Goal: Information Seeking & Learning: Check status

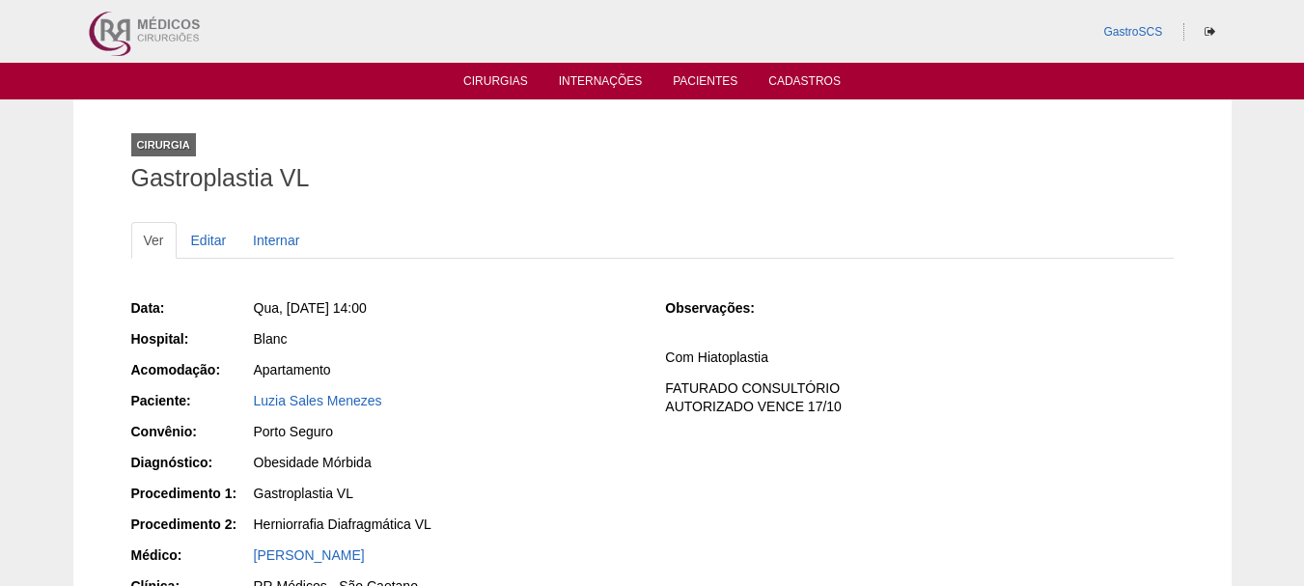
scroll to position [140, 0]
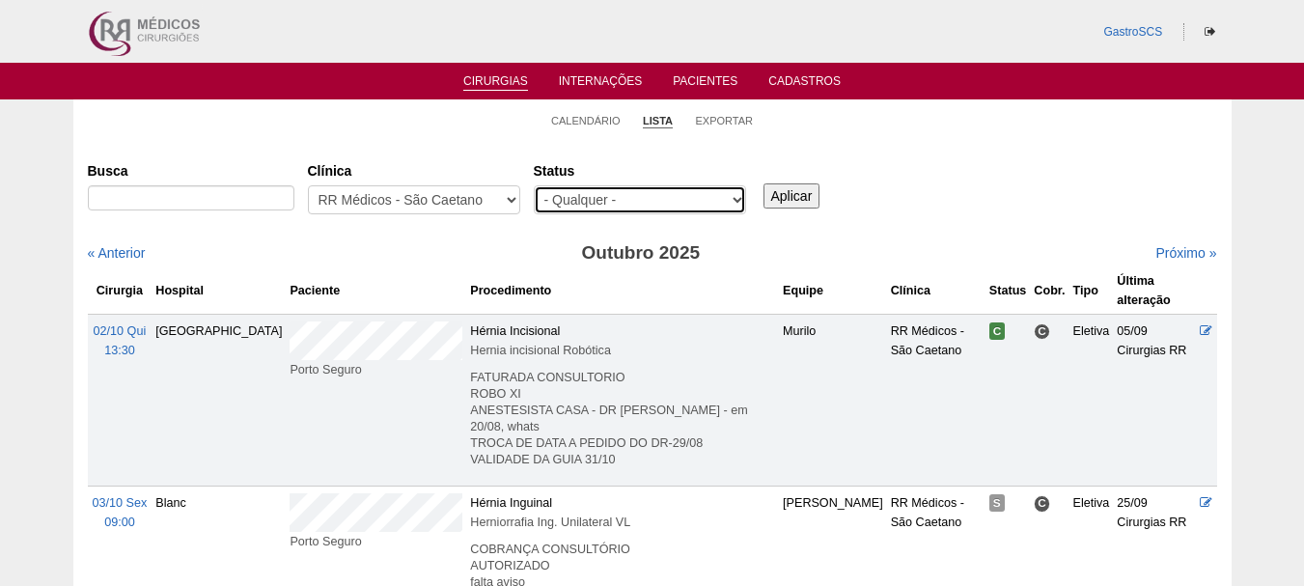
click at [577, 187] on select "- Qualquer - Reservada Confirmada Suspensa Cancelada" at bounding box center [640, 199] width 212 height 29
select select "conf"
click at [534, 185] on select "- Qualquer - Reservada Confirmada Suspensa Cancelada" at bounding box center [640, 199] width 212 height 29
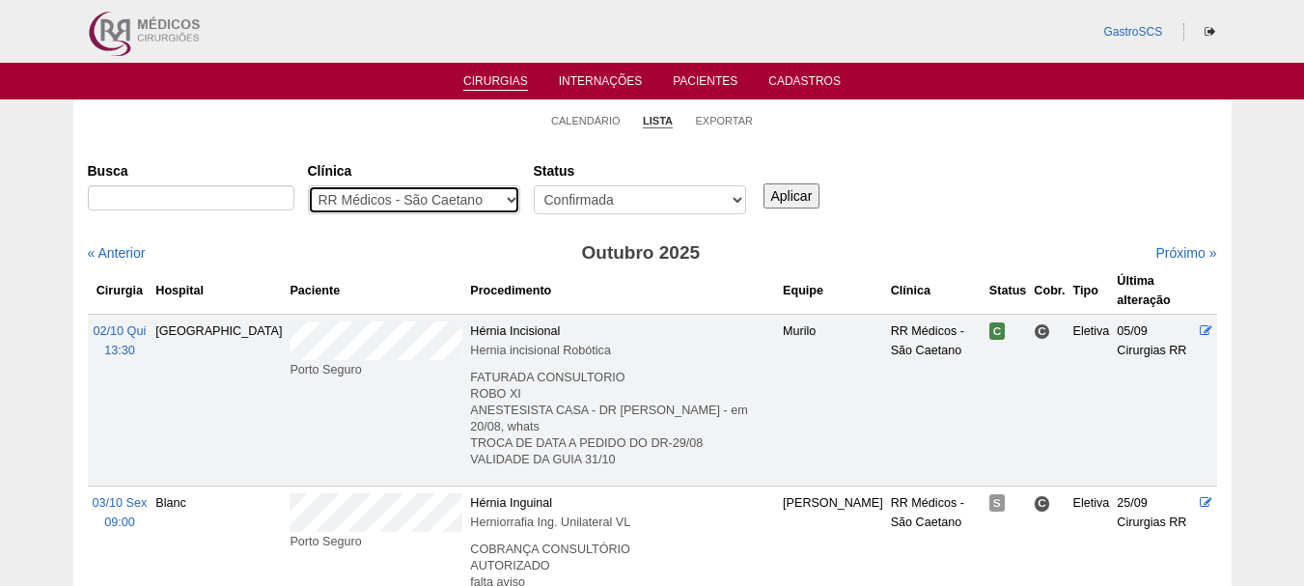
click at [482, 211] on select "- Qualquer - 6R Alphaville Assunção Bartira Brasil Christovão da Gama Cruz Azul…" at bounding box center [414, 199] width 212 height 29
select select "53"
click at [308, 185] on select "- Qualquer - 6R Alphaville Assunção Bartira Brasil Christovão da Gama Cruz Azul…" at bounding box center [414, 199] width 212 height 29
click at [793, 206] on input "Aplicar" at bounding box center [791, 195] width 57 height 25
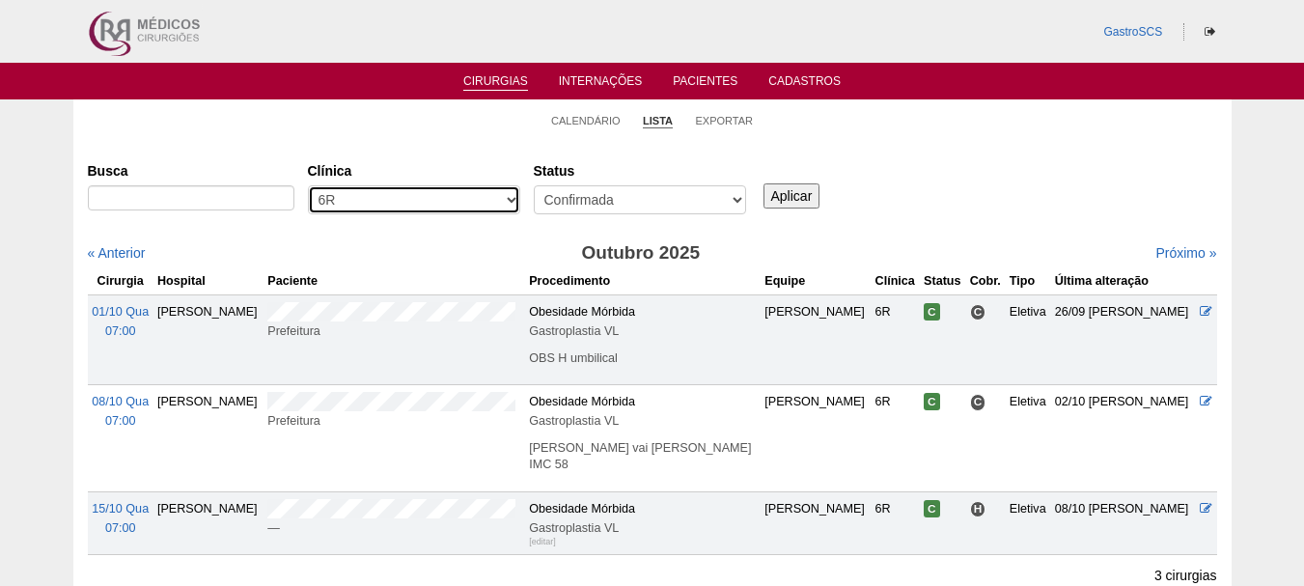
click at [486, 190] on select "- Qualquer - 6R Alphaville Assunção Bartira Brasil Christovão da Gama Cruz Azul…" at bounding box center [414, 199] width 212 height 29
click at [308, 185] on select "- Qualquer - 6R Alphaville Assunção Bartira Brasil Christovão da Gama Cruz Azul…" at bounding box center [414, 199] width 212 height 29
click at [423, 202] on select "- Qualquer - 6R Alphaville Assunção Bartira Brasil Christovão da Gama Cruz Azul…" at bounding box center [414, 199] width 212 height 29
select select "40"
click at [308, 185] on select "- Qualquer - 6R Alphaville Assunção Bartira Brasil Christovão da Gama Cruz Azul…" at bounding box center [414, 199] width 212 height 29
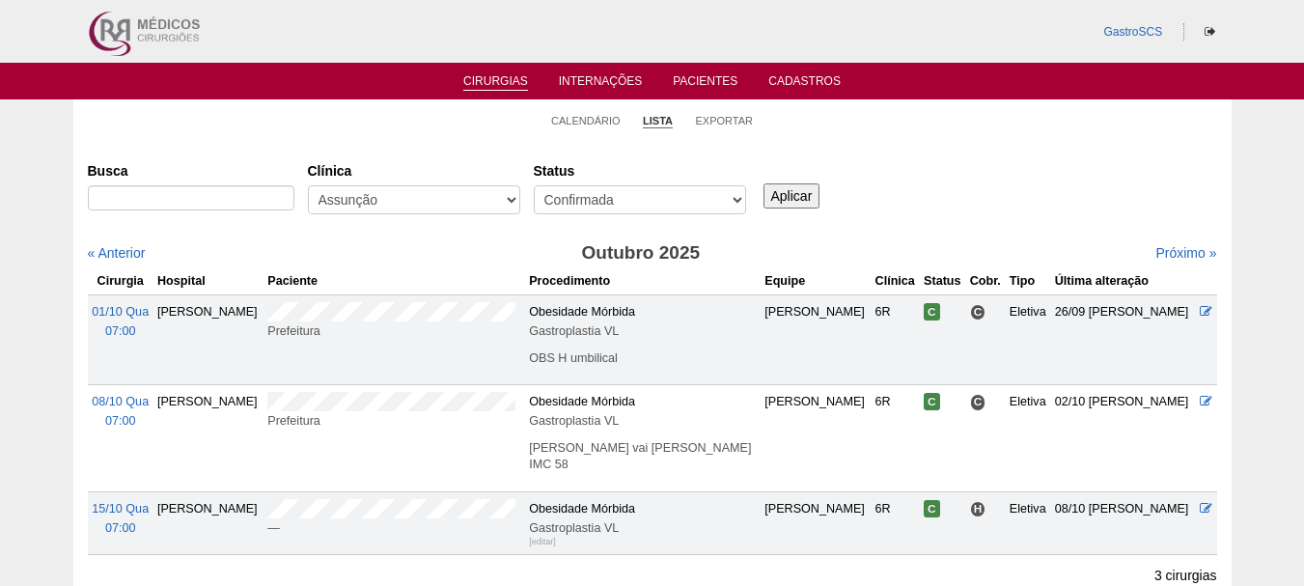
click at [813, 186] on input "Aplicar" at bounding box center [791, 195] width 57 height 25
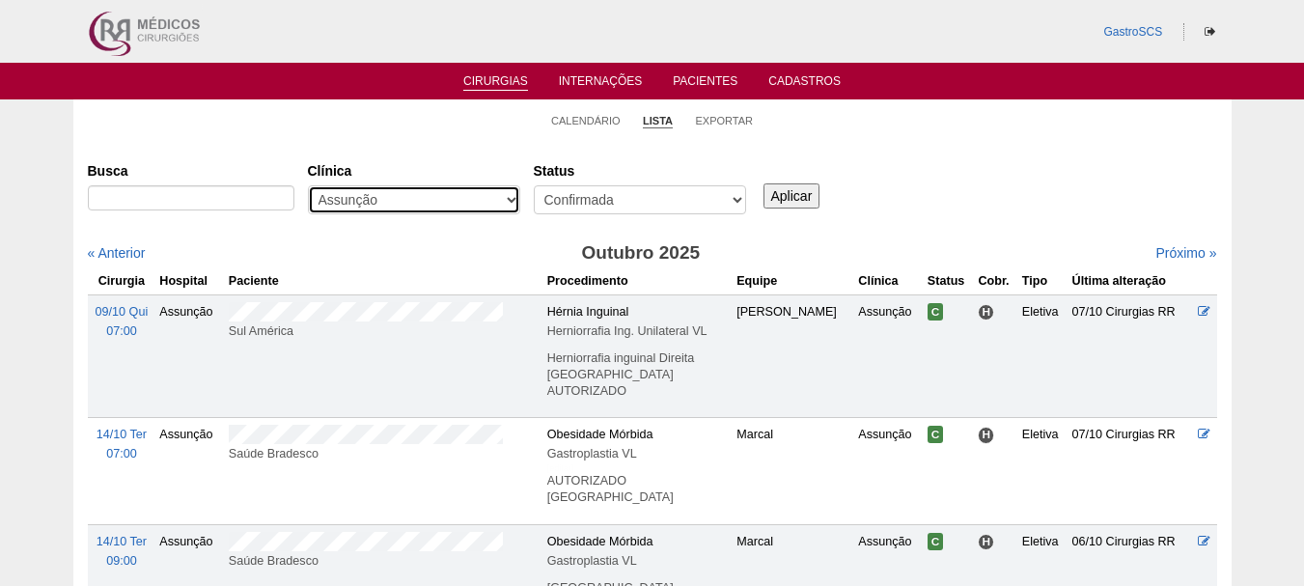
click at [431, 206] on select "- Qualquer - 6R Alphaville Assunção Bartira Brasil Christovão da Gama Cruz Azul…" at bounding box center [414, 199] width 212 height 29
select select "50"
click at [308, 185] on select "- Qualquer - 6R Alphaville Assunção Bartira Brasil Christovão da Gama Cruz Azul…" at bounding box center [414, 199] width 212 height 29
click at [778, 206] on input "Aplicar" at bounding box center [791, 195] width 57 height 25
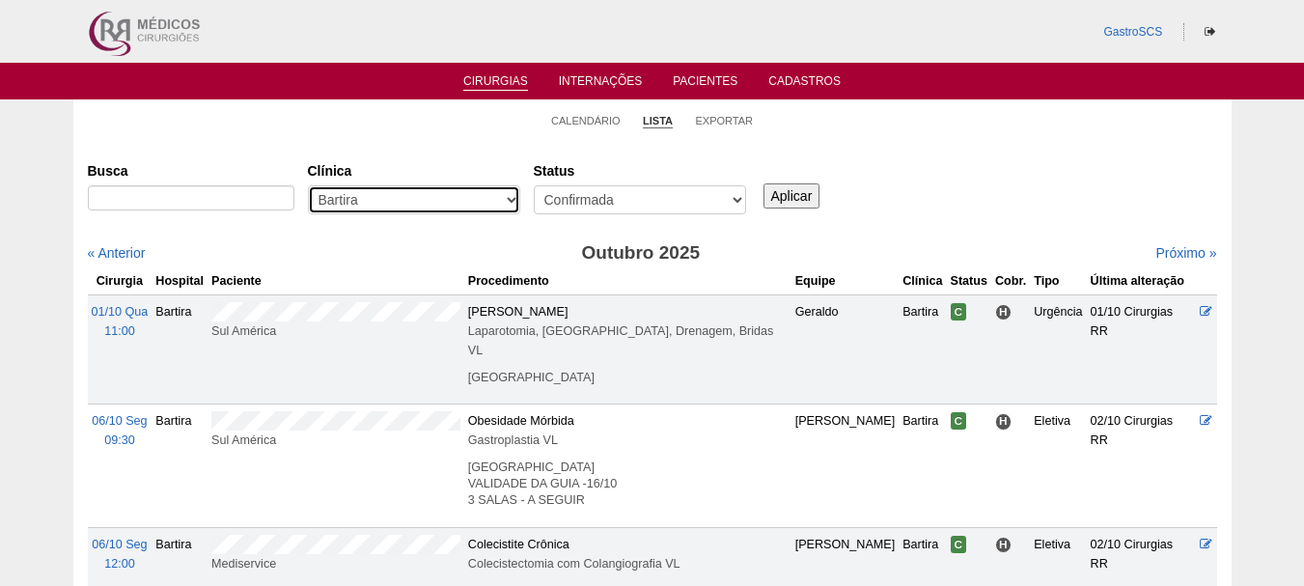
click at [452, 198] on select "- Qualquer - 6R Alphaville Assunção Bartira Brasil Christovão da Gama Cruz Azul…" at bounding box center [414, 199] width 212 height 29
click at [308, 185] on select "- Qualquer - 6R Alphaville Assunção Bartira Brasil Christovão da Gama Cruz Azul…" at bounding box center [414, 199] width 212 height 29
click at [430, 203] on select "- Qualquer - 6R Alphaville Assunção Bartira Brasil Christovão da Gama Cruz Azul…" at bounding box center [414, 199] width 212 height 29
select select "53"
click at [308, 185] on select "- Qualquer - 6R Alphaville Assunção Bartira Brasil Christovão da Gama Cruz Azul…" at bounding box center [414, 199] width 212 height 29
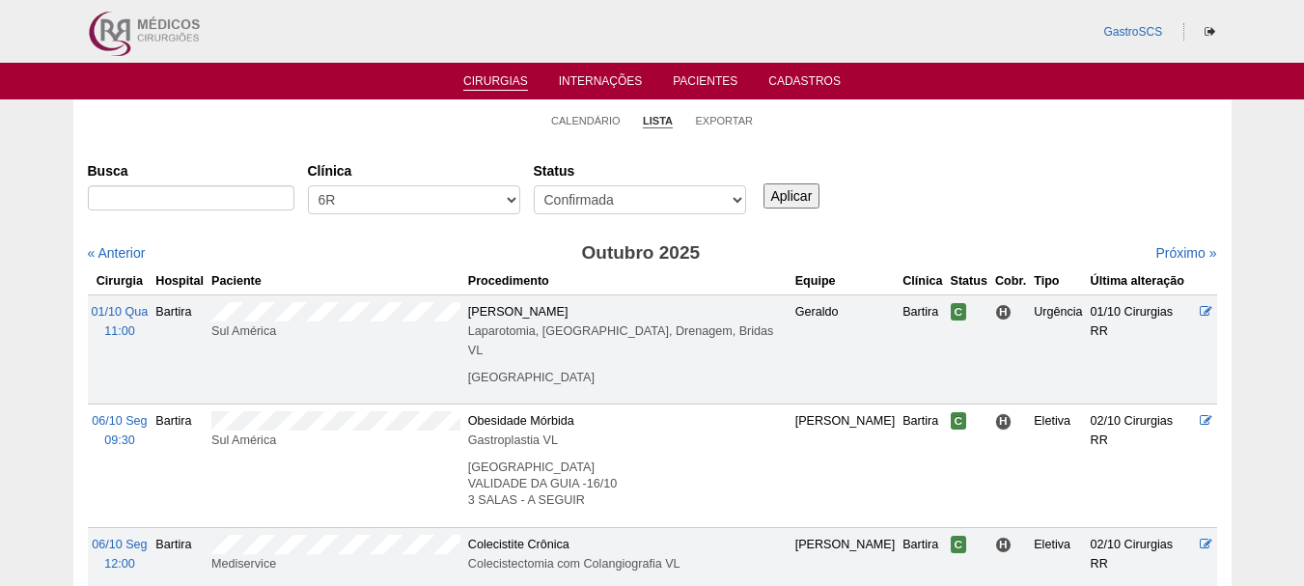
click at [797, 196] on input "Aplicar" at bounding box center [791, 195] width 57 height 25
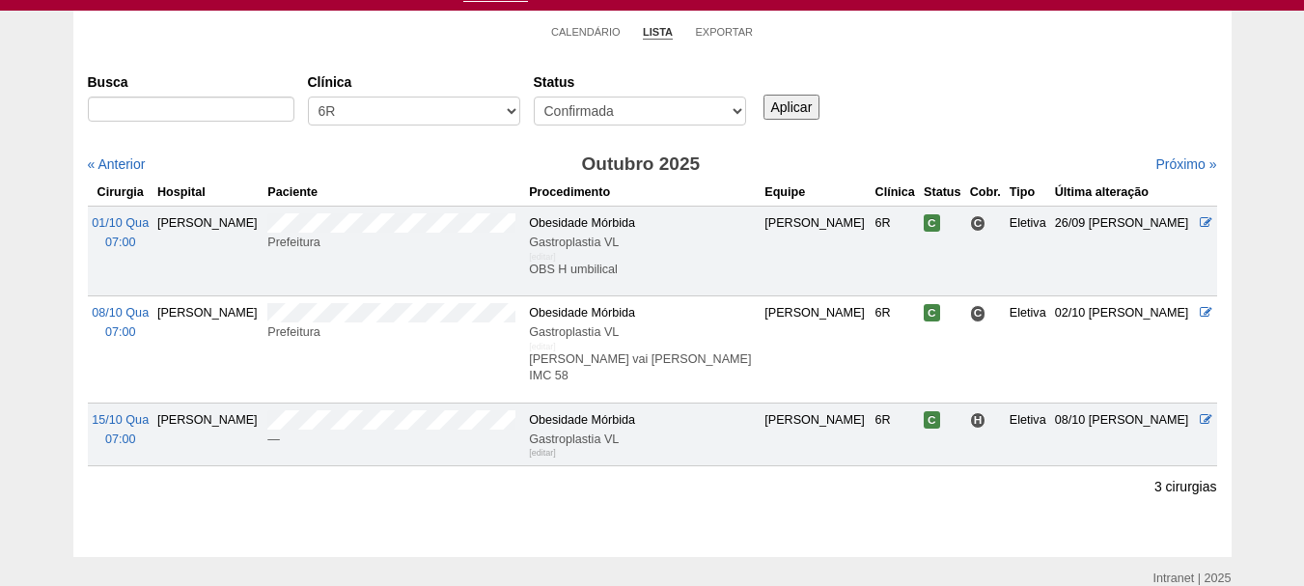
scroll to position [176, 0]
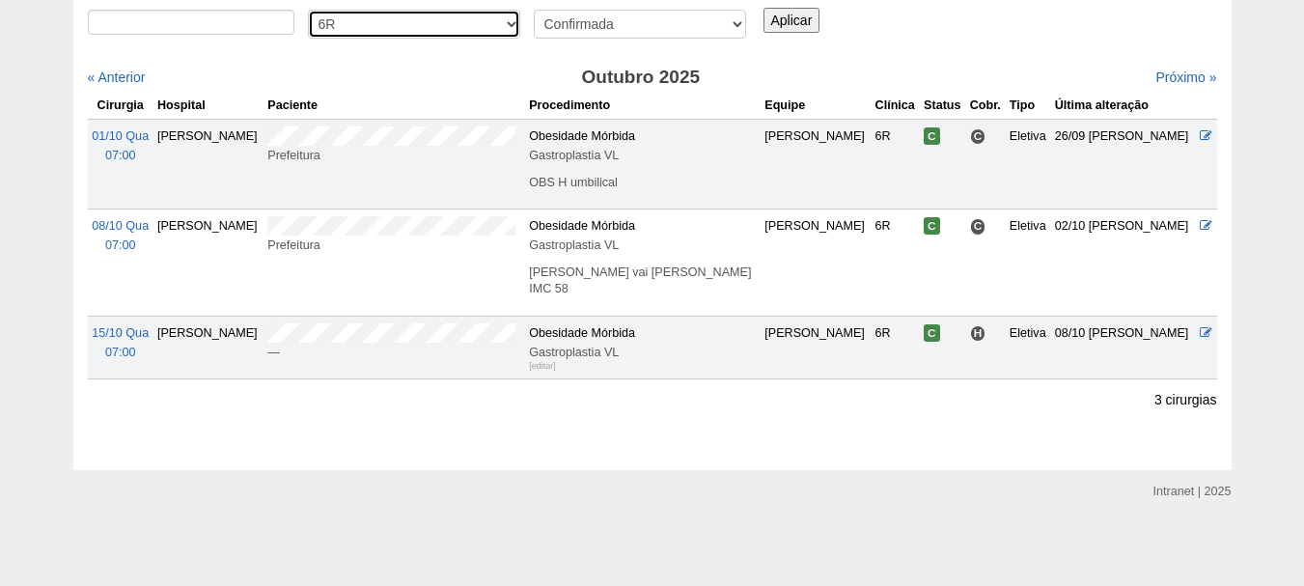
click at [397, 28] on select "- Qualquer - 6R Alphaville Assunção Bartira Brasil Christovão da Gama Cruz Azul…" at bounding box center [414, 24] width 212 height 29
select select "40"
click at [308, 10] on select "- Qualquer - 6R Alphaville Assunção Bartira Brasil Christovão da Gama Cruz Azul…" at bounding box center [414, 24] width 212 height 29
click at [801, 15] on input "Aplicar" at bounding box center [791, 20] width 57 height 25
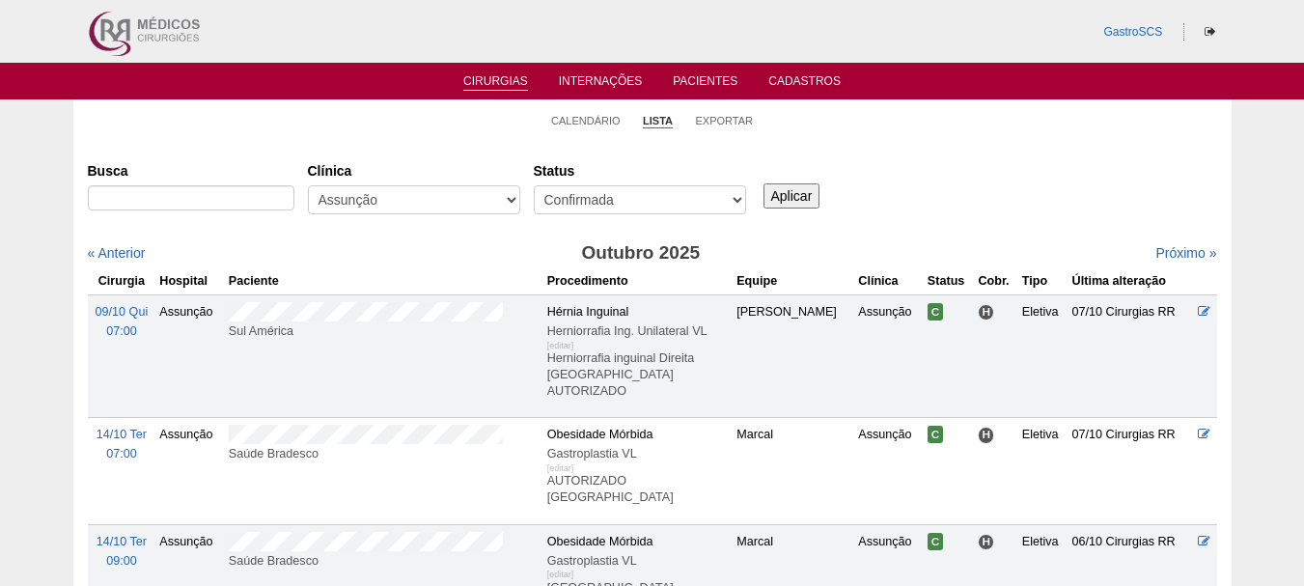
drag, startPoint x: 360, startPoint y: 354, endPoint x: 353, endPoint y: 365, distance: 12.6
drag, startPoint x: 353, startPoint y: 365, endPoint x: 0, endPoint y: 308, distance: 357.7
click at [0, 304] on div "Calendário Lista Exportar Cirurgias Busca Clínica - Qualquer - 6R Alphaville As…" at bounding box center [652, 455] width 1304 height 712
click at [453, 204] on select "- Qualquer - 6R Alphaville Assunção Bartira Brasil Christovão da Gama Cruz Azul…" at bounding box center [414, 199] width 212 height 29
select select "50"
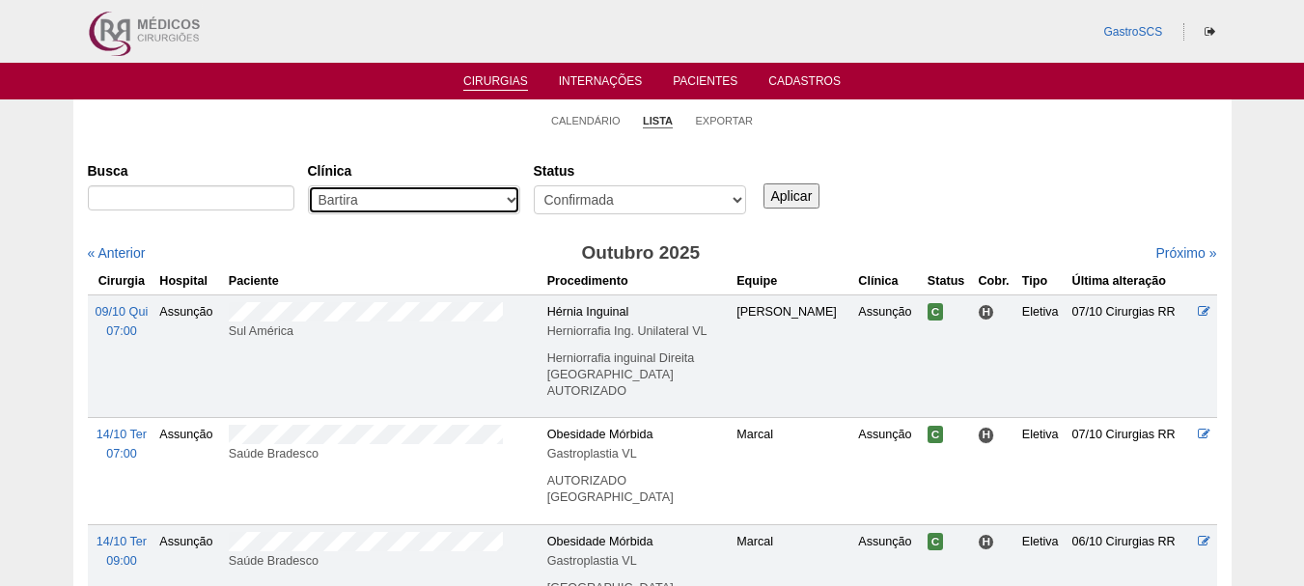
click at [308, 185] on select "- Qualquer - 6R Alphaville Assunção Bartira Brasil Christovão da Gama Cruz Azul…" at bounding box center [414, 199] width 212 height 29
click at [809, 198] on input "Aplicar" at bounding box center [791, 195] width 57 height 25
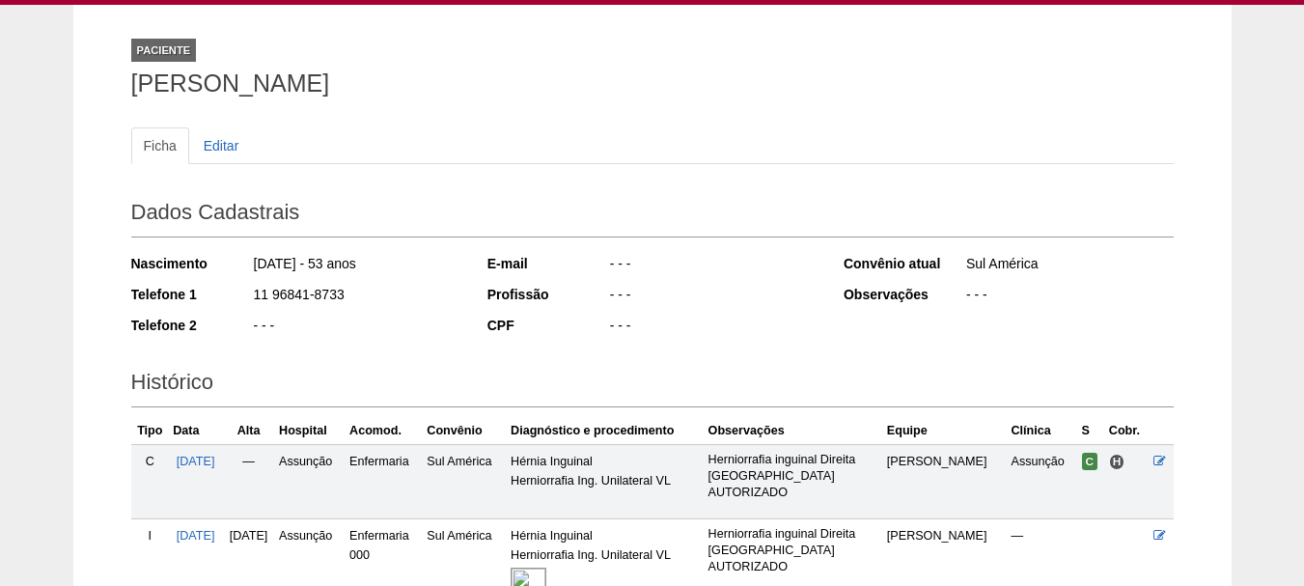
scroll to position [288, 0]
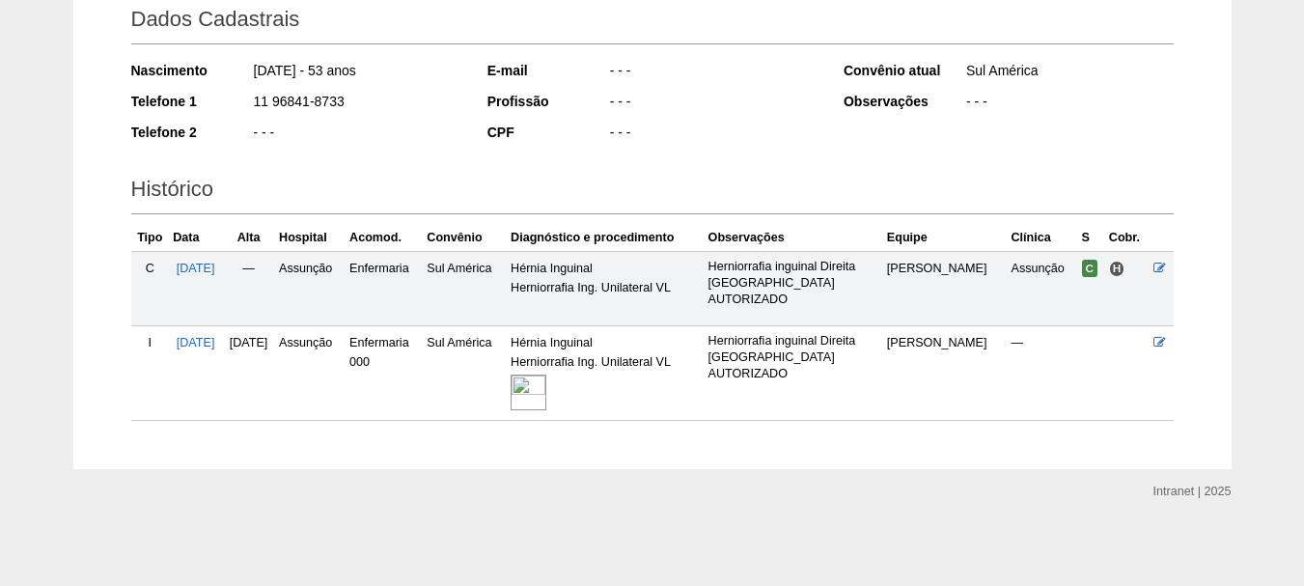
click at [546, 391] on img at bounding box center [528, 392] width 36 height 36
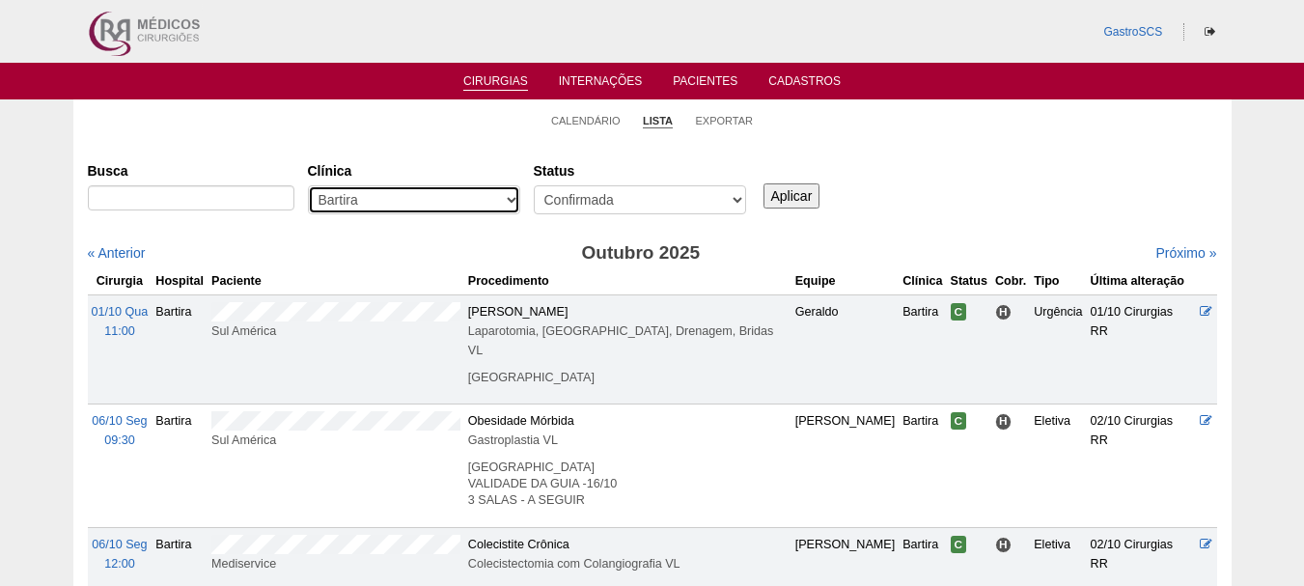
click at [361, 197] on select "- Qualquer - 6R Alphaville Assunção Bartira Brasil Christovão da Gama Cruz Azul…" at bounding box center [414, 199] width 212 height 29
select select "37"
click at [308, 185] on select "- Qualquer - 6R Alphaville Assunção Bartira Brasil Christovão da Gama Cruz Azul…" at bounding box center [414, 199] width 212 height 29
click at [780, 197] on input "Aplicar" at bounding box center [791, 195] width 57 height 25
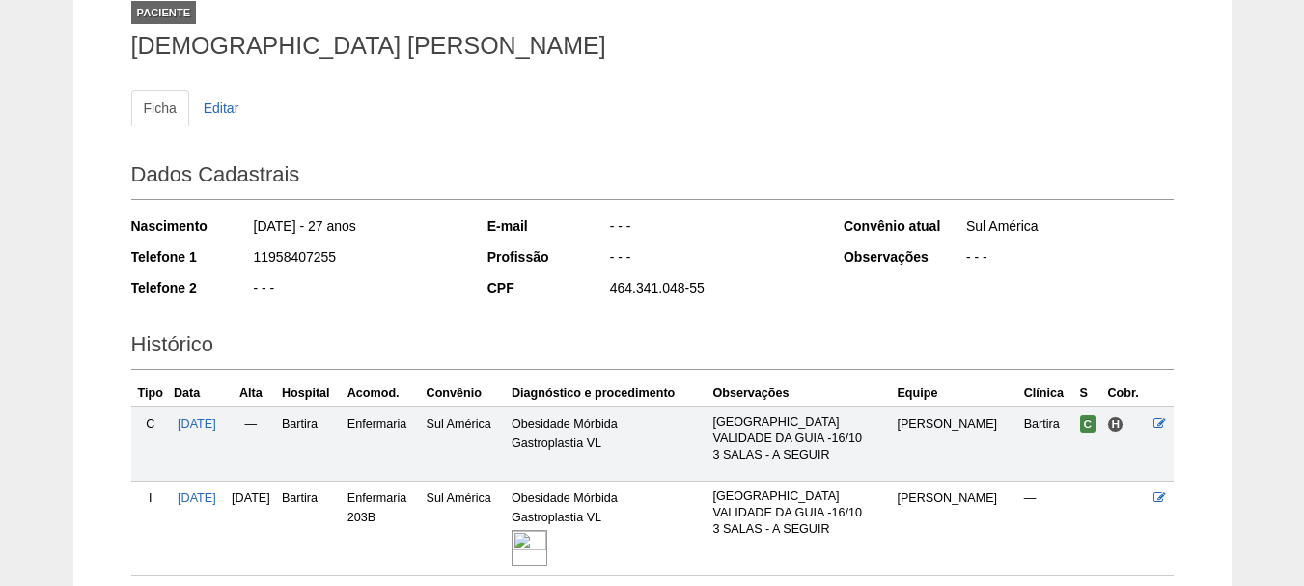
scroll to position [288, 0]
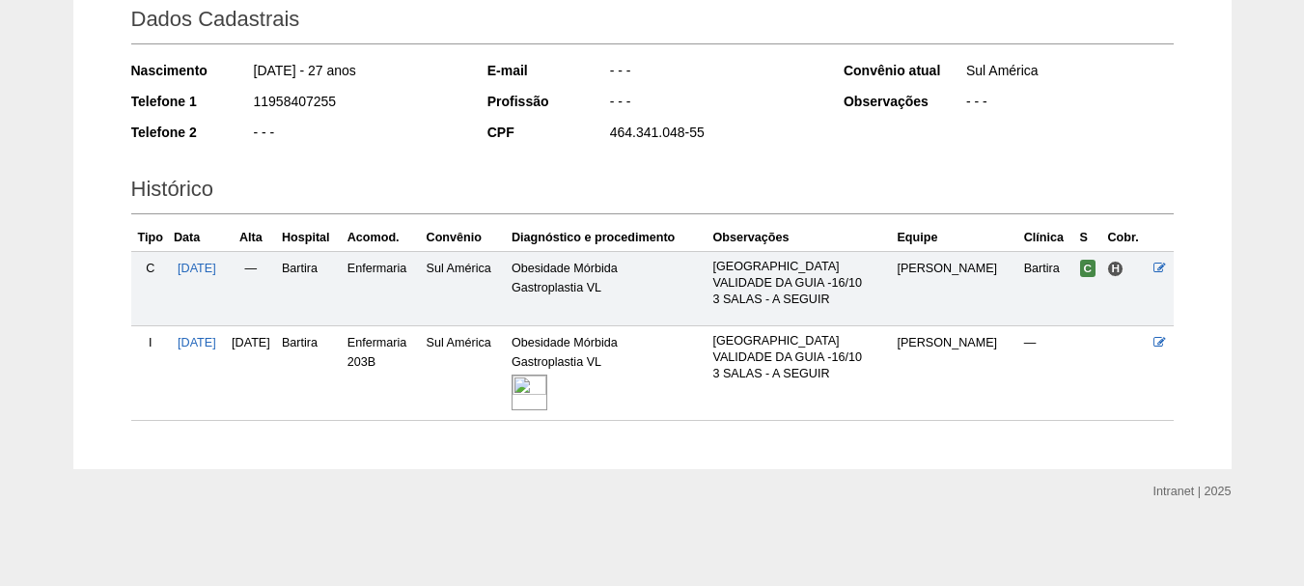
click at [547, 385] on img at bounding box center [529, 392] width 36 height 36
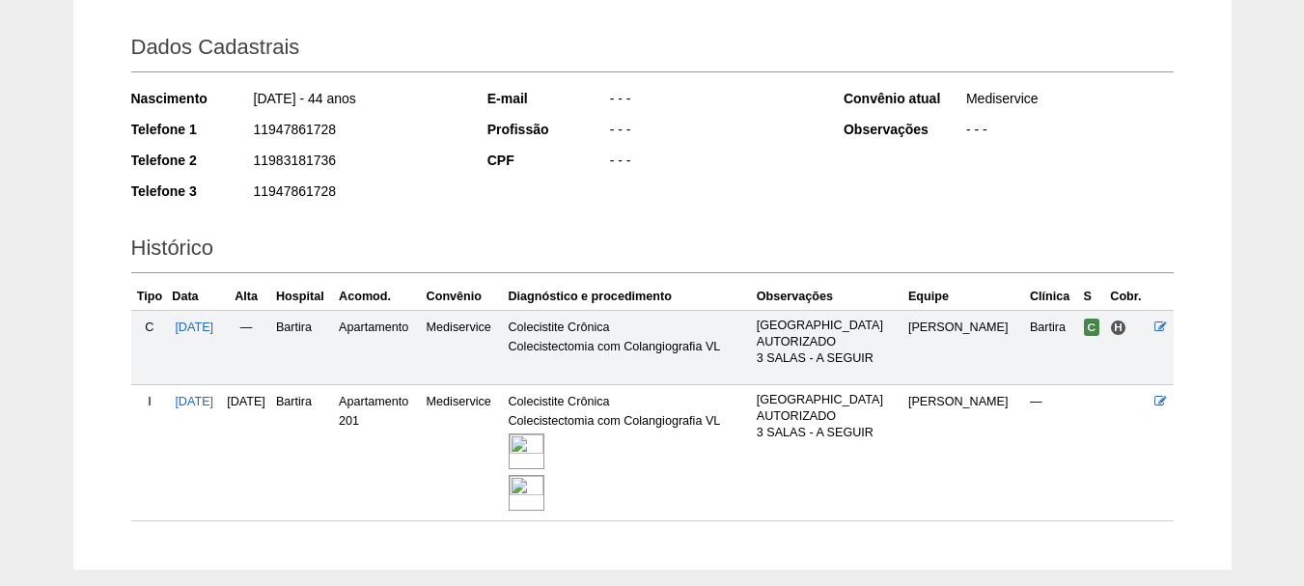
scroll to position [360, 0]
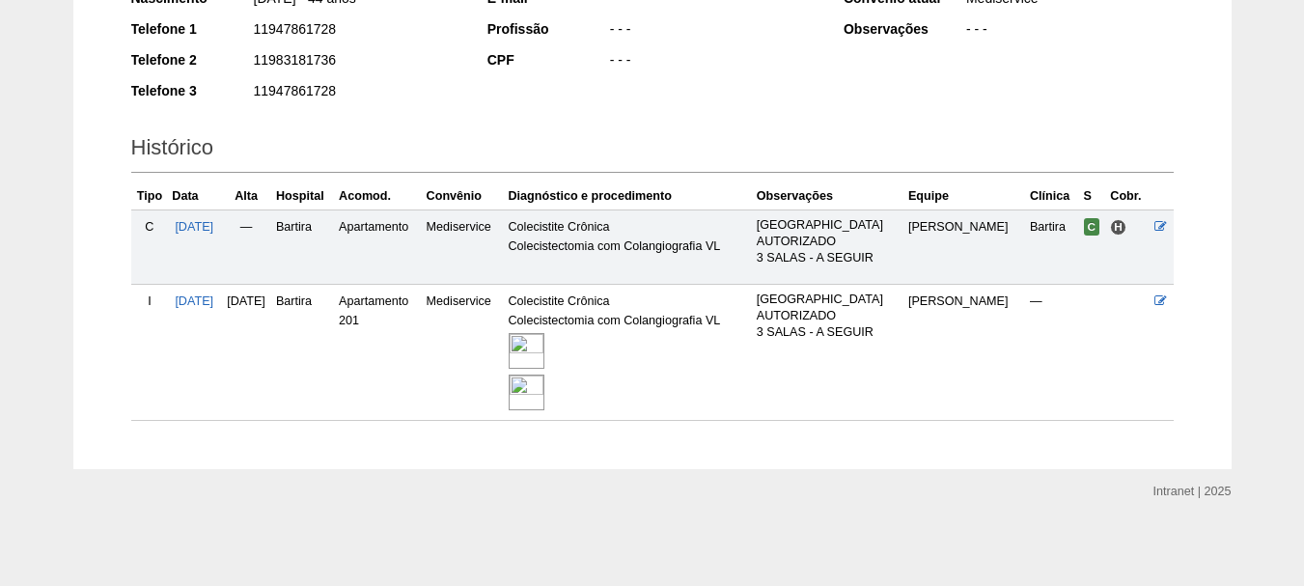
click at [544, 352] on img at bounding box center [527, 351] width 36 height 36
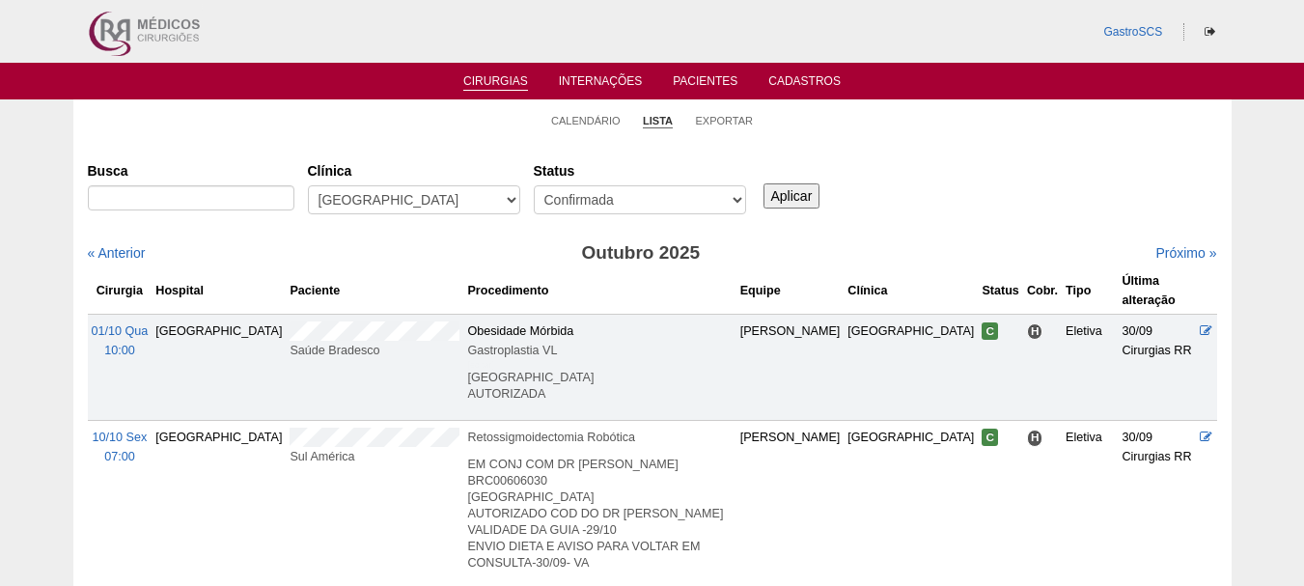
click at [392, 223] on div "- Qualquer - 6R Alphaville Assunção Bartira Brasil Christovão da Gama Cruz Azul…" at bounding box center [414, 204] width 212 height 39
click at [389, 210] on select "- Qualquer - 6R Alphaville Assunção Bartira Brasil Christovão da Gama Cruz Azul…" at bounding box center [414, 199] width 212 height 29
select select "73"
click at [308, 185] on select "- Qualquer - 6R Alphaville Assunção Bartira Brasil Christovão da Gama Cruz Azul…" at bounding box center [414, 199] width 212 height 29
click at [801, 195] on input "Aplicar" at bounding box center [791, 195] width 57 height 25
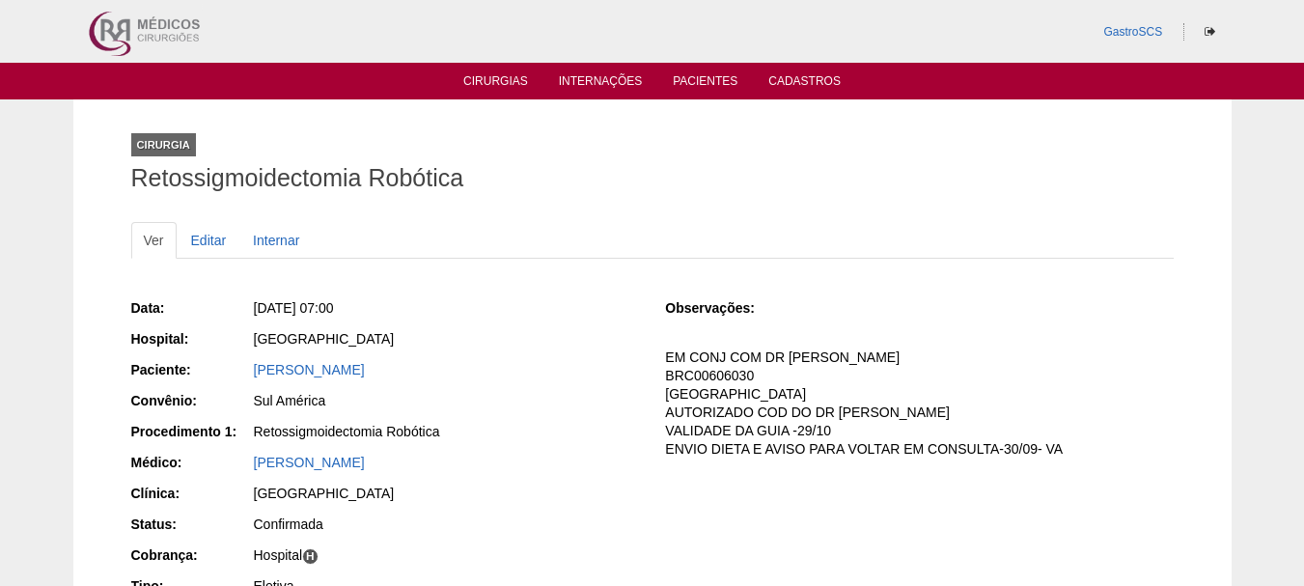
scroll to position [240, 0]
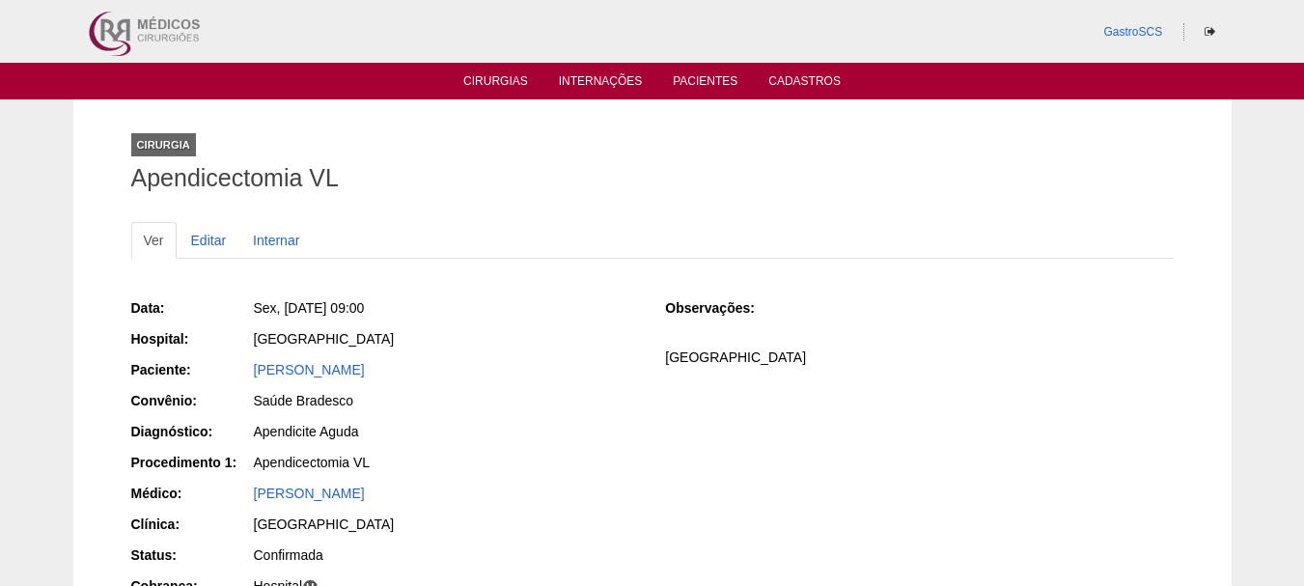
scroll to position [271, 0]
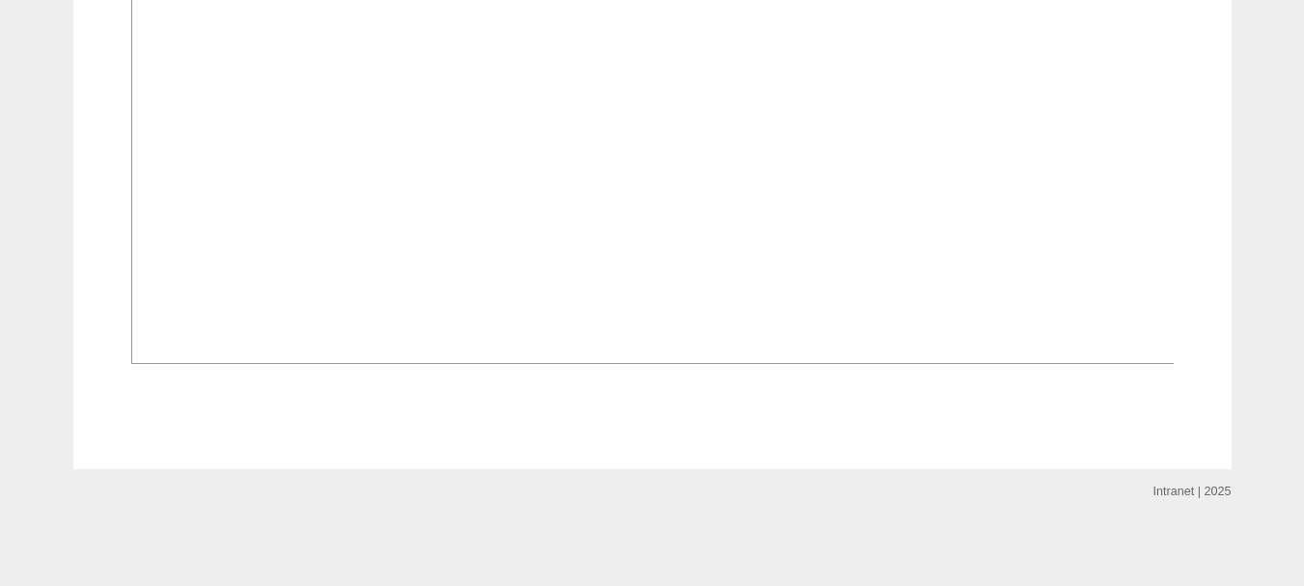
scroll to position [1544, 0]
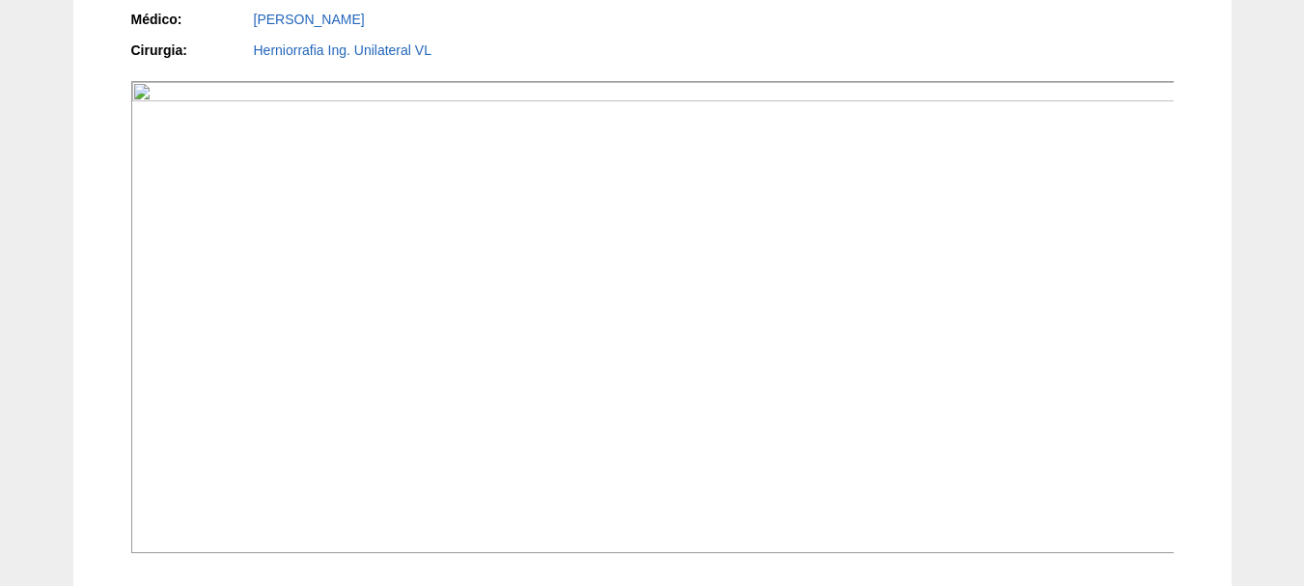
scroll to position [579, 0]
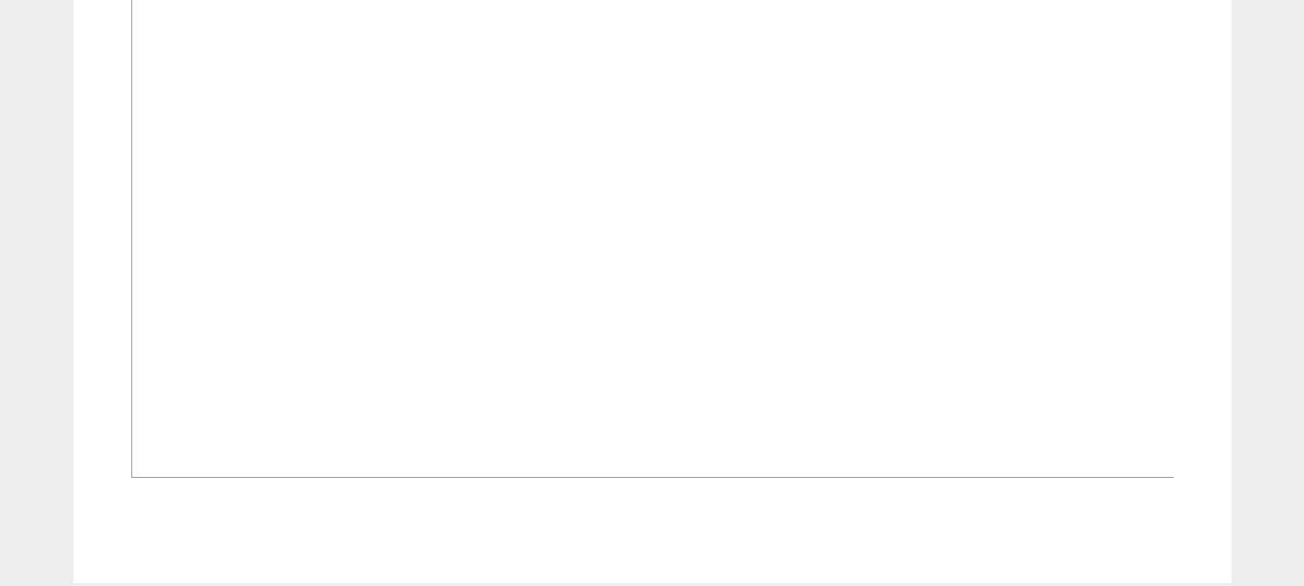
scroll to position [1158, 0]
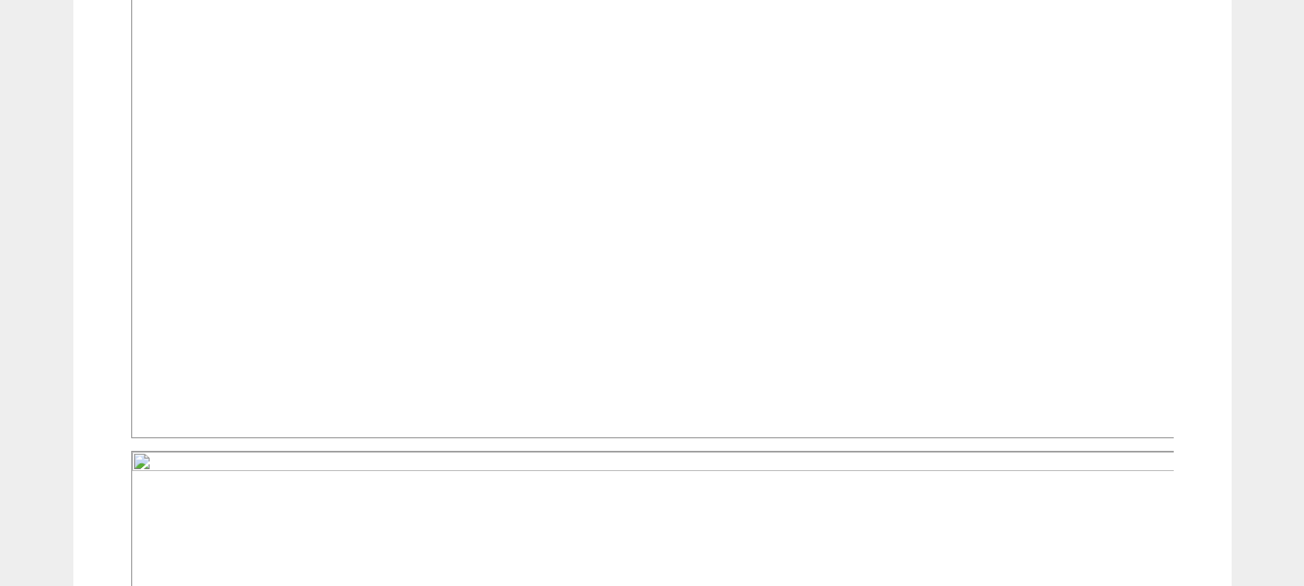
scroll to position [868, 0]
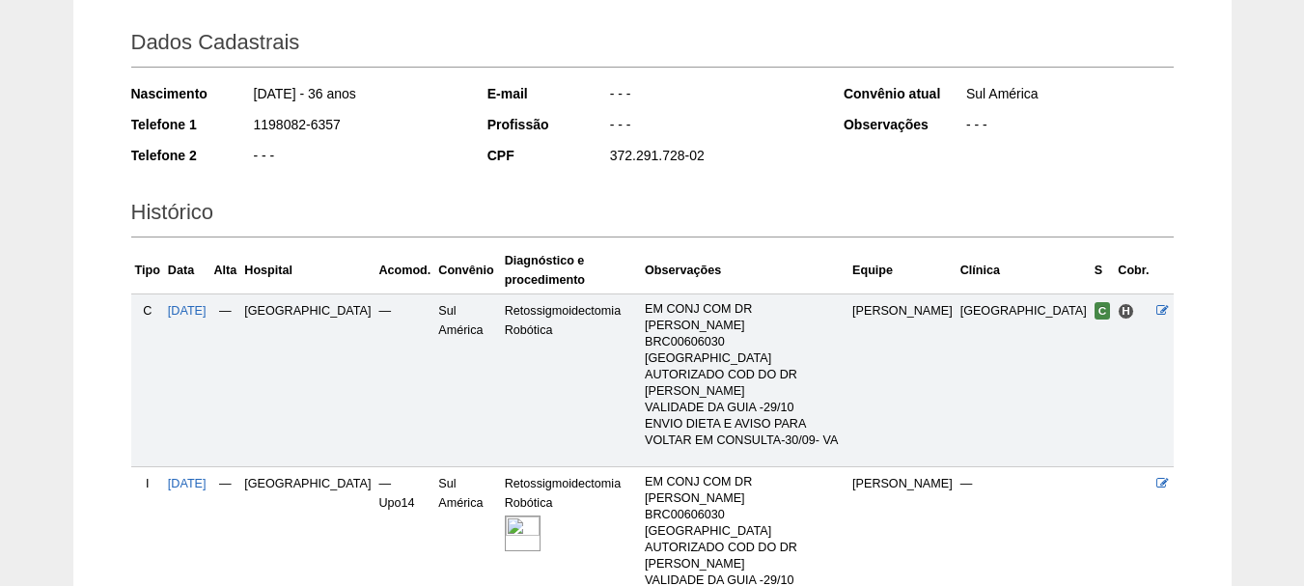
scroll to position [366, 0]
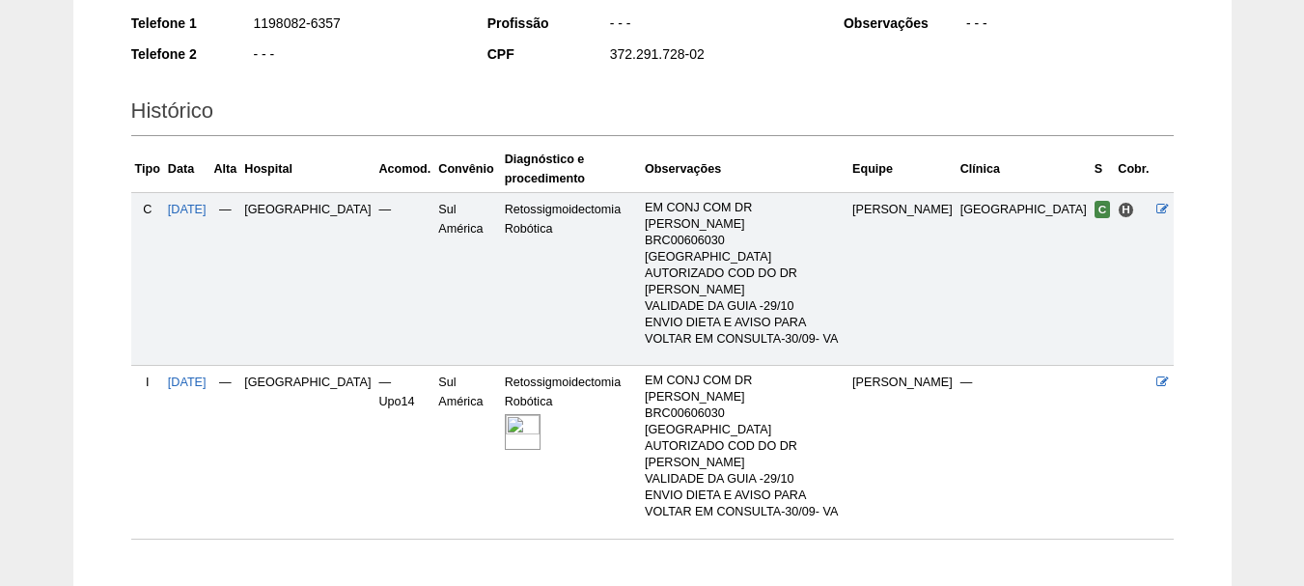
click at [505, 414] on img at bounding box center [523, 432] width 36 height 36
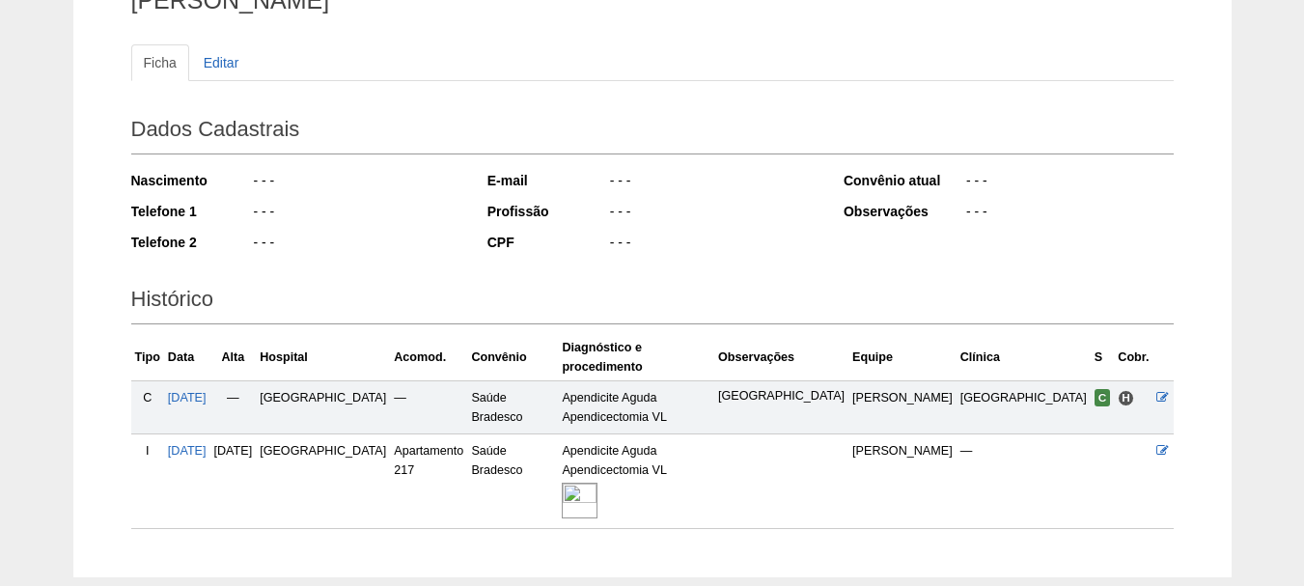
scroll to position [266, 0]
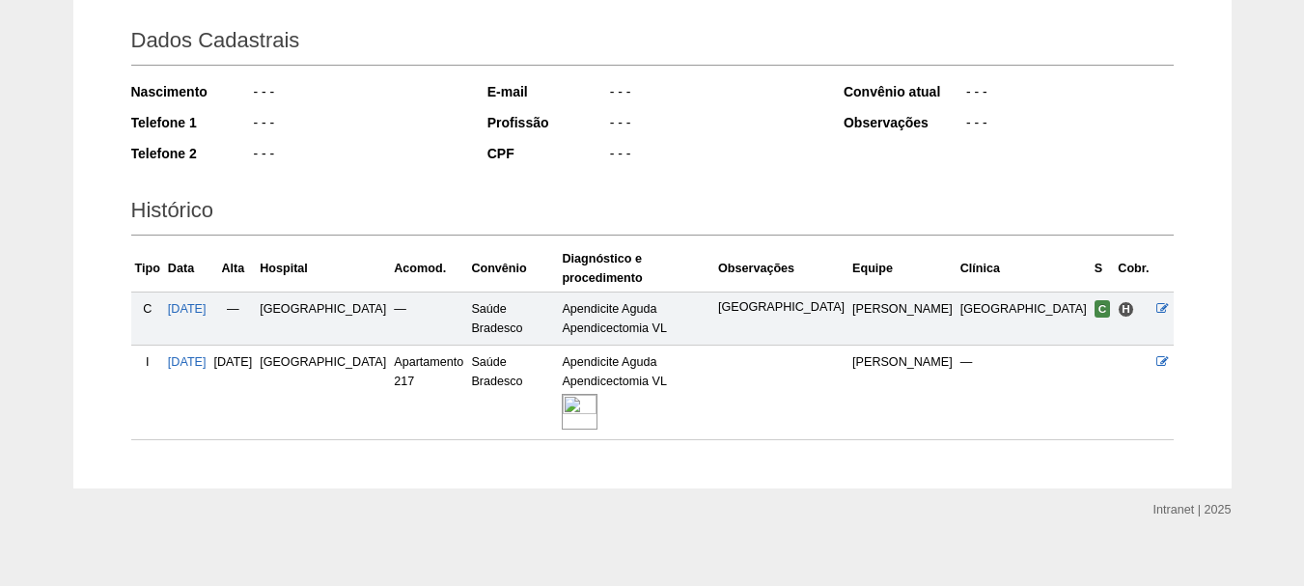
click at [597, 394] on img at bounding box center [580, 412] width 36 height 36
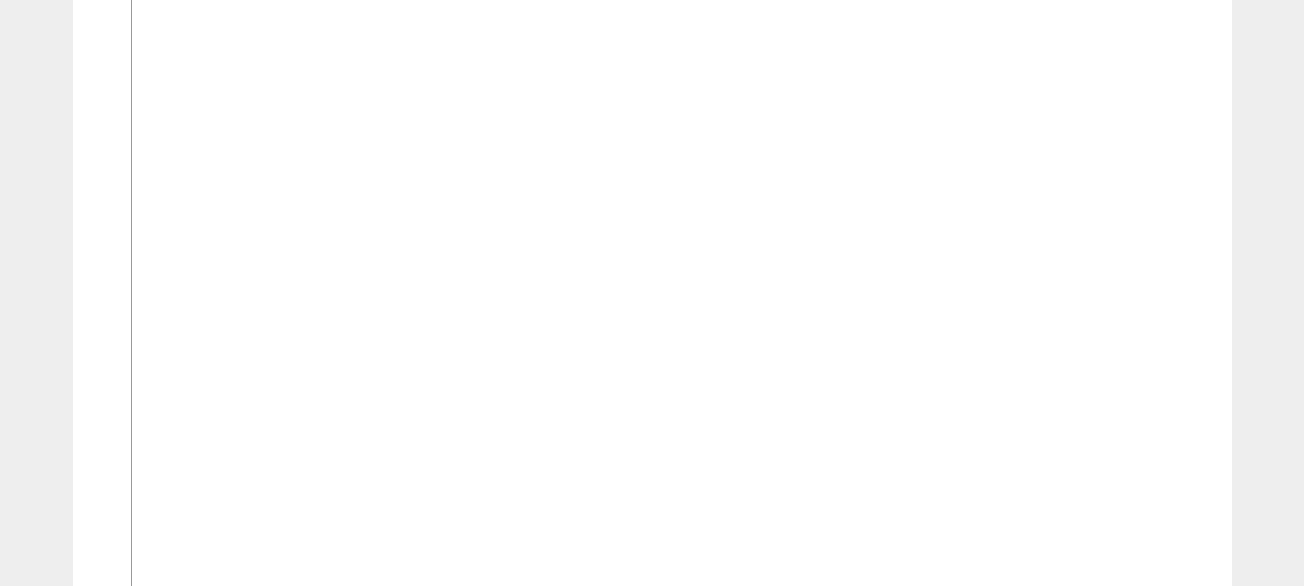
scroll to position [579, 0]
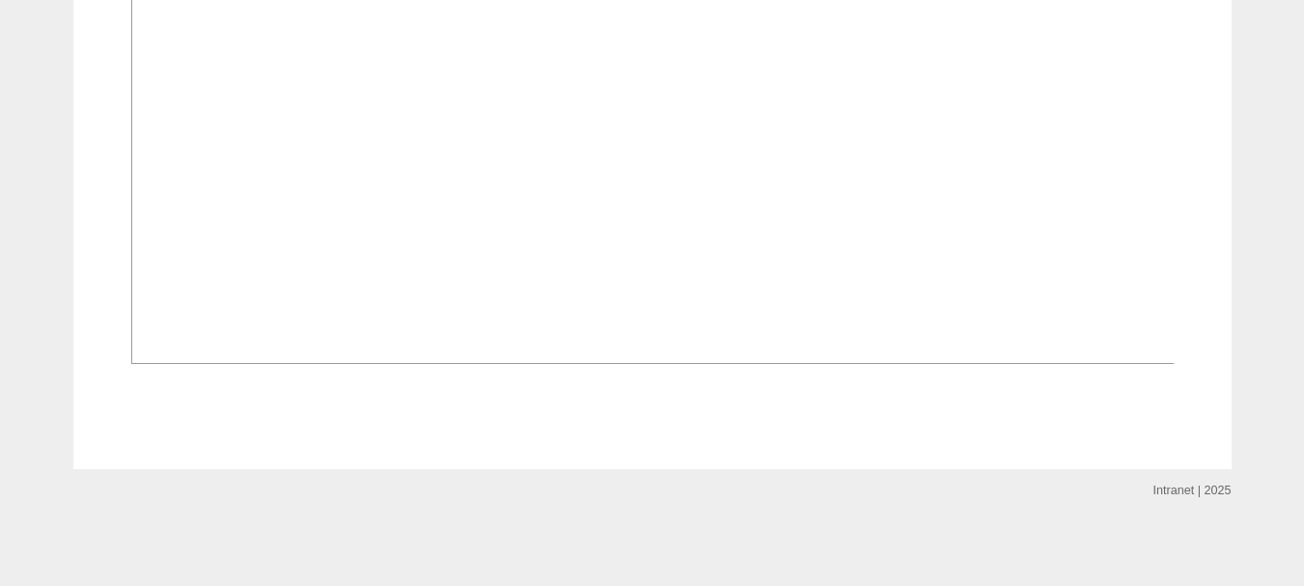
scroll to position [1351, 0]
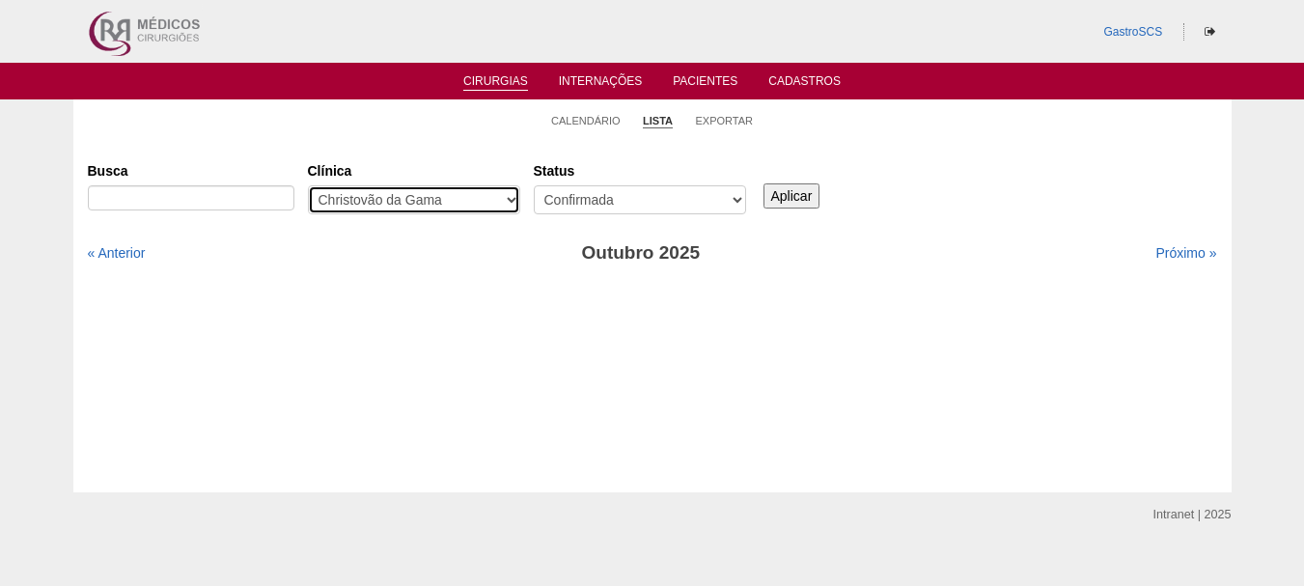
click at [444, 195] on select "- Qualquer - 6R Alphaville Assunção Bartira Brasil Christovão da Gama Cruz Azul…" at bounding box center [414, 199] width 212 height 29
select select "74"
click at [308, 185] on select "- Qualquer - 6R Alphaville Assunção Bartira Brasil Christovão da Gama Cruz Azul…" at bounding box center [414, 199] width 212 height 29
click at [773, 197] on input "Aplicar" at bounding box center [791, 195] width 57 height 25
click at [356, 205] on select "- Qualquer - 6R Alphaville Assunção Bartira Brasil Christovão da Gama Cruz Azul…" at bounding box center [414, 199] width 212 height 29
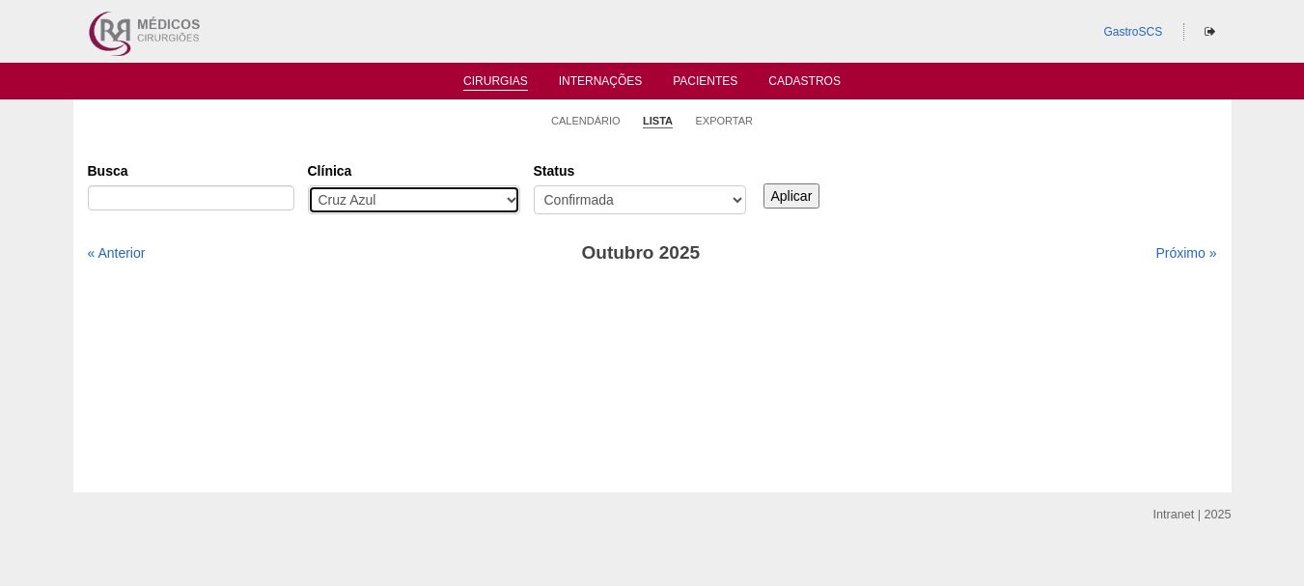
select select "72"
click at [308, 185] on select "- Qualquer - 6R Alphaville Assunção Bartira Brasil Christovão da Gama Cruz Azul…" at bounding box center [414, 199] width 212 height 29
click at [808, 191] on input "Aplicar" at bounding box center [791, 195] width 57 height 25
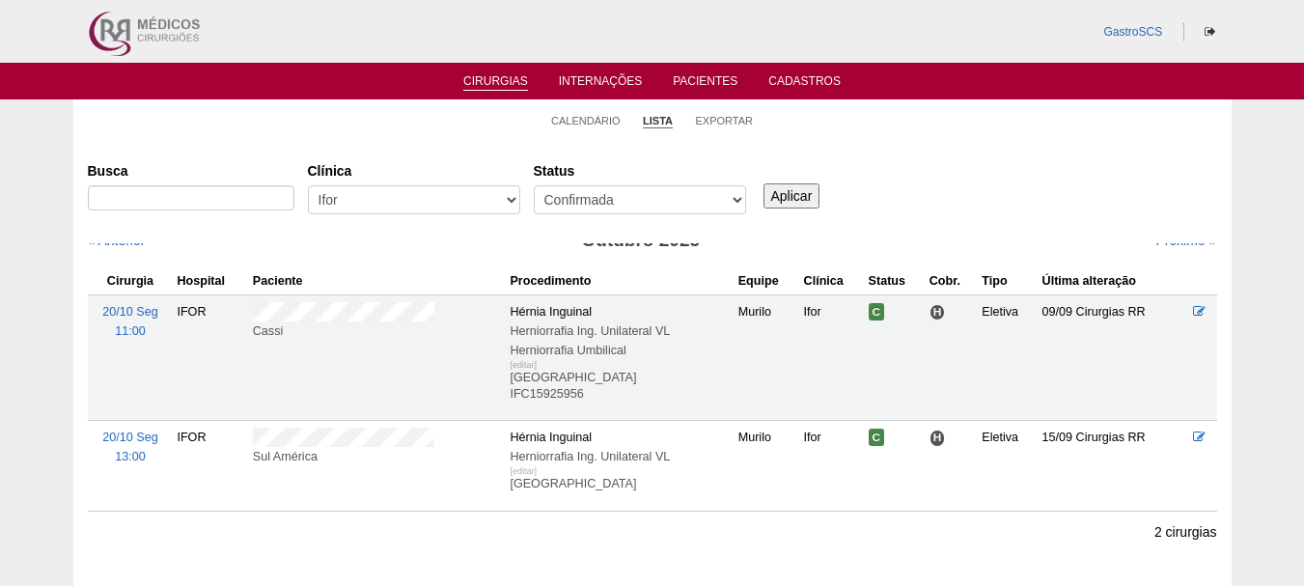
scroll to position [19, 0]
click at [425, 189] on select "- Qualquer - 6R Alphaville Assunção Bartira Brasil Christovão da Gama Cruz Azul…" at bounding box center [414, 199] width 212 height 29
select select "57"
click at [308, 185] on select "- Qualquer - 6R Alphaville Assunção Bartira Brasil Christovão da Gama Cruz Azul…" at bounding box center [414, 199] width 212 height 29
click at [813, 211] on div "Busca Clínica - Qualquer - 6R Alphaville Assunção Bartira Brasil Christovão da …" at bounding box center [652, 188] width 1129 height 69
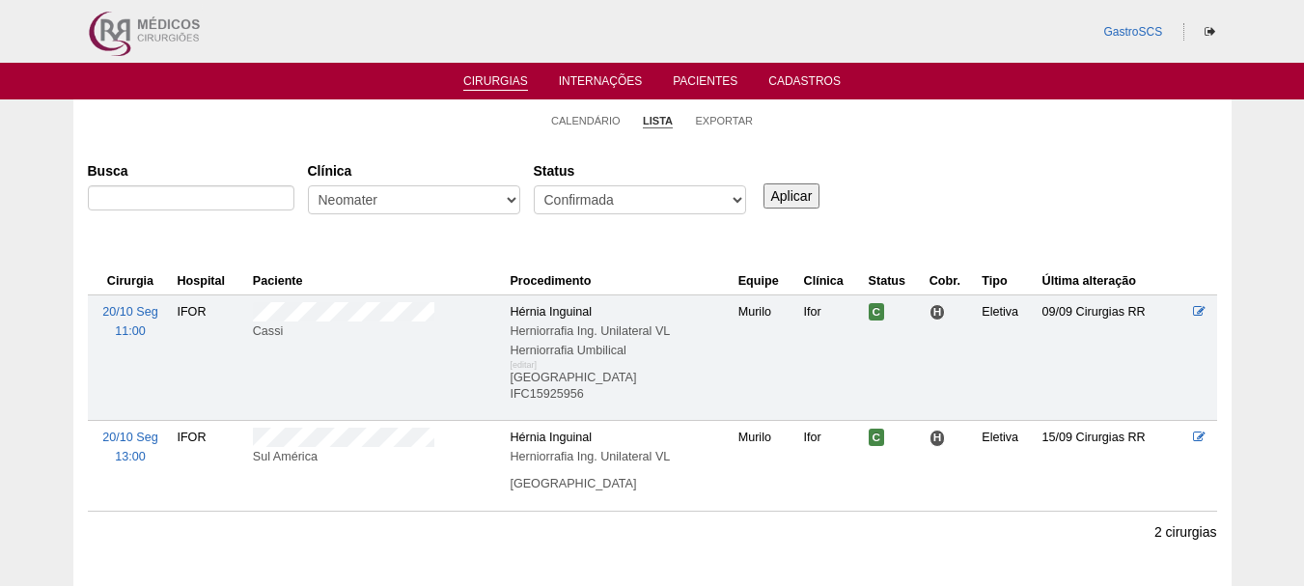
click at [780, 186] on input "Aplicar" at bounding box center [791, 195] width 57 height 25
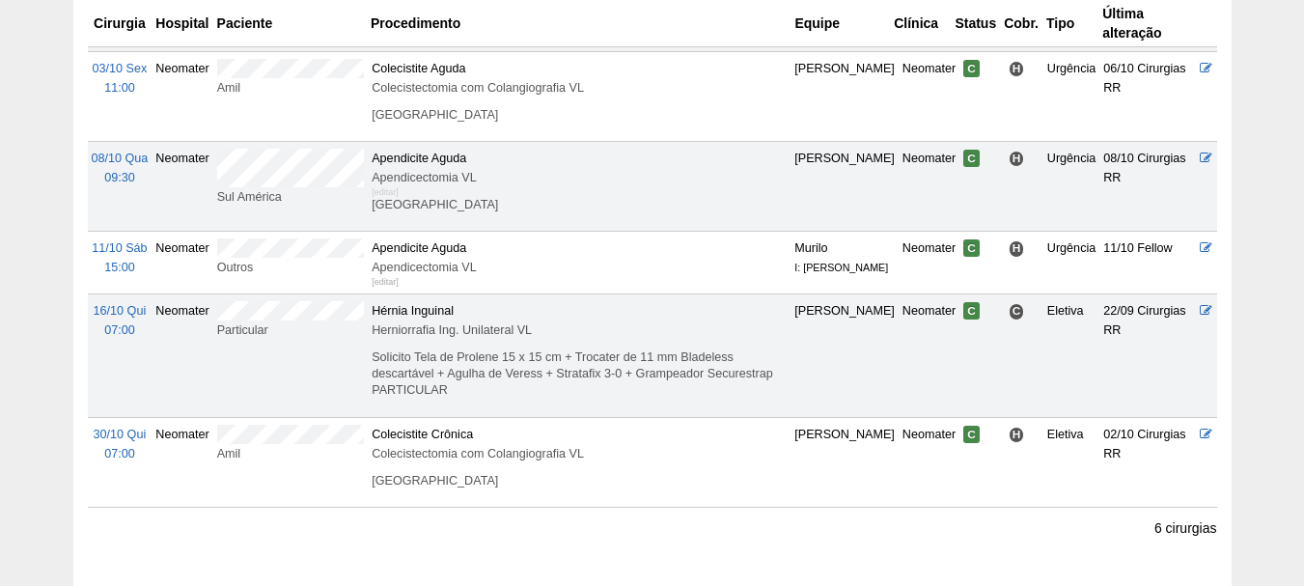
scroll to position [482, 0]
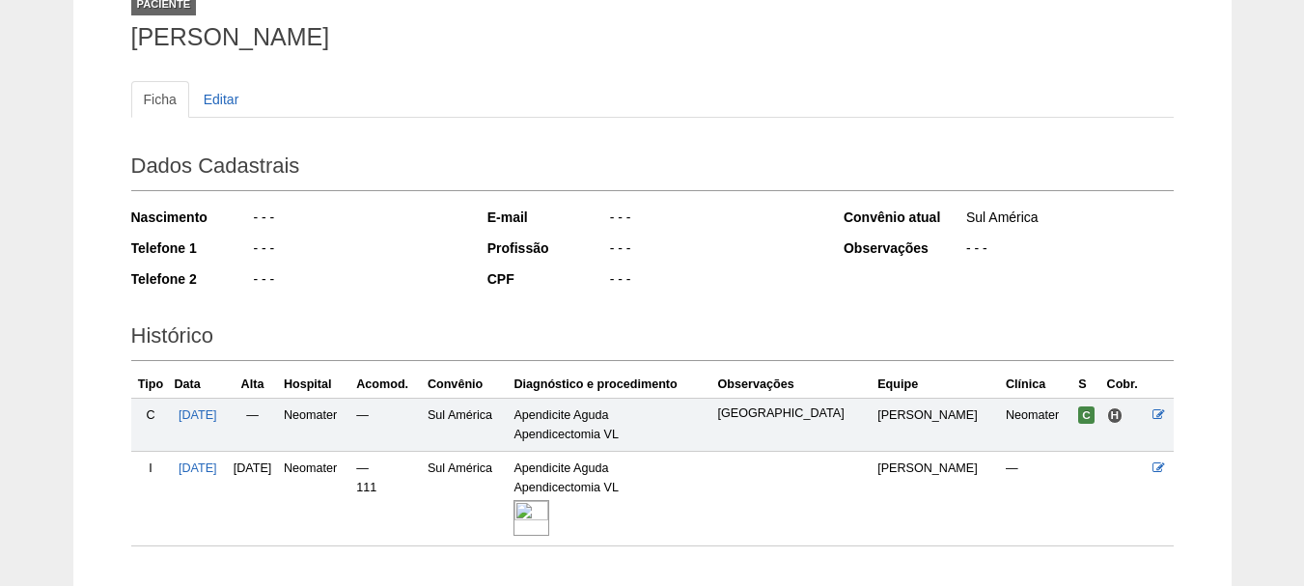
scroll to position [266, 0]
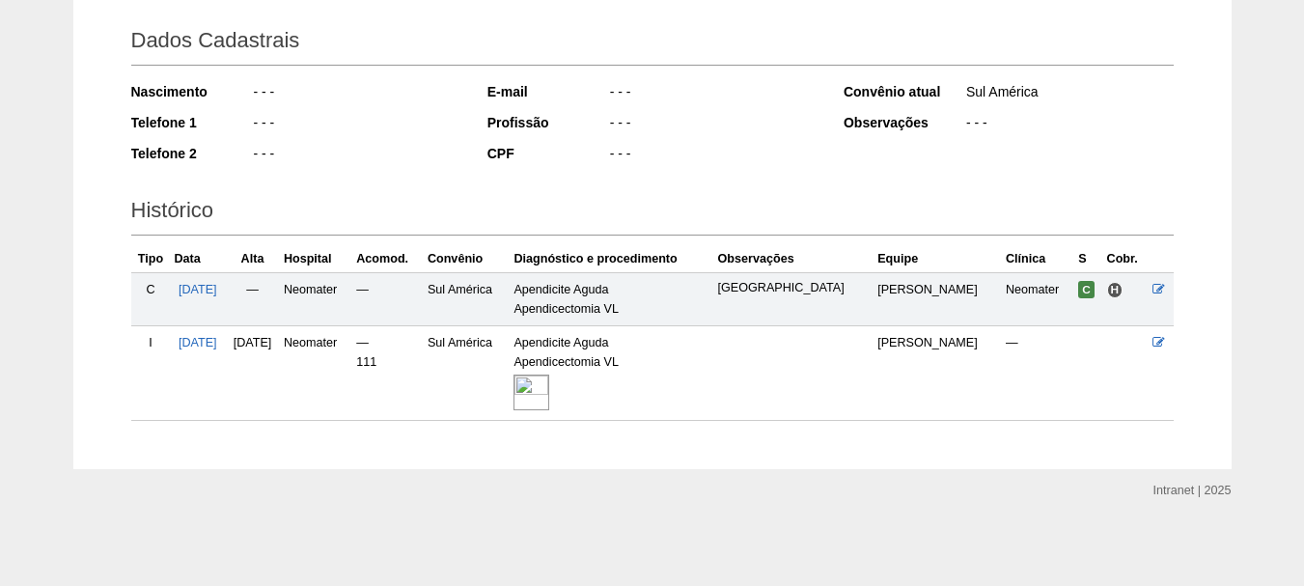
click at [549, 389] on img at bounding box center [531, 392] width 36 height 36
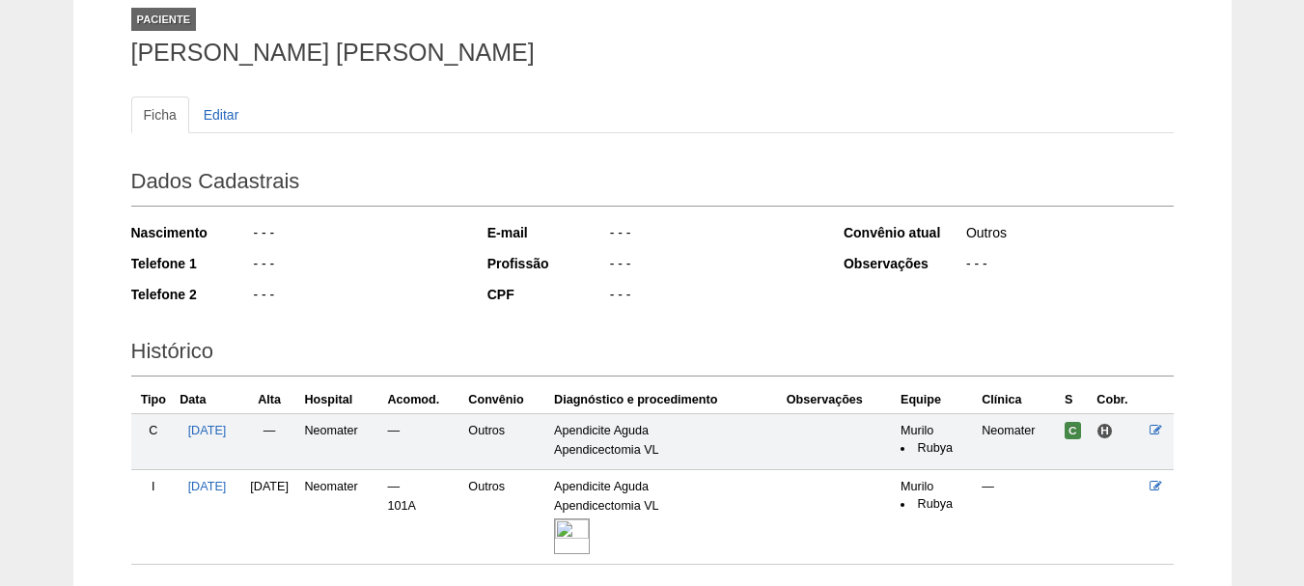
scroll to position [268, 0]
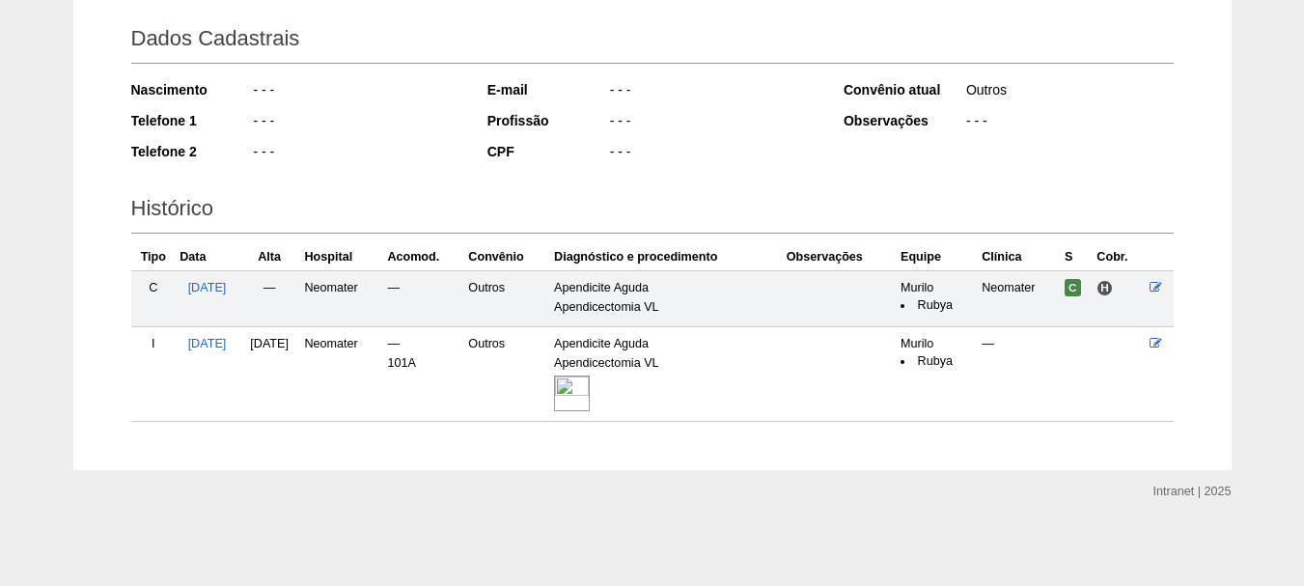
click at [590, 382] on img at bounding box center [572, 393] width 36 height 36
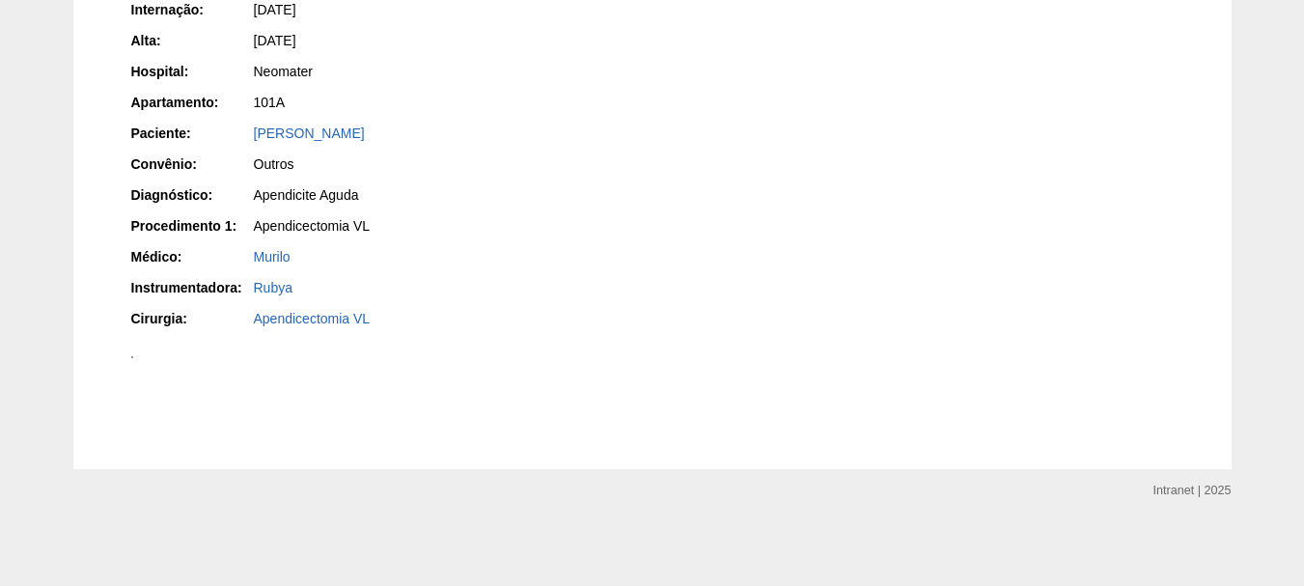
scroll to position [1166, 0]
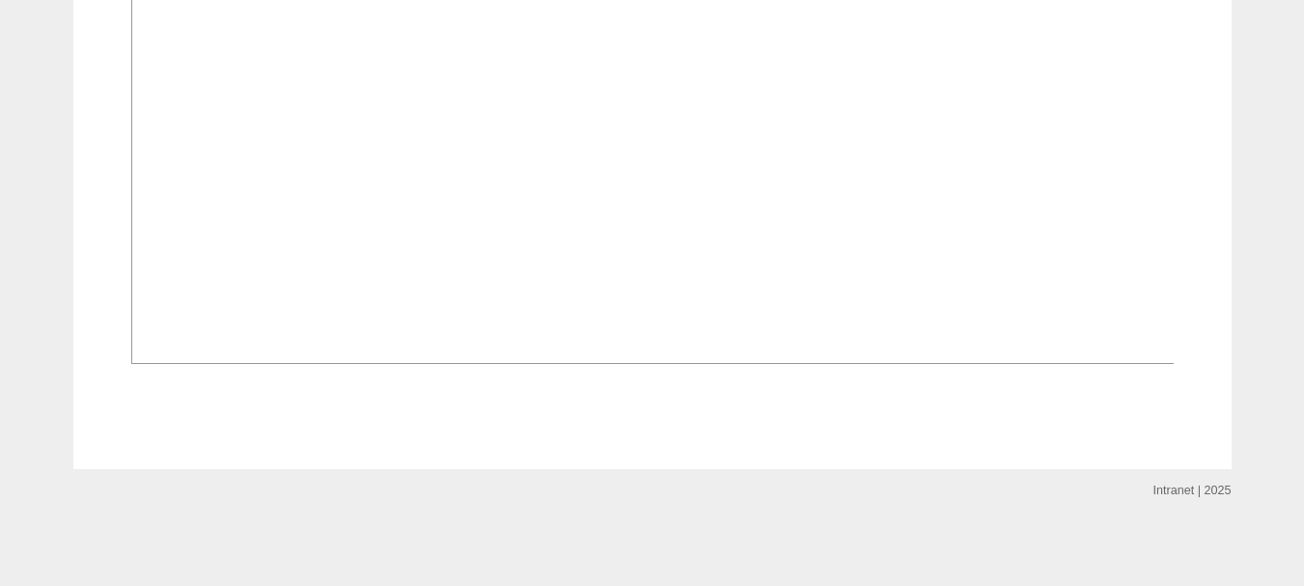
scroll to position [1351, 0]
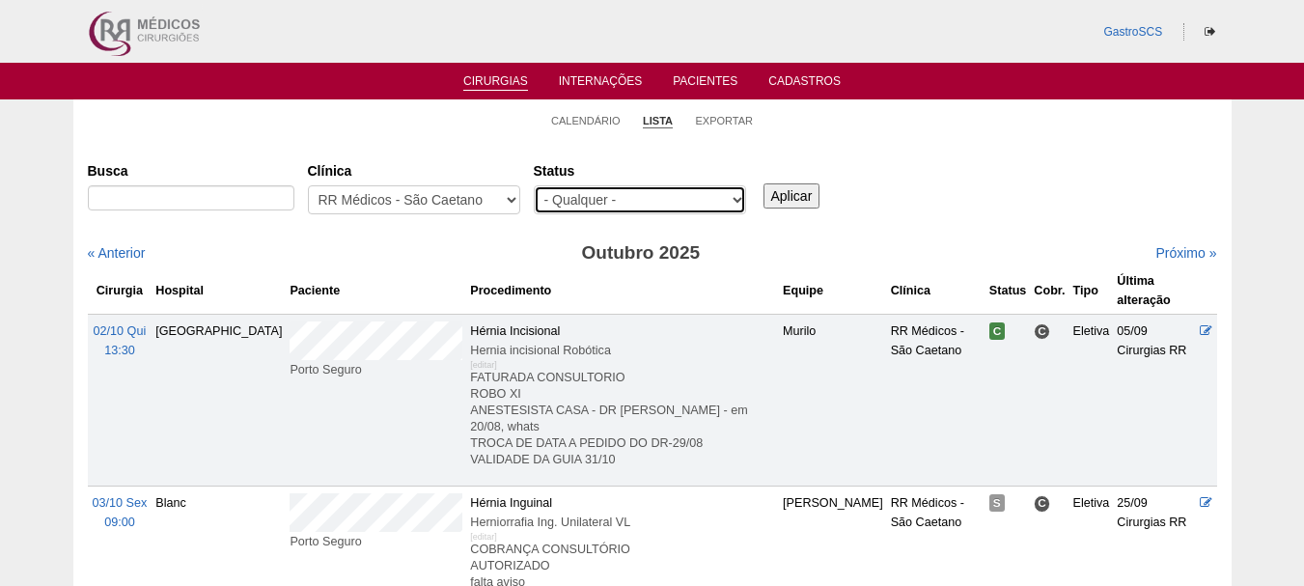
click at [545, 207] on select "- Qualquer - Reservada Confirmada Suspensa Cancelada" at bounding box center [640, 199] width 212 height 29
select select "conf"
click at [534, 185] on select "- Qualquer - Reservada Confirmada Suspensa Cancelada" at bounding box center [640, 199] width 212 height 29
drag, startPoint x: 808, startPoint y: 198, endPoint x: 765, endPoint y: 198, distance: 42.5
click at [807, 198] on input "Aplicar" at bounding box center [791, 195] width 57 height 25
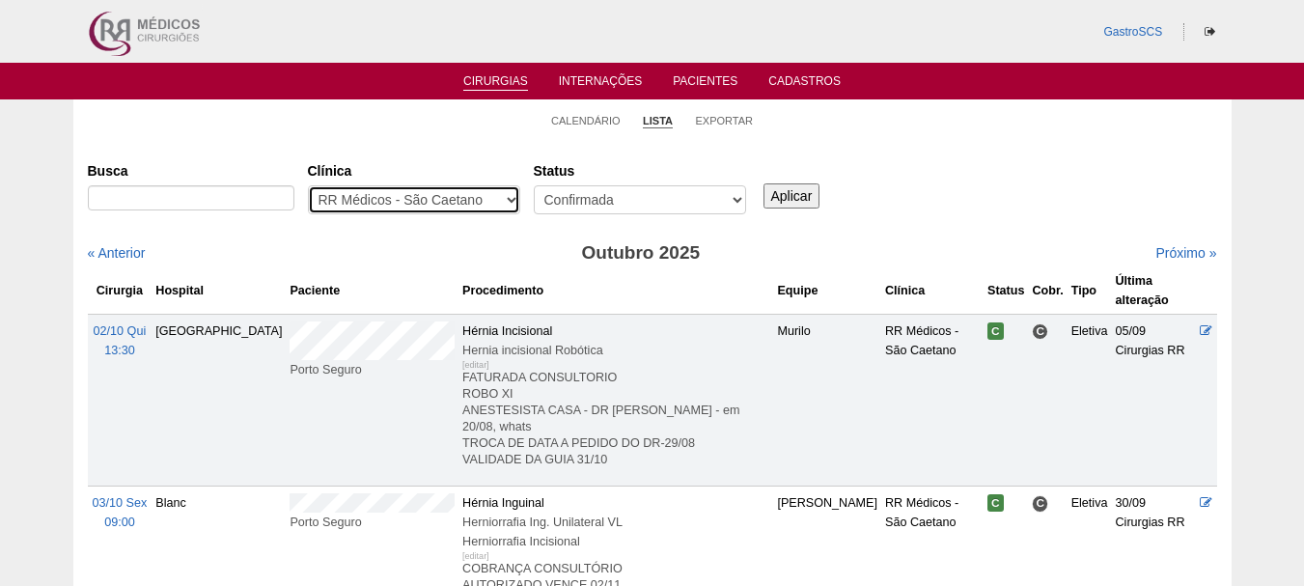
drag, startPoint x: 0, startPoint y: 0, endPoint x: 489, endPoint y: 203, distance: 529.5
click at [489, 203] on select "- Qualquer - 6R Alphaville Assunção Bartira Brasil Christovão da Gama Cruz Azul…" at bounding box center [414, 199] width 212 height 29
select select "24"
click at [308, 185] on select "- Qualquer - 6R Alphaville Assunção Bartira Brasil Christovão da Gama Cruz Azul…" at bounding box center [414, 199] width 212 height 29
click at [780, 192] on input "Aplicar" at bounding box center [791, 195] width 57 height 25
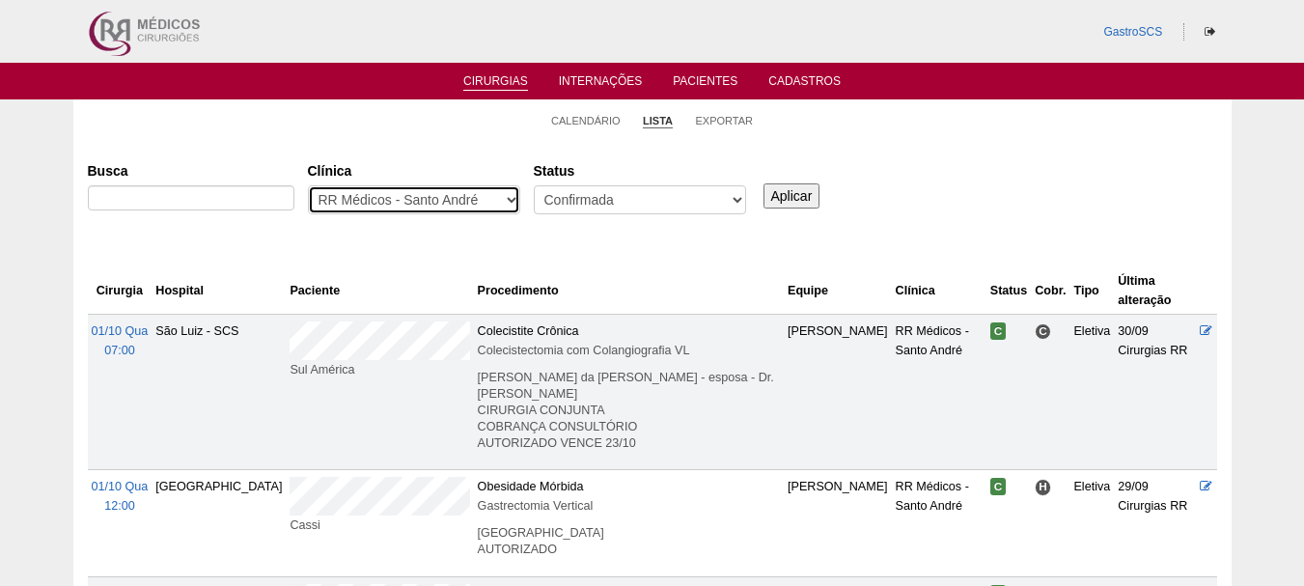
click at [384, 211] on select "- Qualquer - 6R Alphaville Assunção Bartira Brasil Christovão da Gama Cruz Azul…" at bounding box center [414, 199] width 212 height 29
select select "25"
click at [308, 185] on select "- Qualquer - 6R Alphaville Assunção Bartira Brasil Christovão da Gama Cruz Azul…" at bounding box center [414, 199] width 212 height 29
click at [774, 198] on input "Aplicar" at bounding box center [791, 195] width 57 height 25
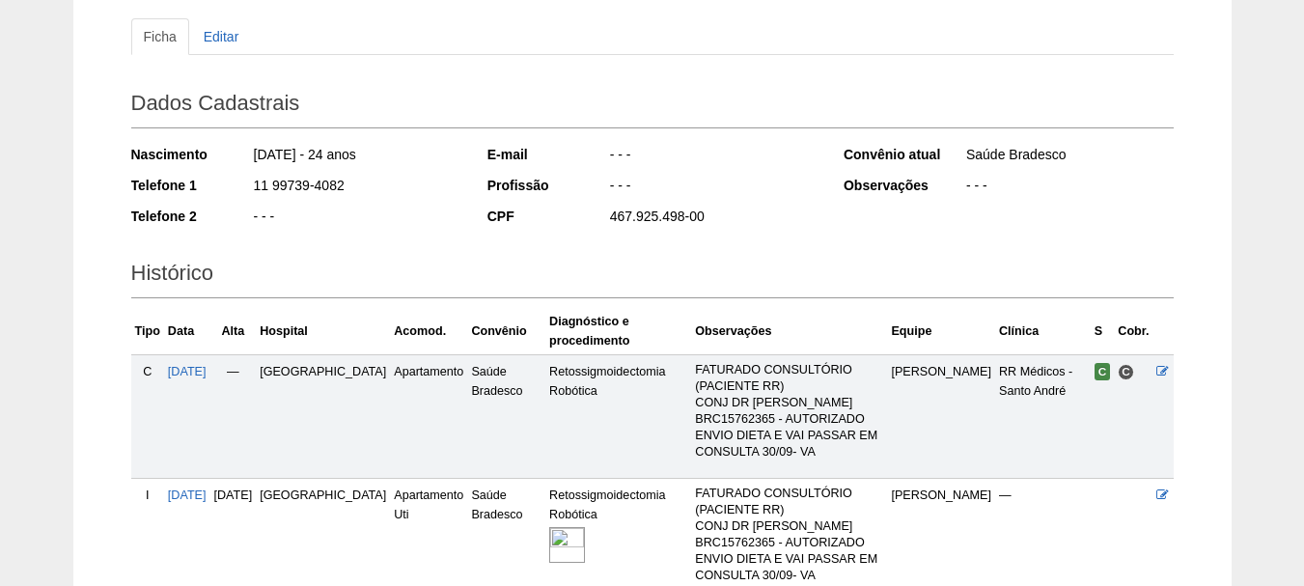
scroll to position [385, 0]
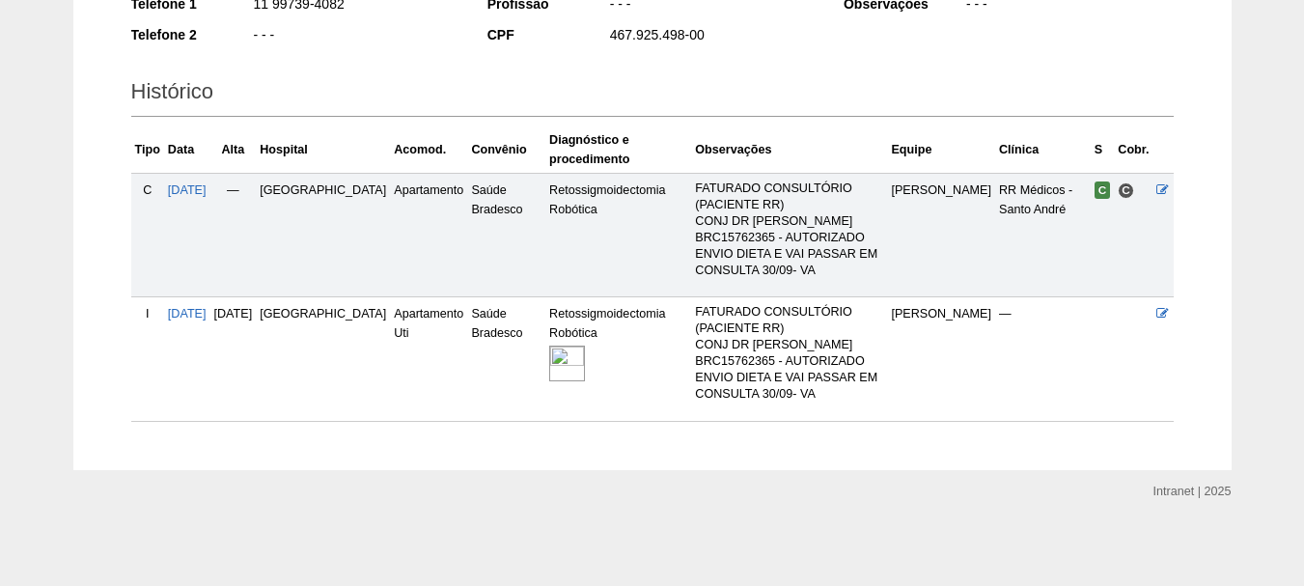
click at [549, 371] on img at bounding box center [567, 363] width 36 height 36
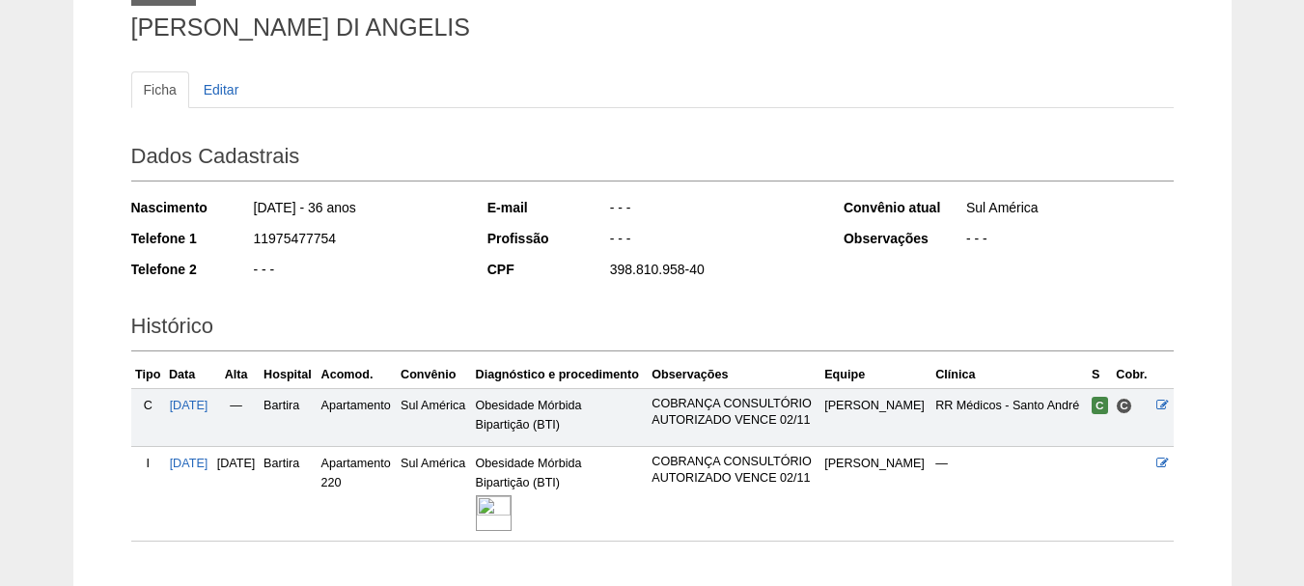
scroll to position [271, 0]
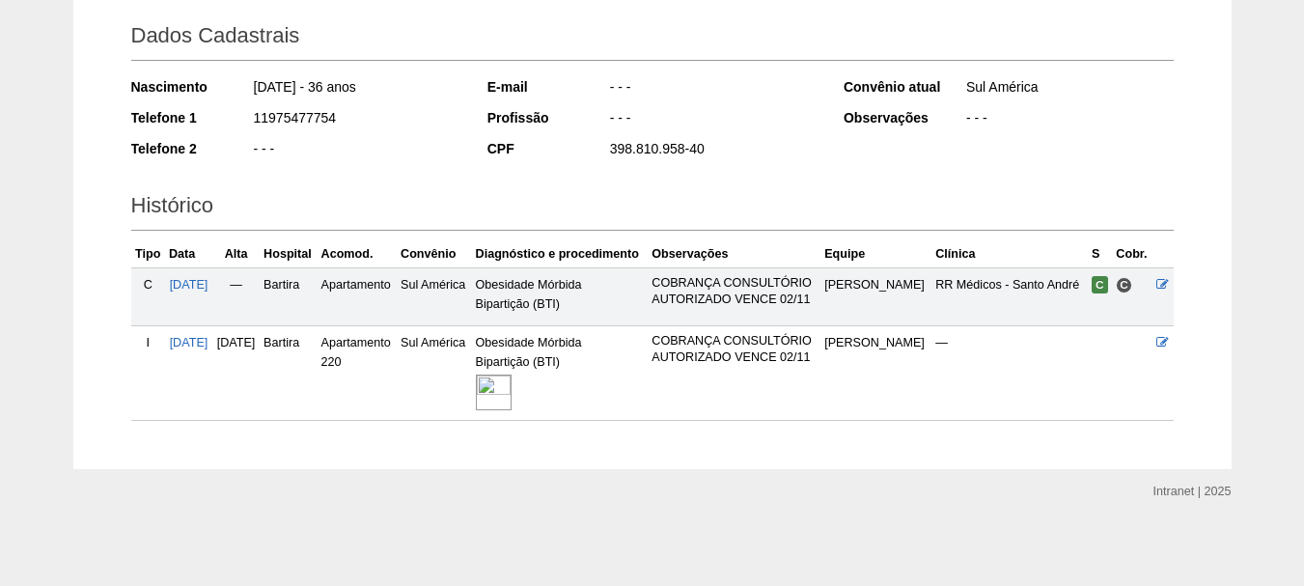
click at [511, 395] on img at bounding box center [494, 392] width 36 height 36
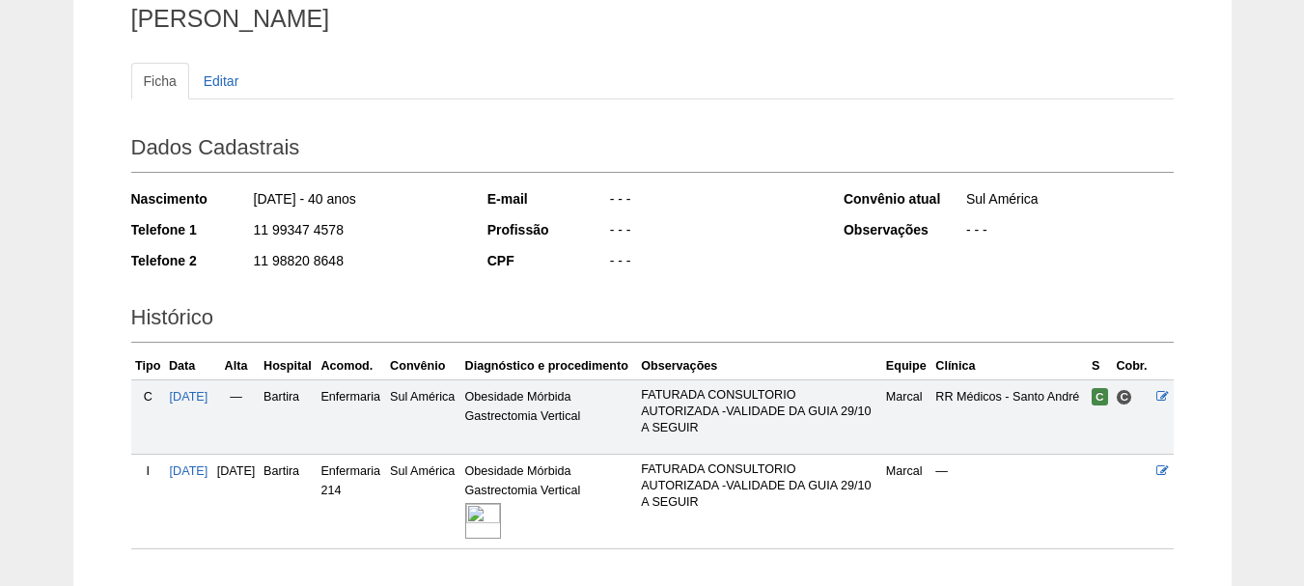
scroll to position [323, 0]
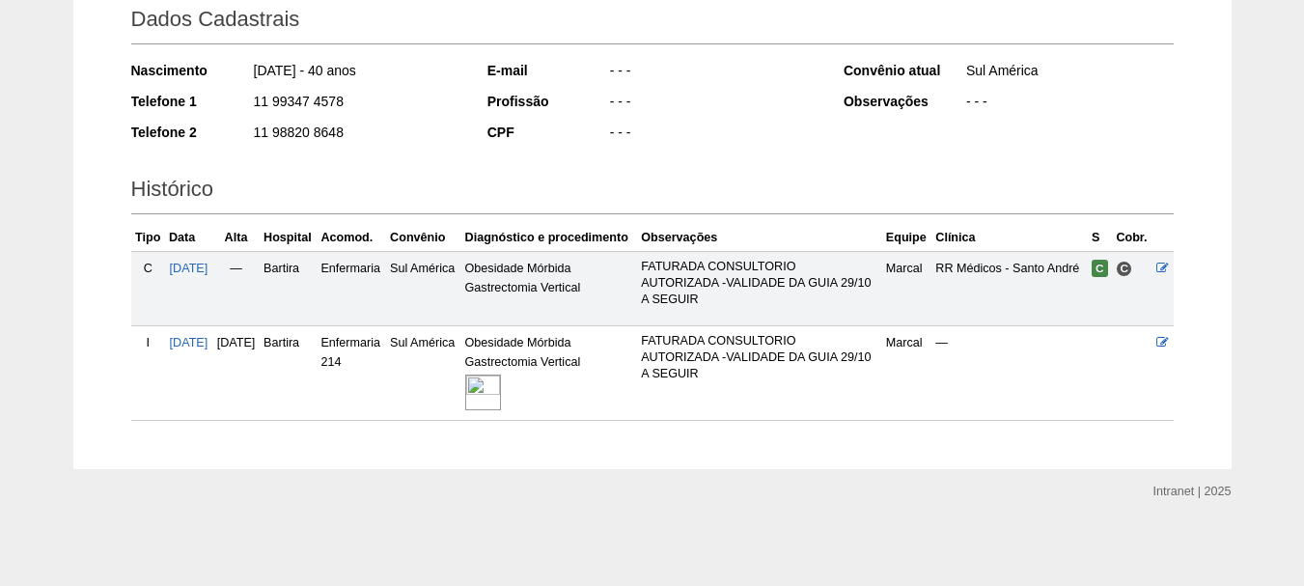
click at [501, 399] on img at bounding box center [483, 392] width 36 height 36
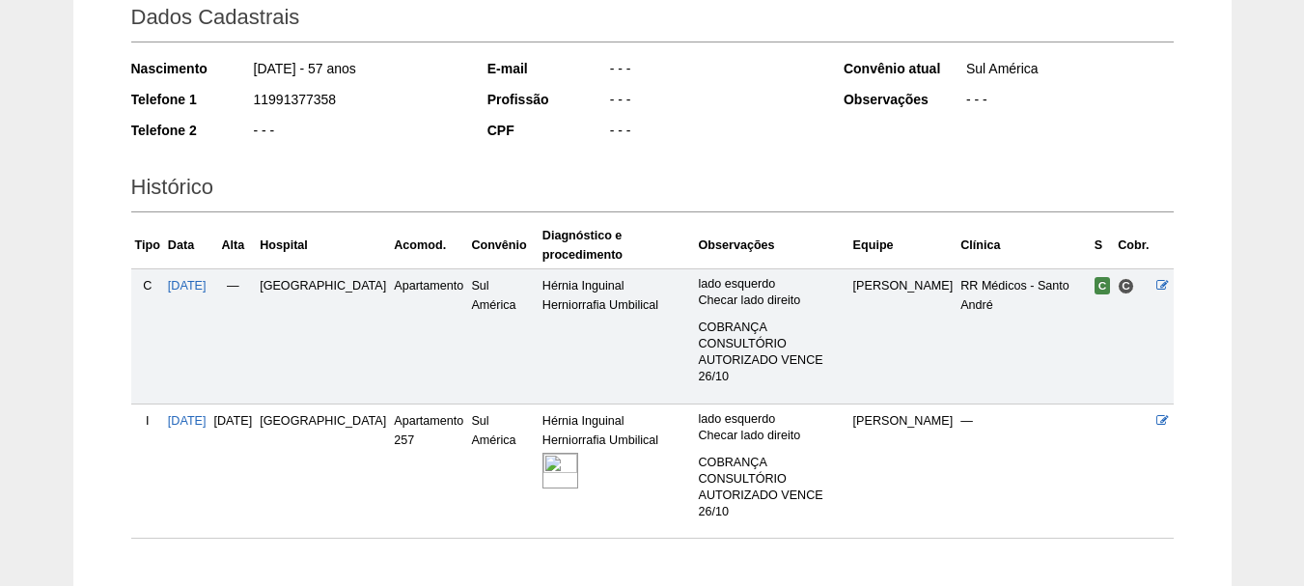
scroll to position [322, 0]
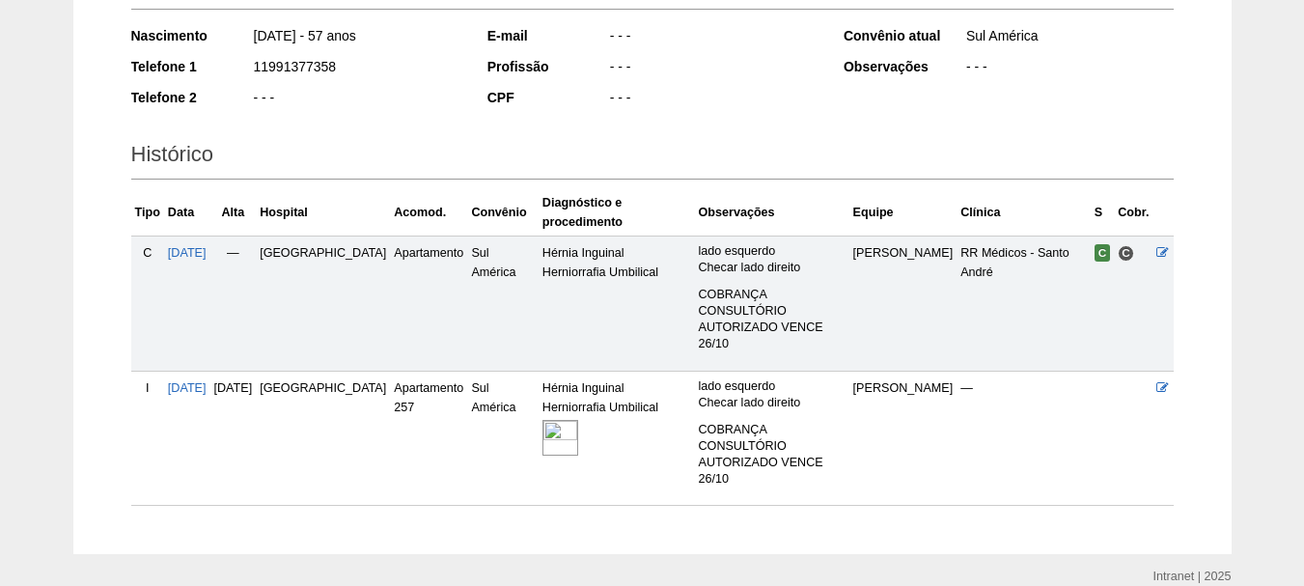
click at [542, 420] on img at bounding box center [560, 438] width 36 height 36
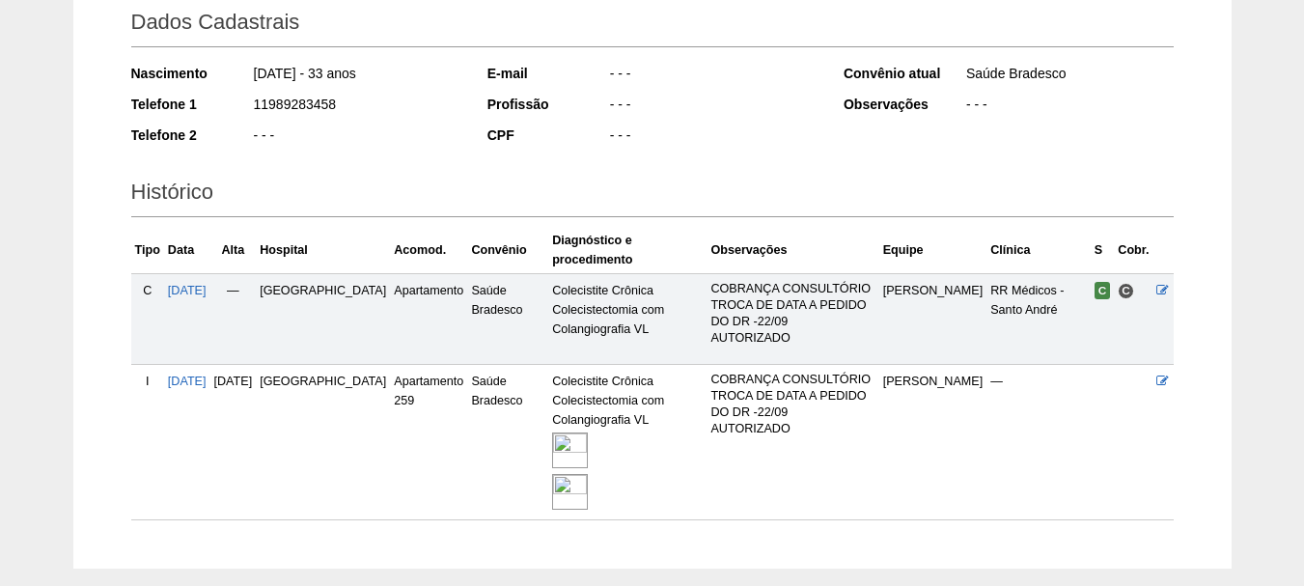
scroll to position [289, 0]
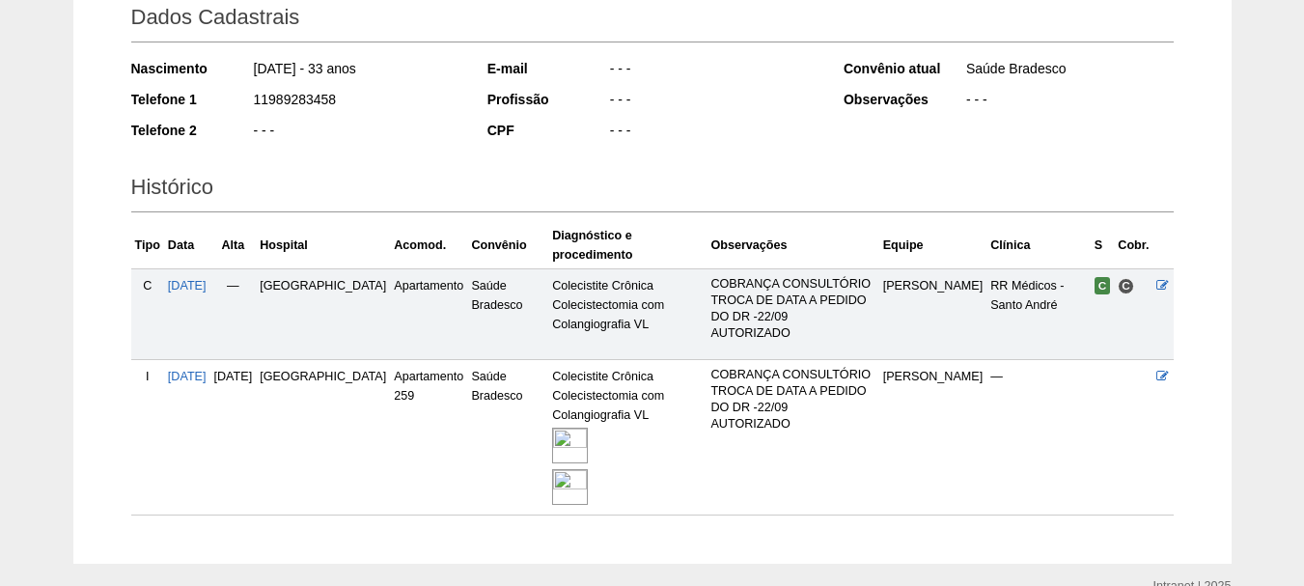
click at [552, 469] on img at bounding box center [570, 487] width 36 height 36
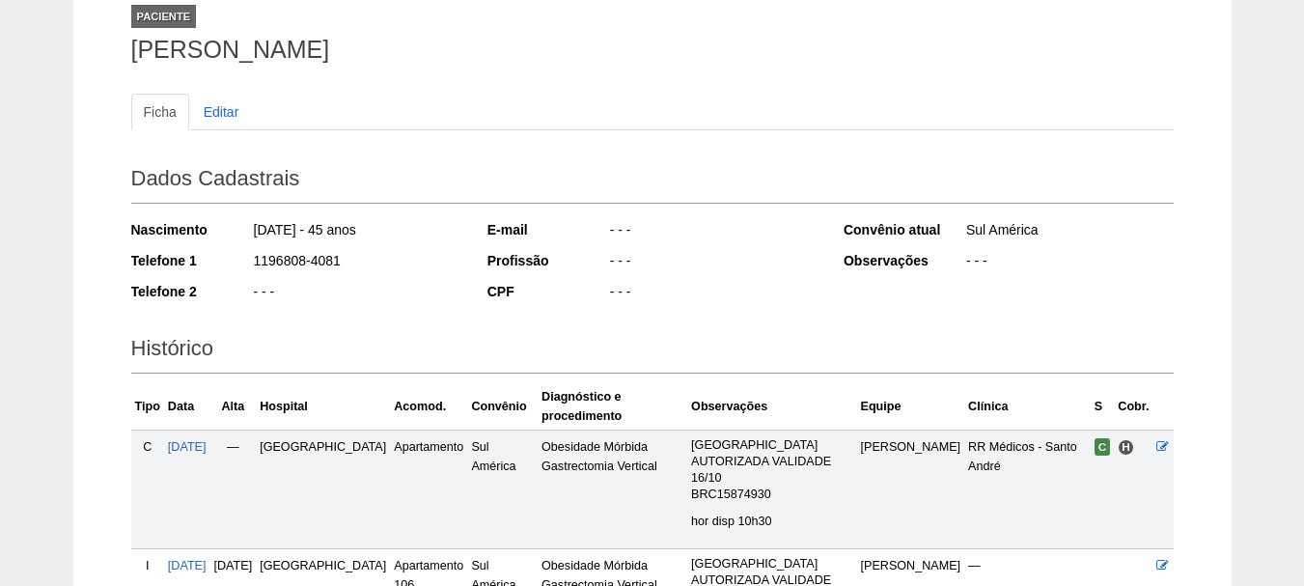
scroll to position [289, 0]
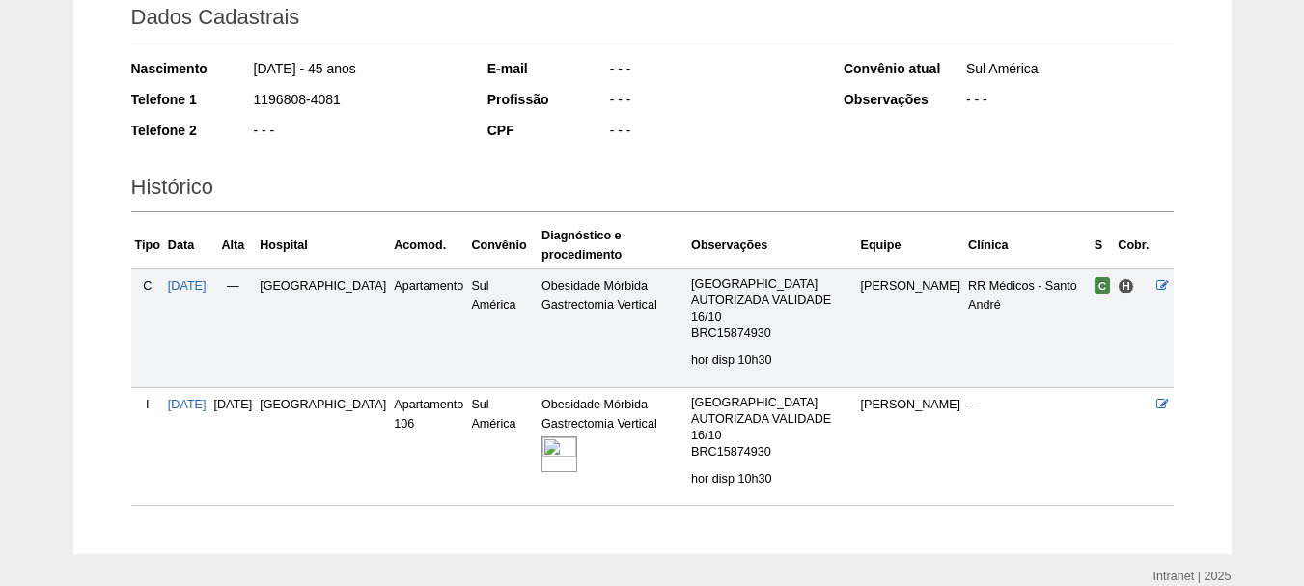
click at [541, 454] on img at bounding box center [559, 454] width 36 height 36
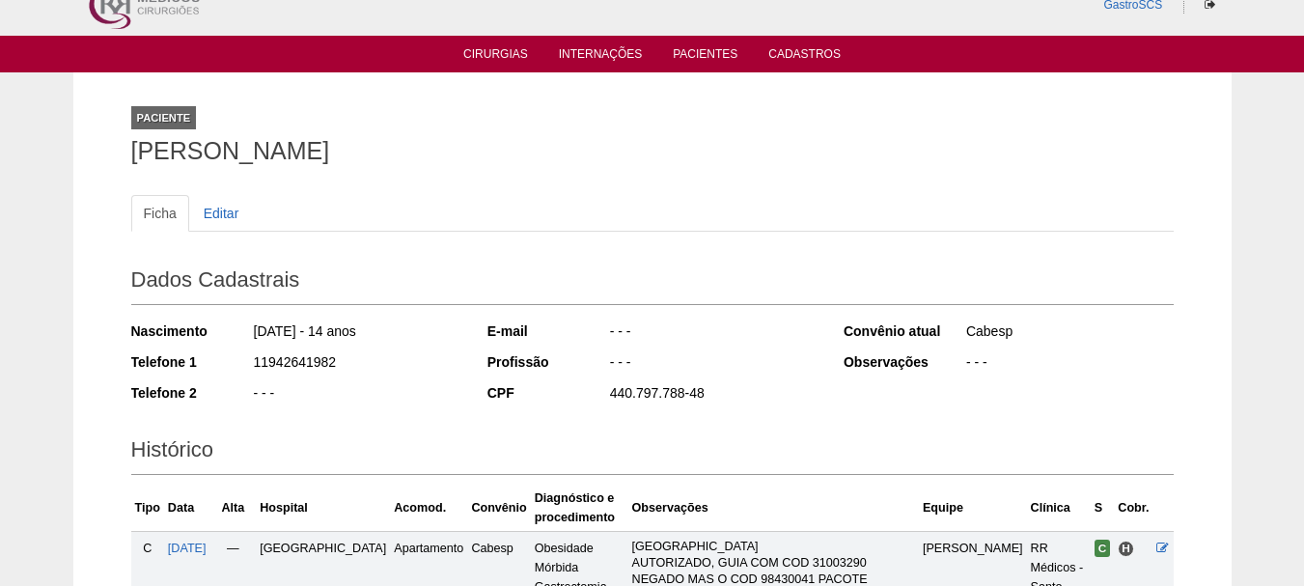
scroll to position [386, 0]
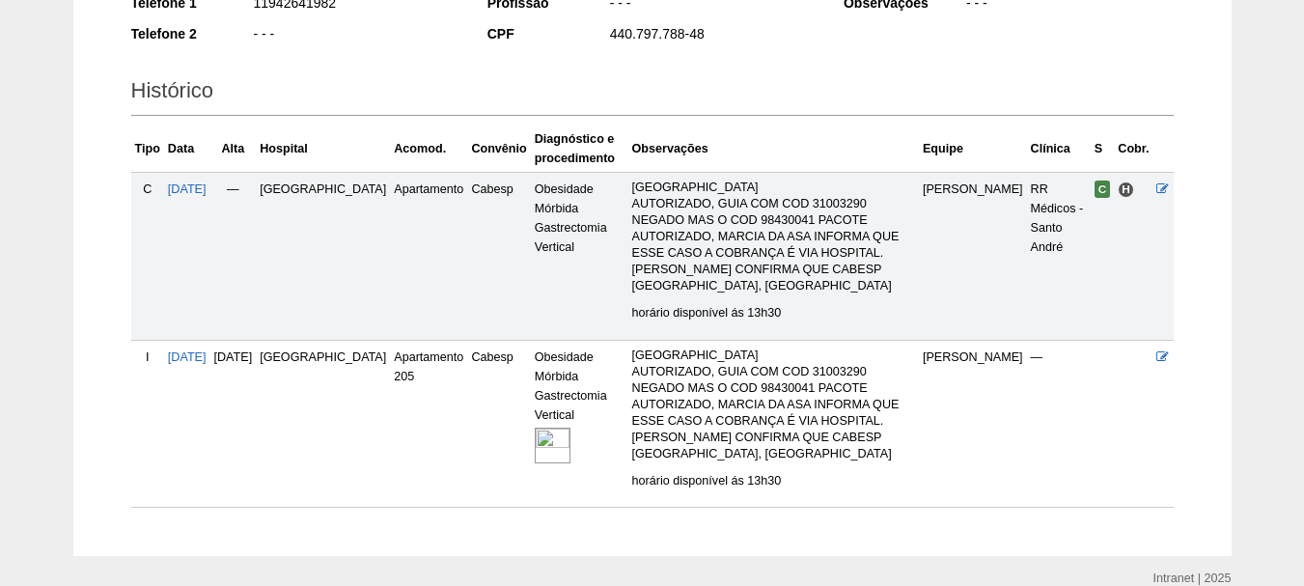
click at [535, 427] on img at bounding box center [553, 445] width 36 height 36
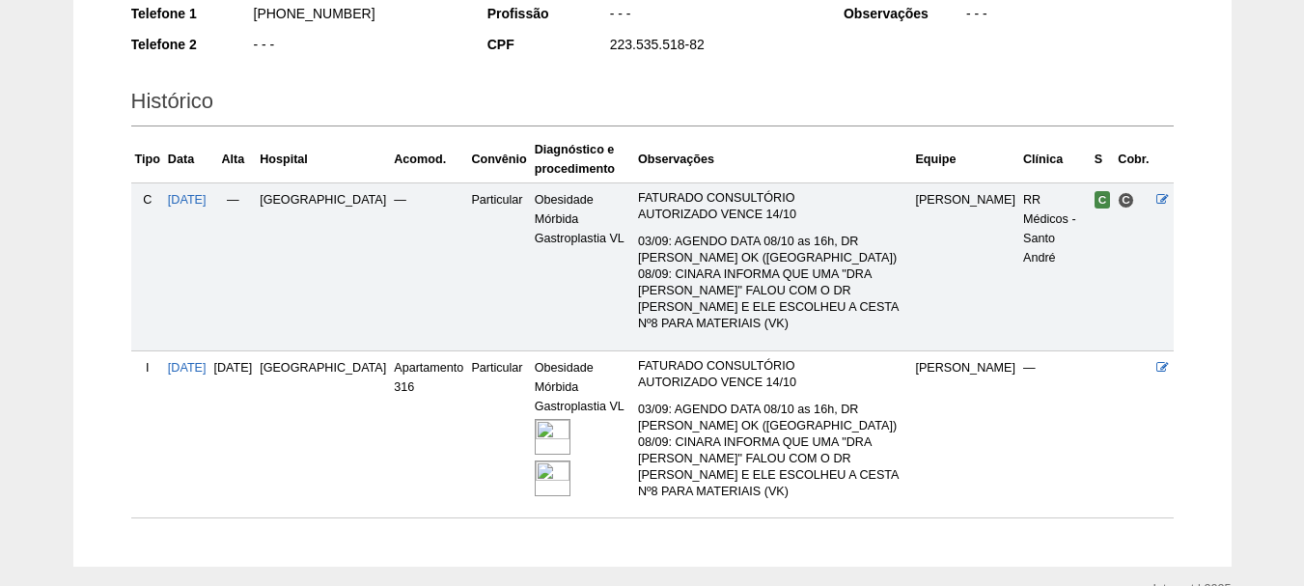
scroll to position [440, 0]
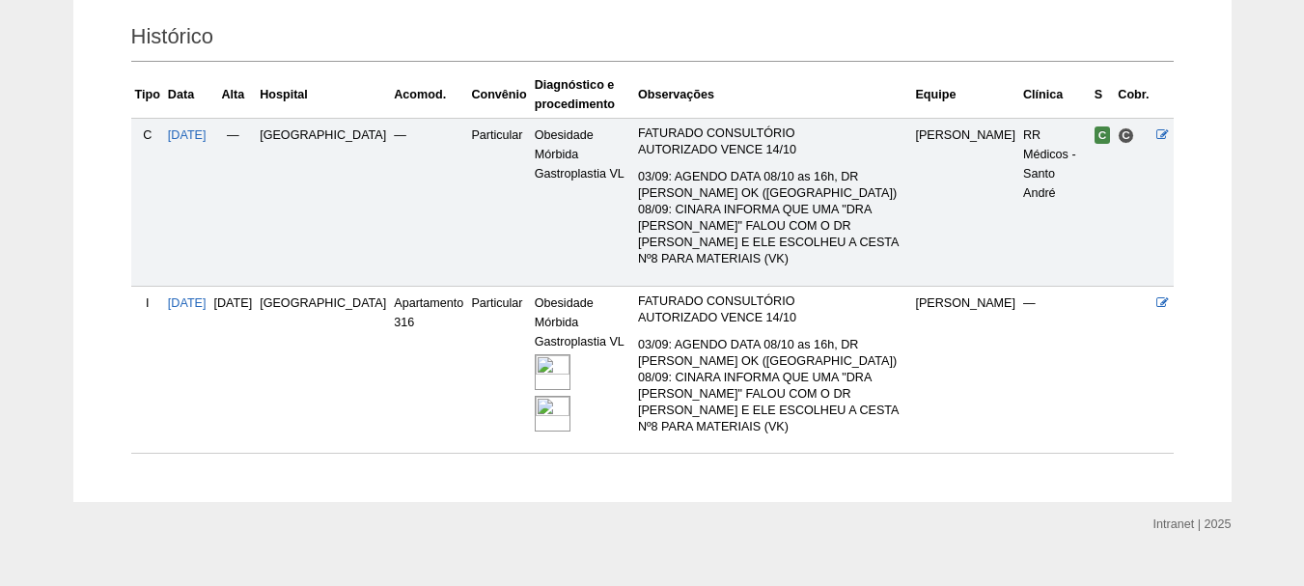
click at [535, 354] on img at bounding box center [553, 372] width 36 height 36
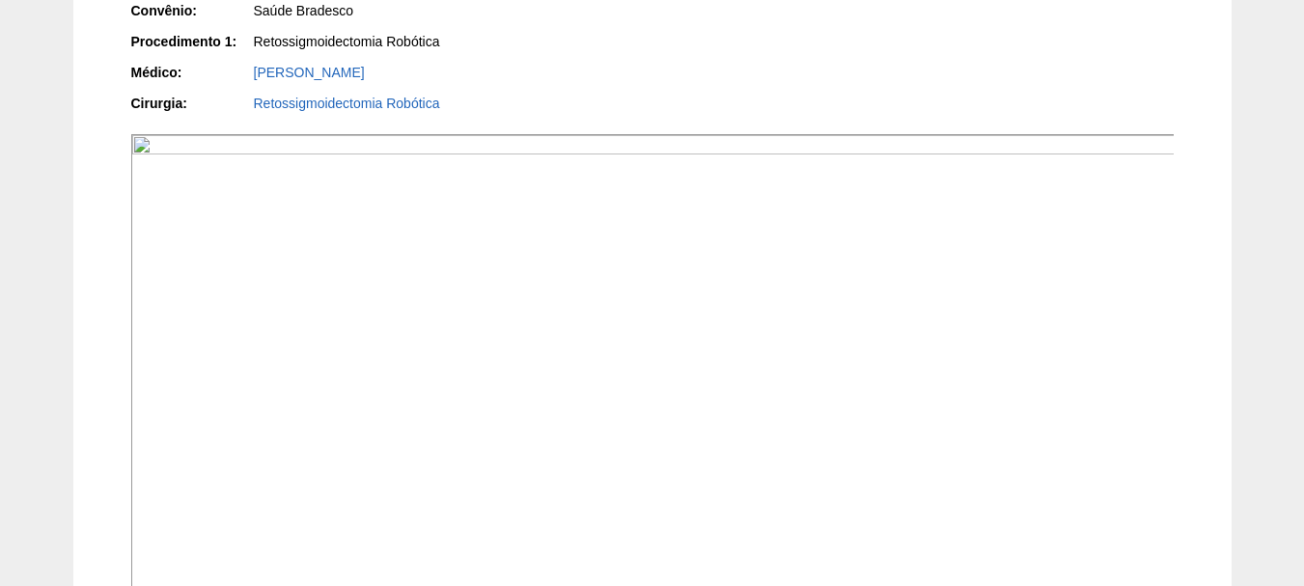
scroll to position [193, 0]
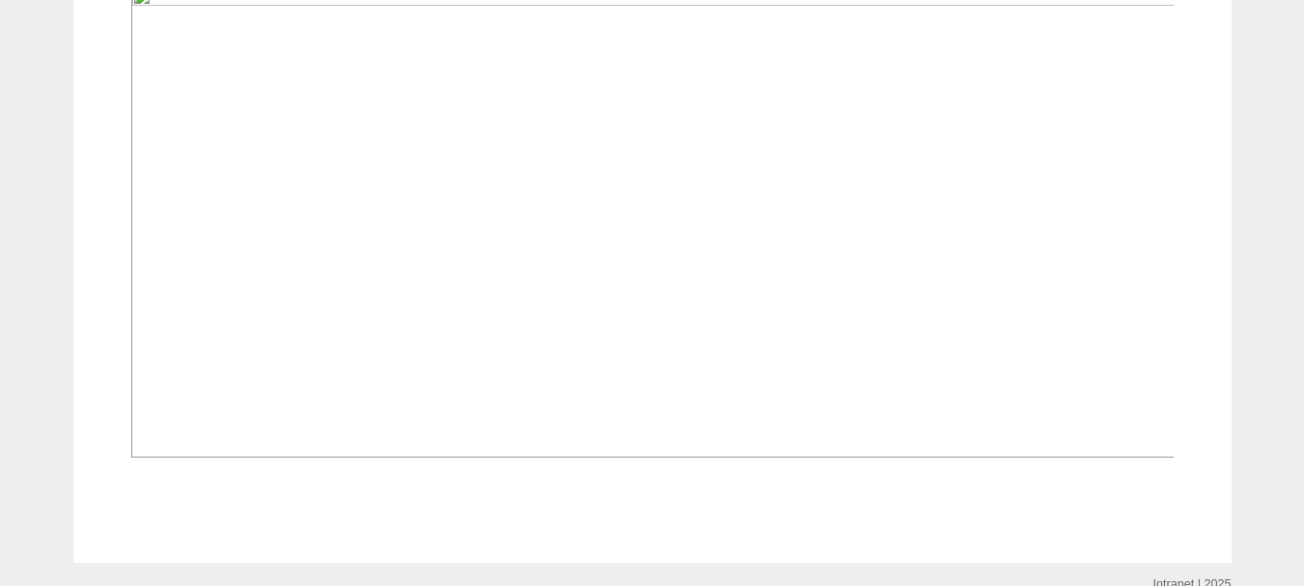
scroll to position [772, 0]
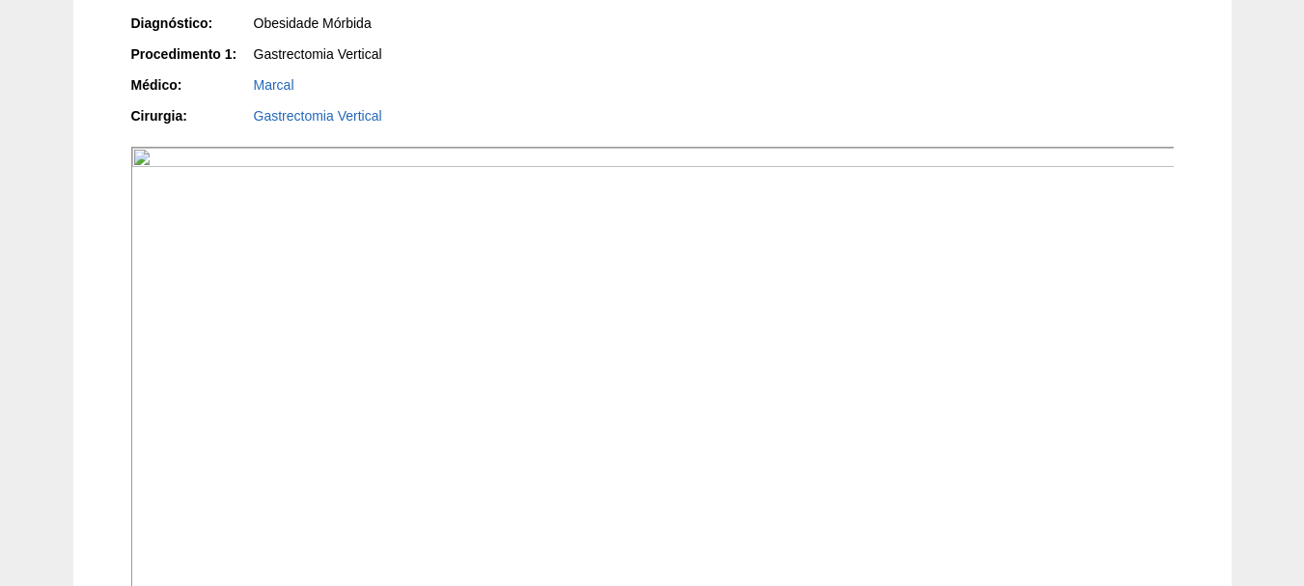
scroll to position [772, 0]
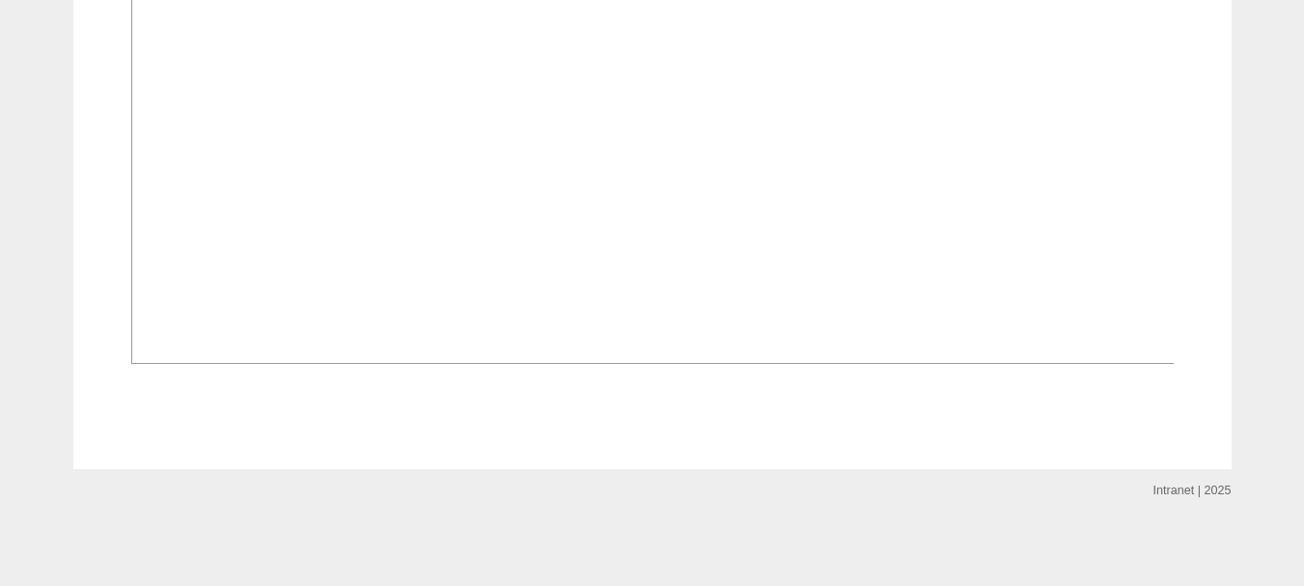
scroll to position [2026, 0]
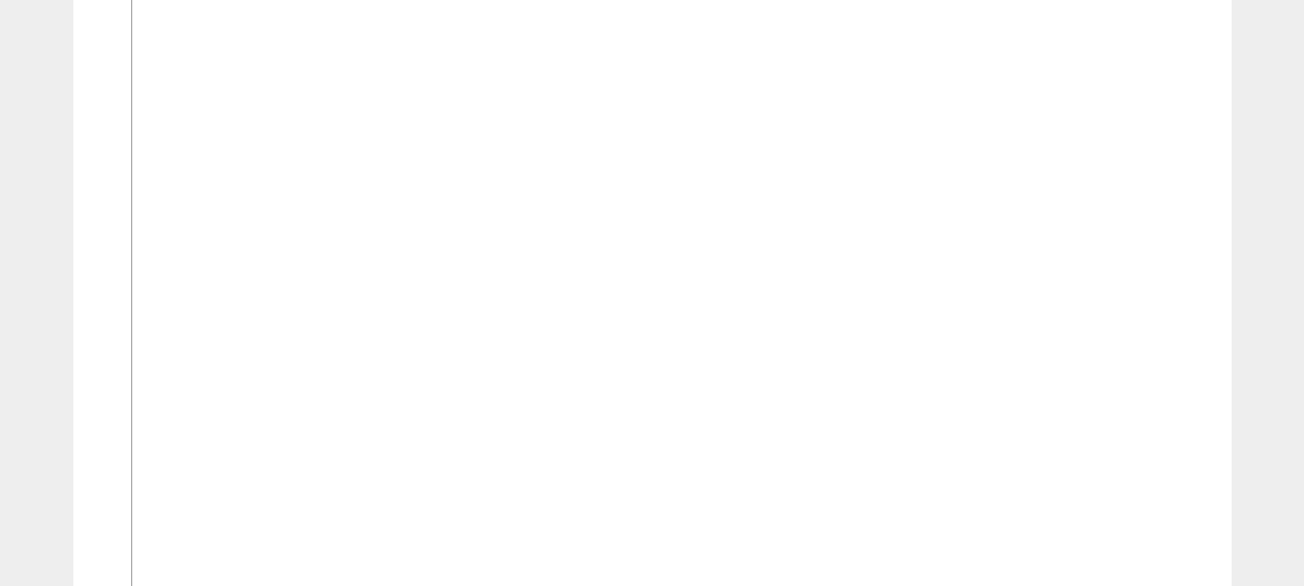
scroll to position [1640, 0]
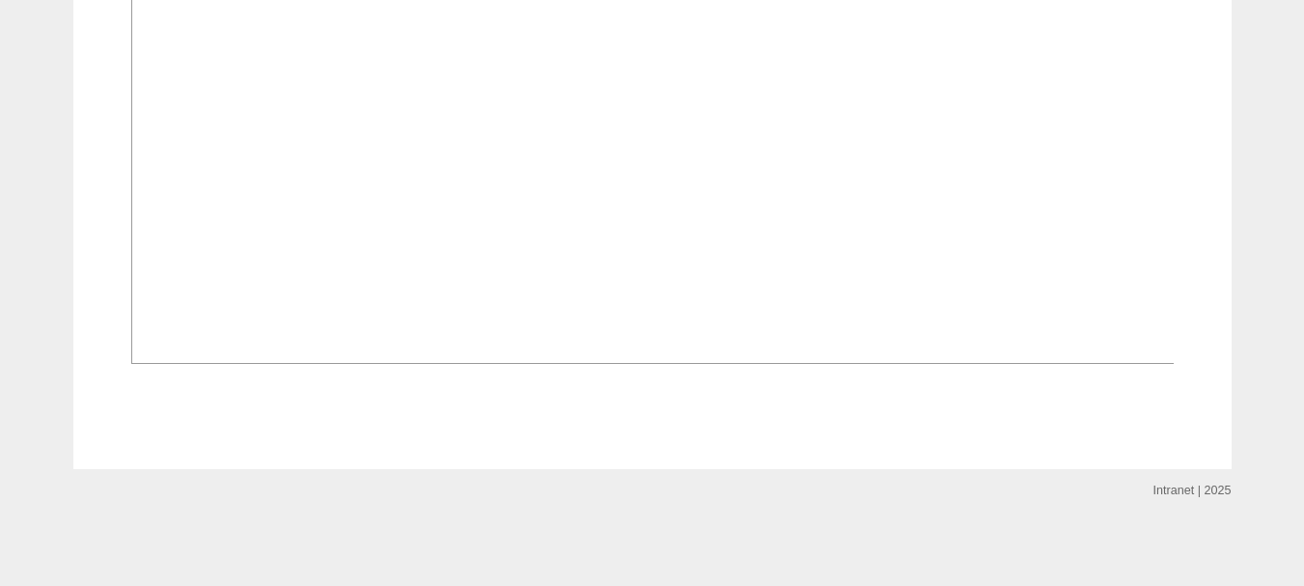
scroll to position [1675, 0]
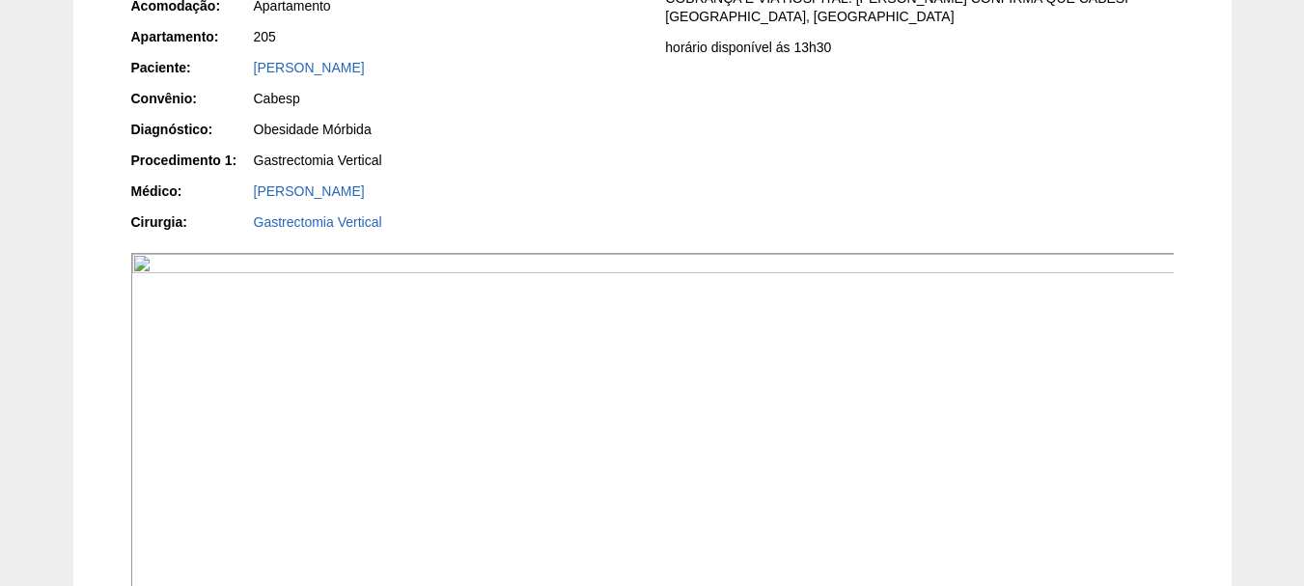
scroll to position [579, 0]
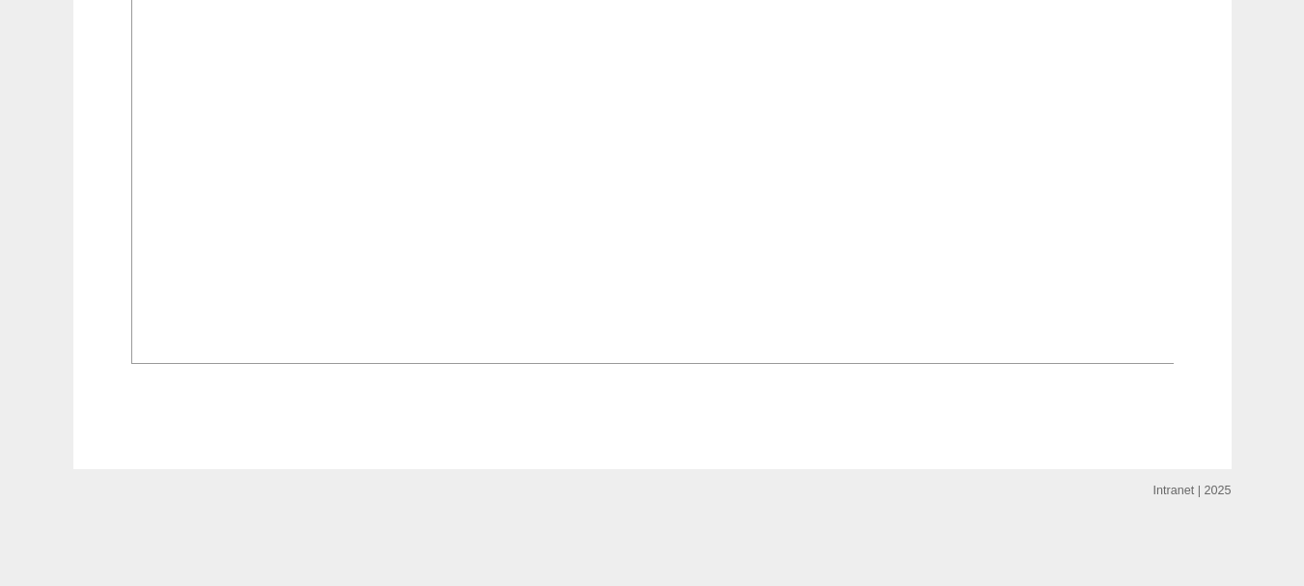
scroll to position [2502, 0]
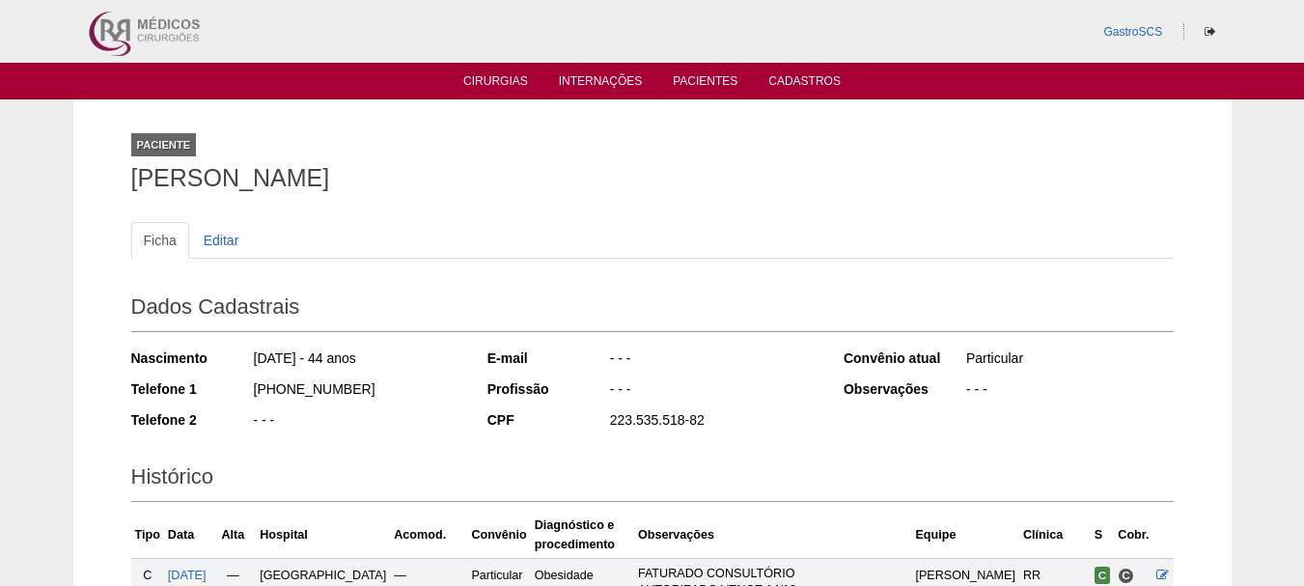
scroll to position [440, 0]
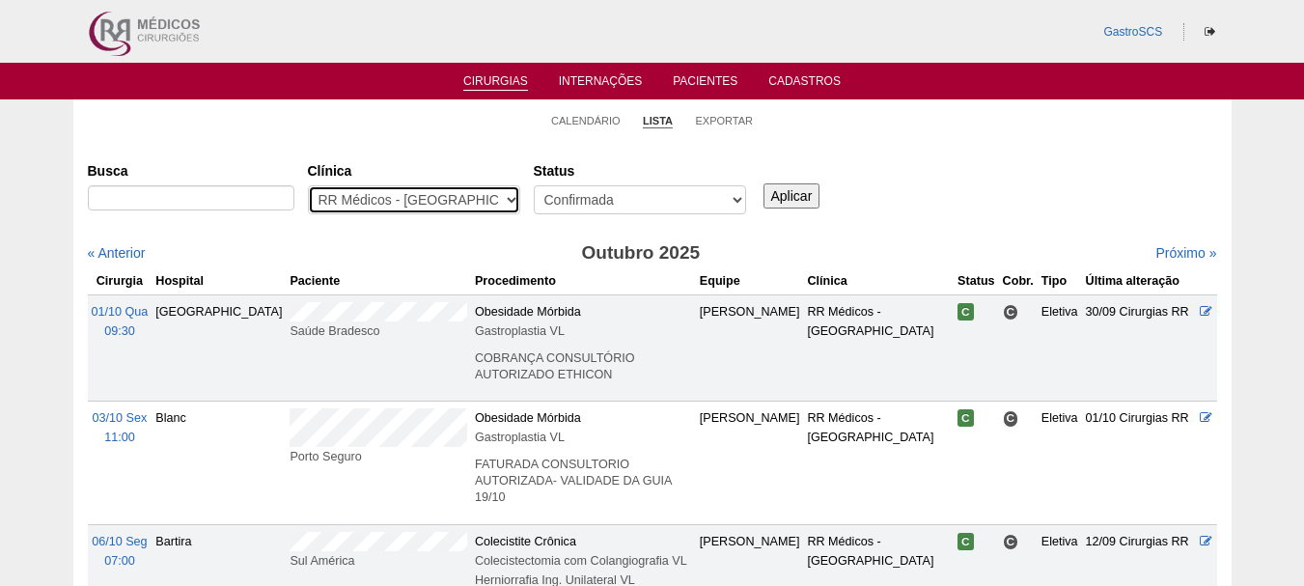
click at [497, 187] on select "- Qualquer - 6R Alphaville Assunção Bartira Brasil Christovão da Gama Cruz Azul…" at bounding box center [414, 199] width 212 height 29
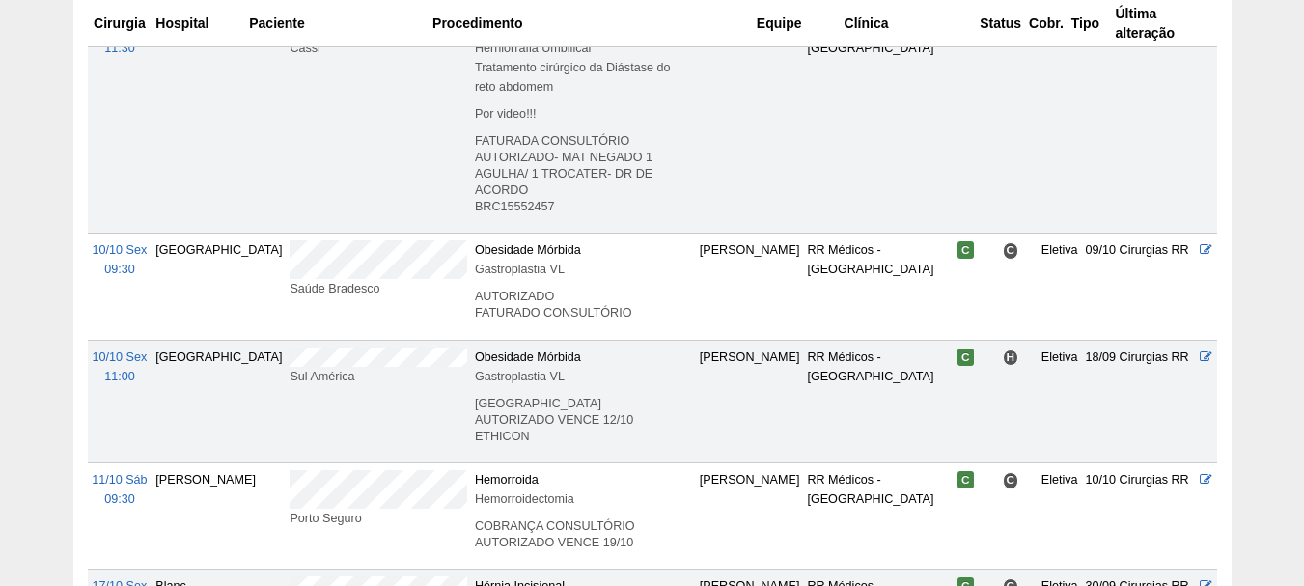
scroll to position [2026, 0]
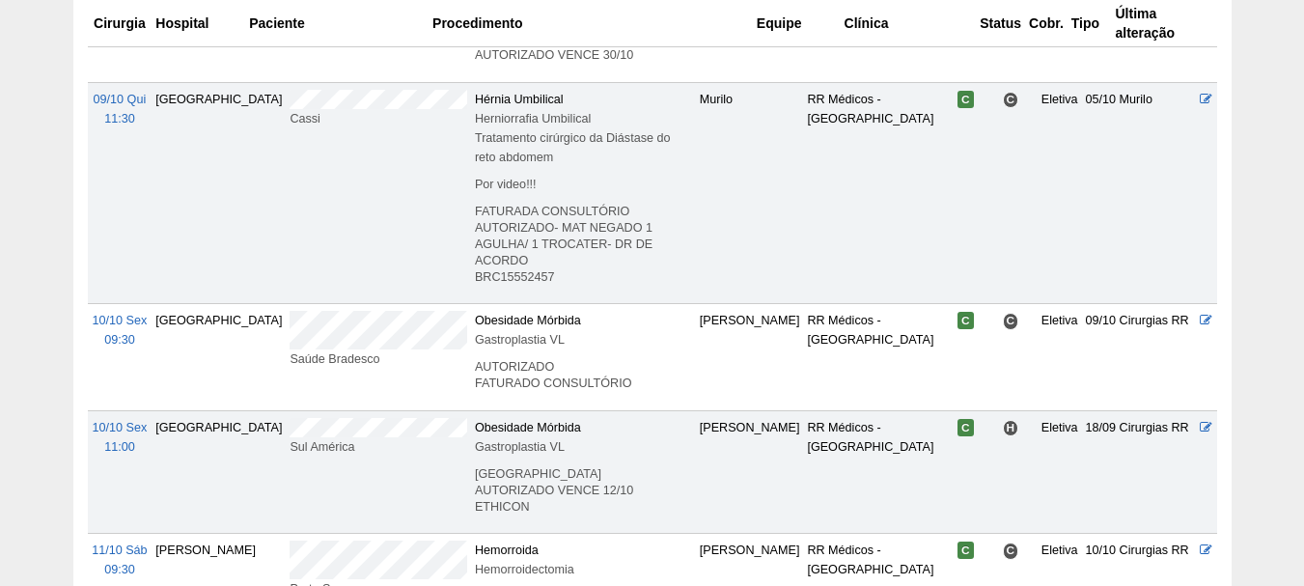
drag, startPoint x: 289, startPoint y: 233, endPoint x: 258, endPoint y: 191, distance: 51.7
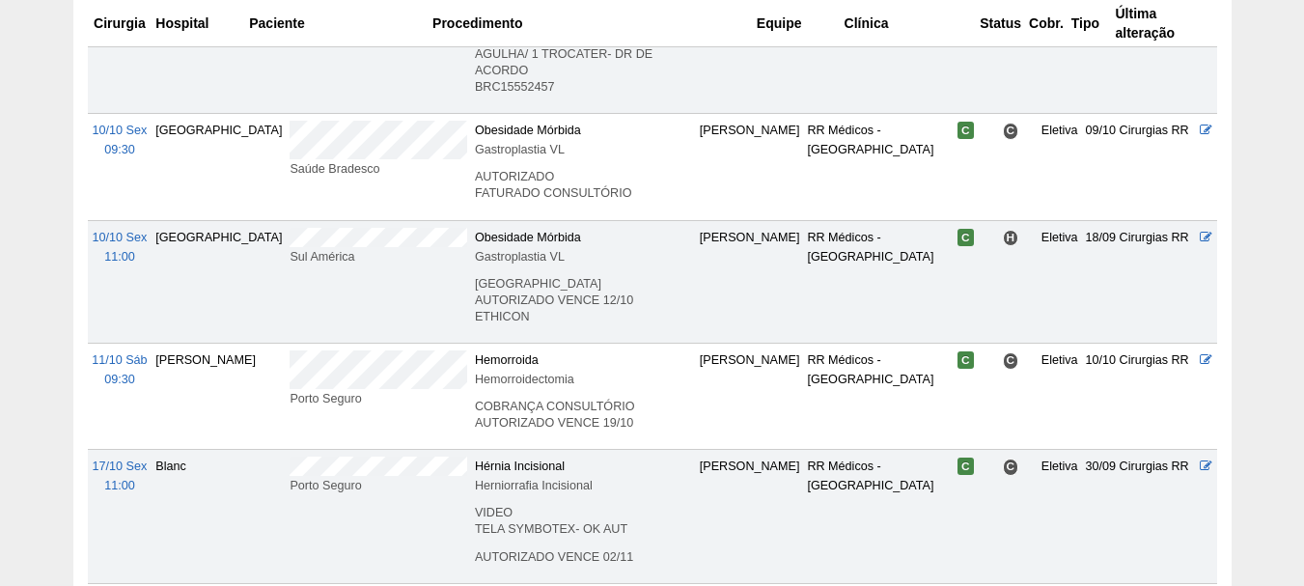
scroll to position [2246, 0]
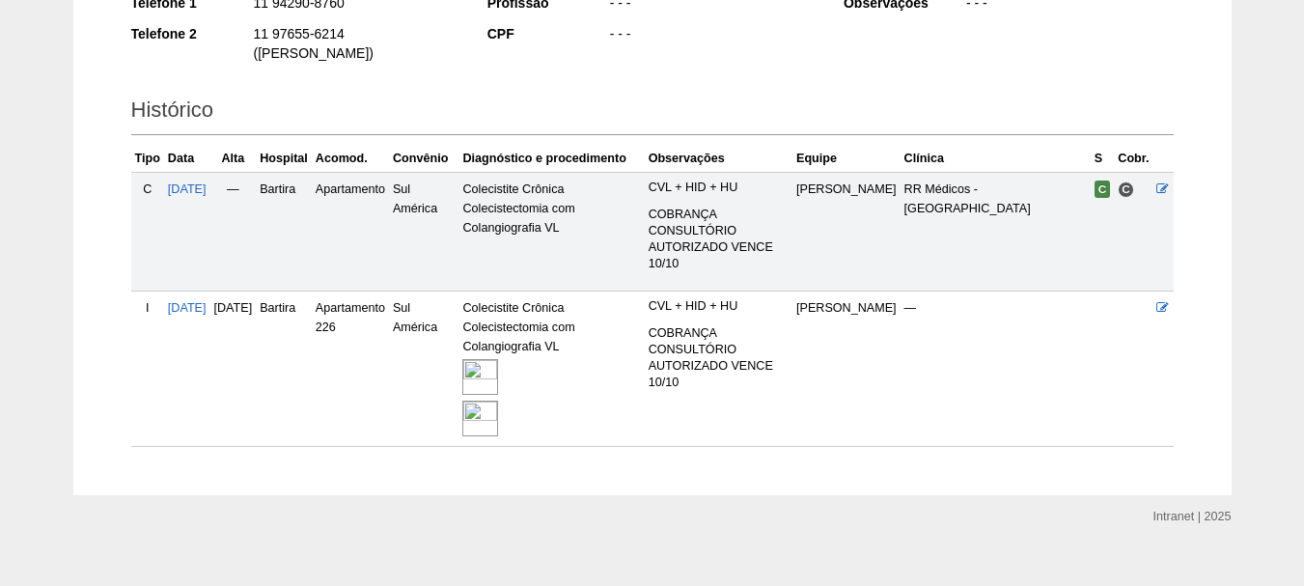
scroll to position [392, 0]
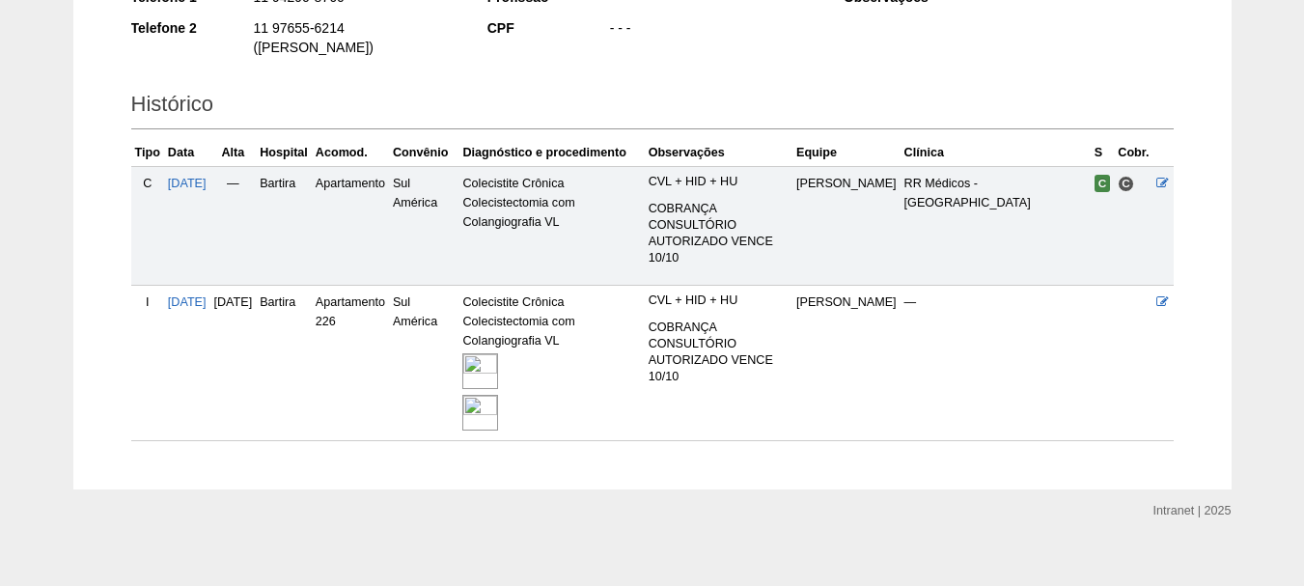
click at [498, 353] on img at bounding box center [480, 371] width 36 height 36
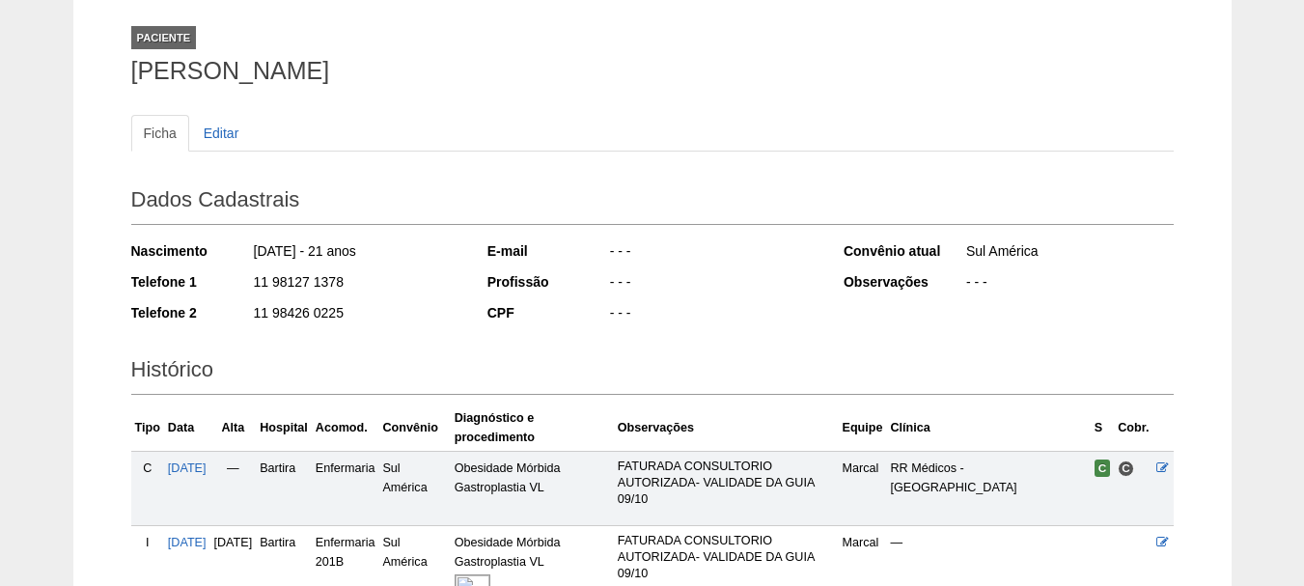
scroll to position [307, 0]
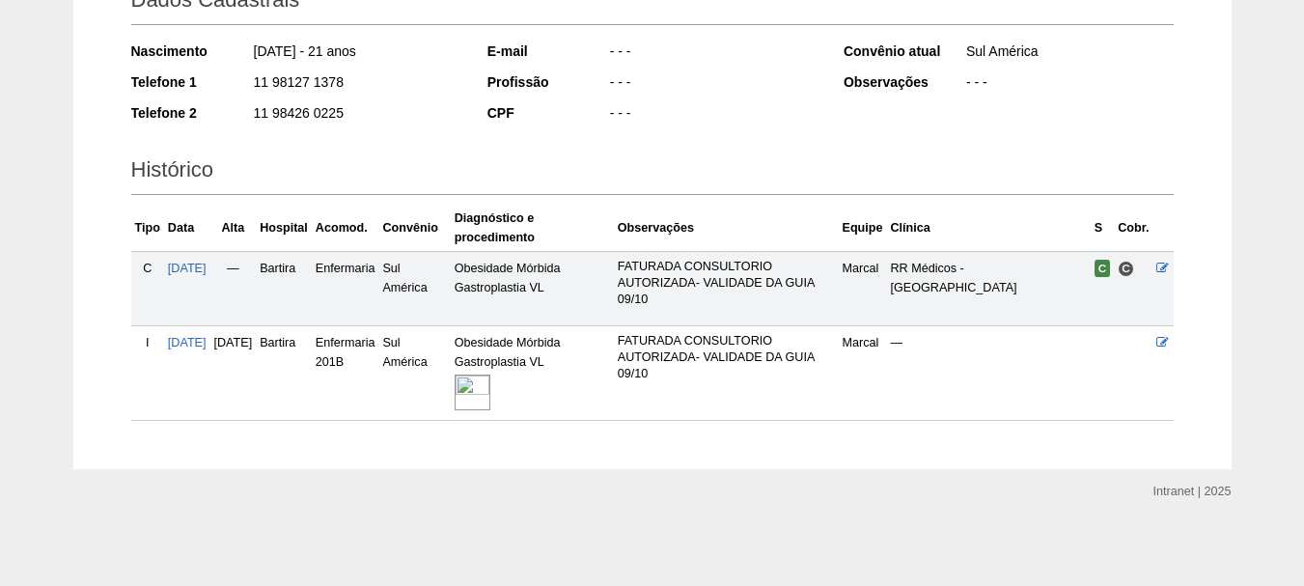
click at [490, 402] on img at bounding box center [472, 392] width 36 height 36
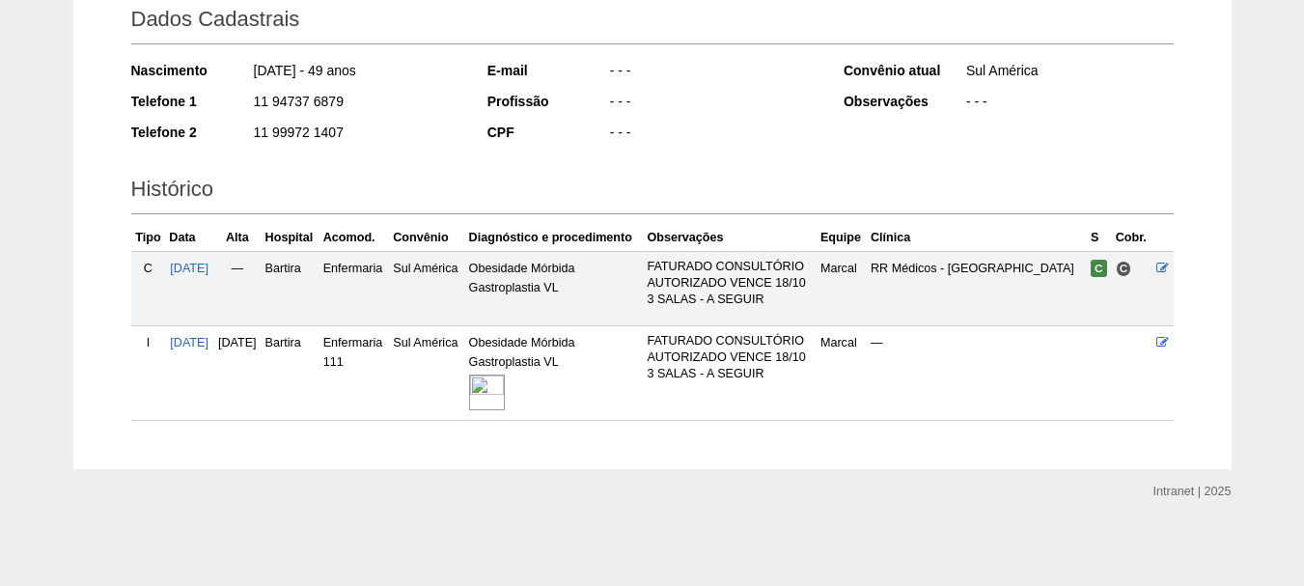
scroll to position [352, 0]
click at [505, 375] on img at bounding box center [487, 392] width 36 height 36
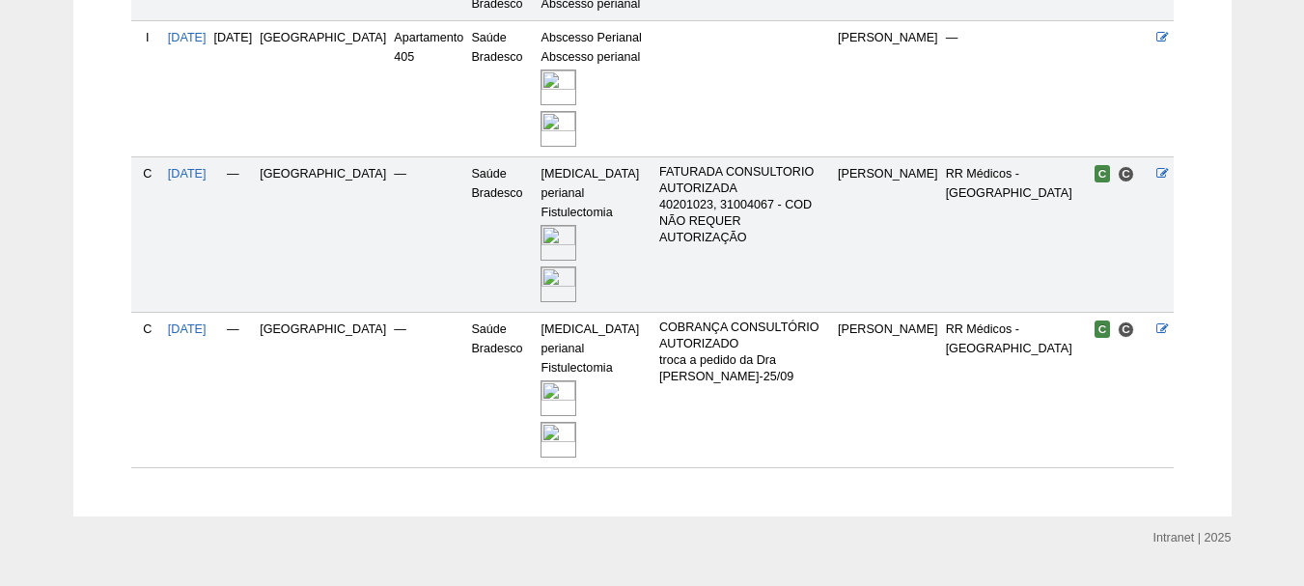
scroll to position [599, 0]
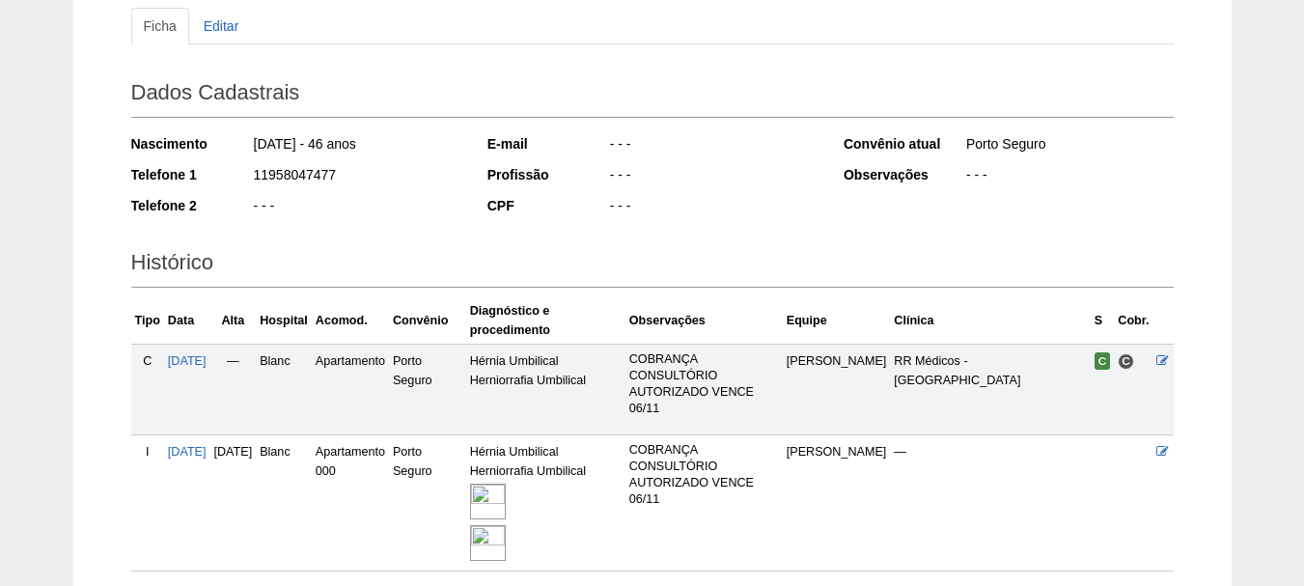
scroll to position [365, 0]
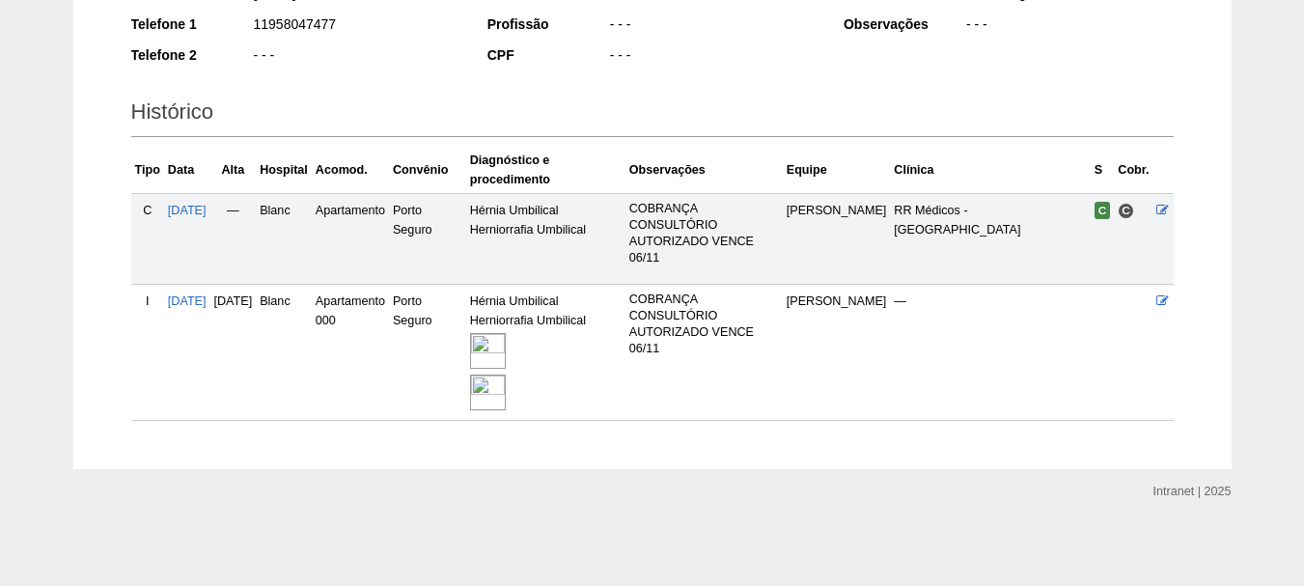
click at [506, 362] on img at bounding box center [488, 351] width 36 height 36
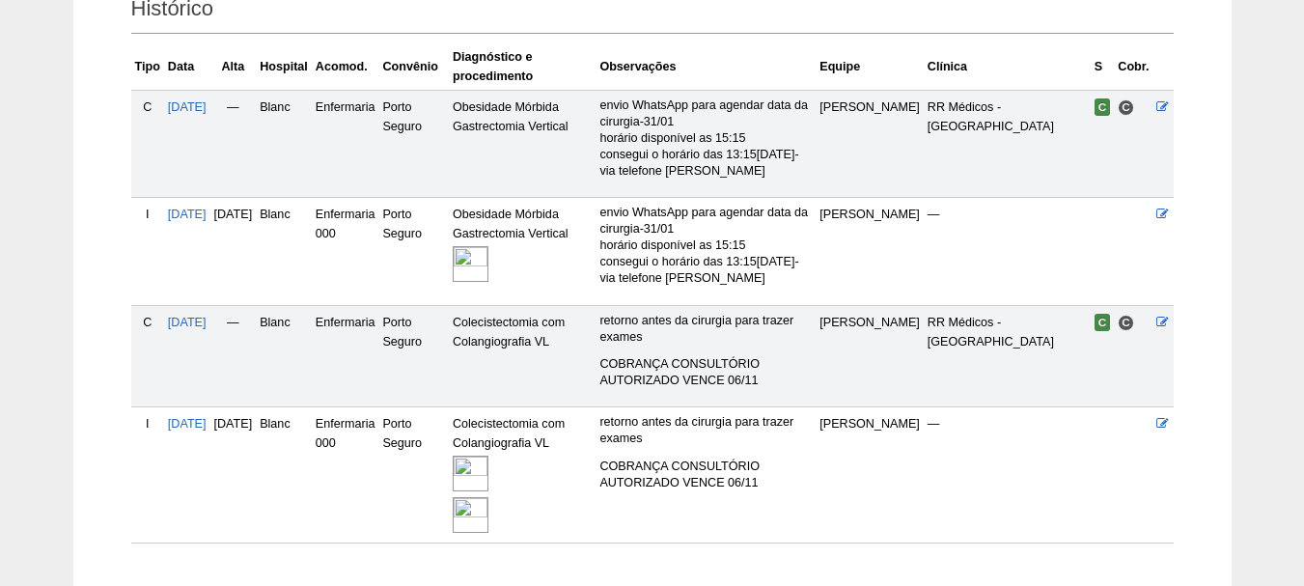
scroll to position [591, 0]
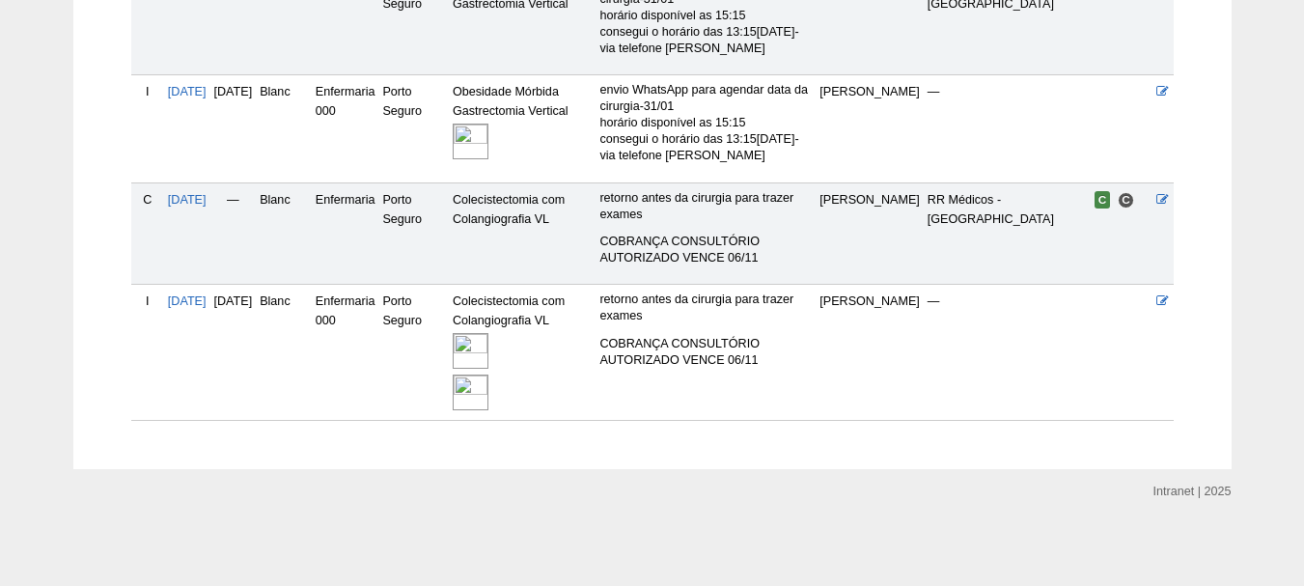
click at [488, 381] on img at bounding box center [471, 392] width 36 height 36
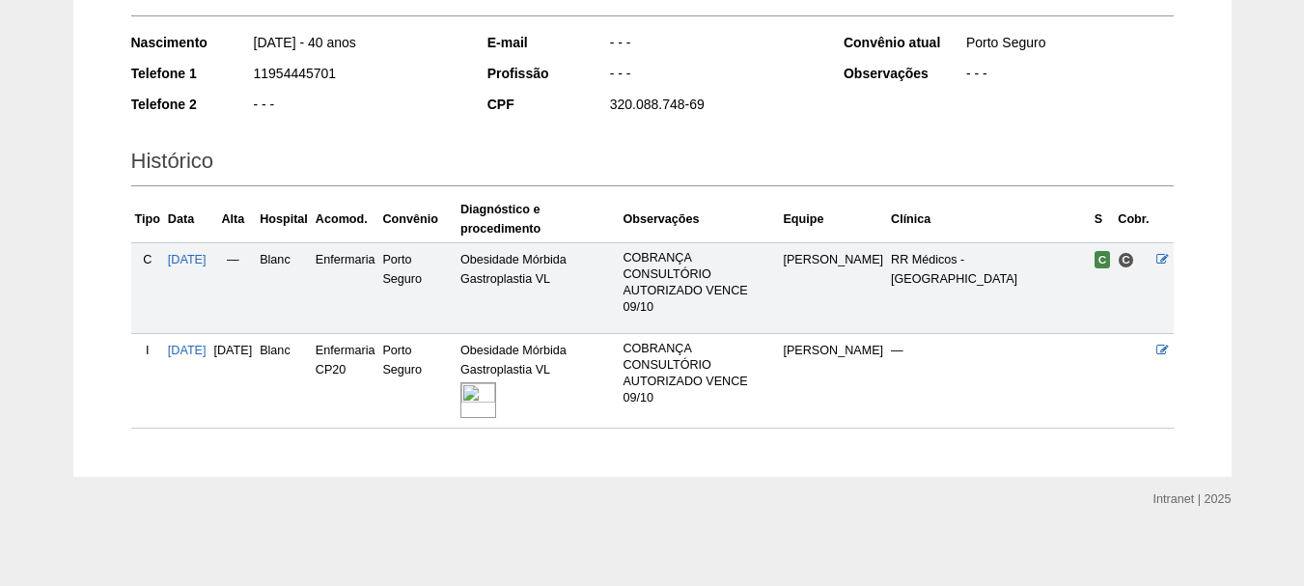
scroll to position [323, 0]
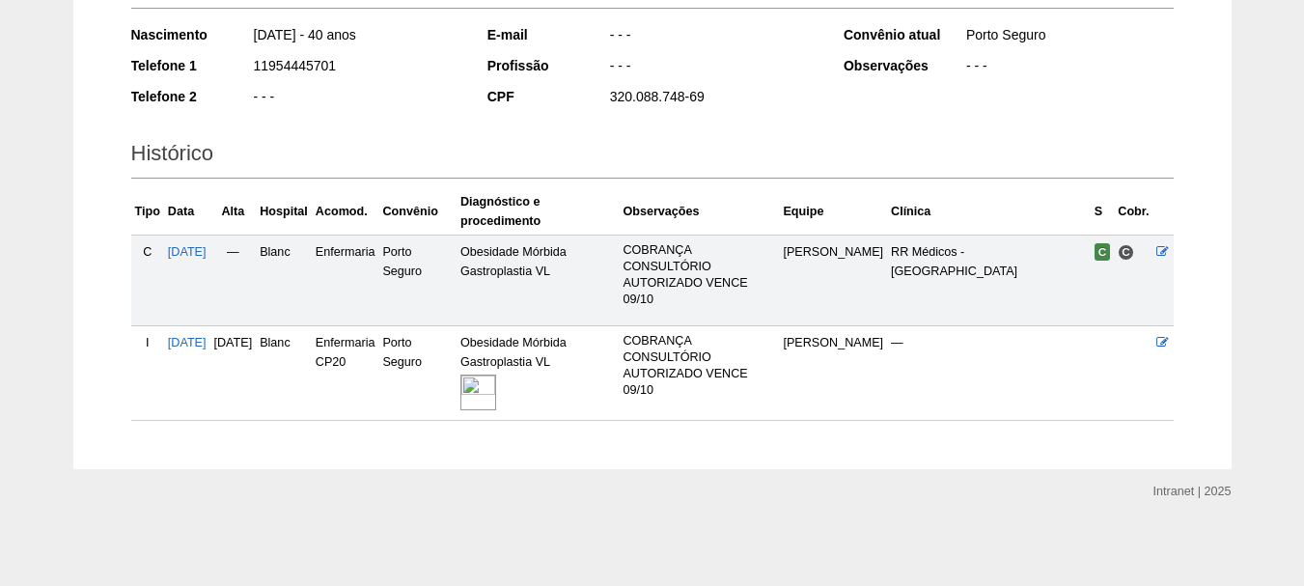
click at [496, 387] on img at bounding box center [478, 392] width 36 height 36
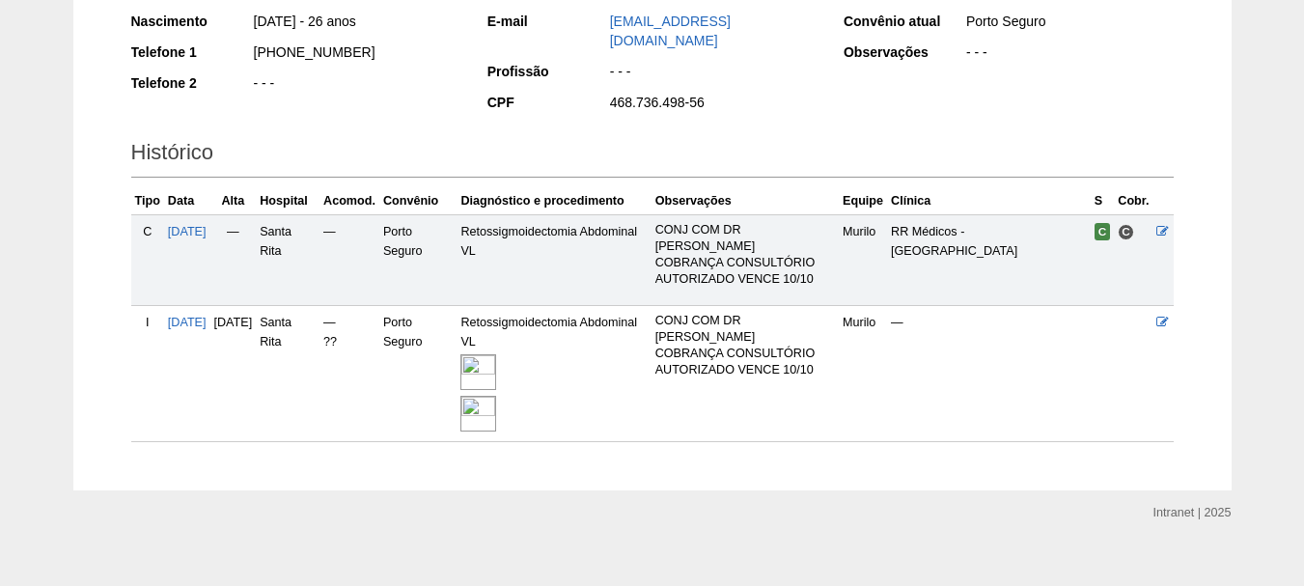
scroll to position [362, 0]
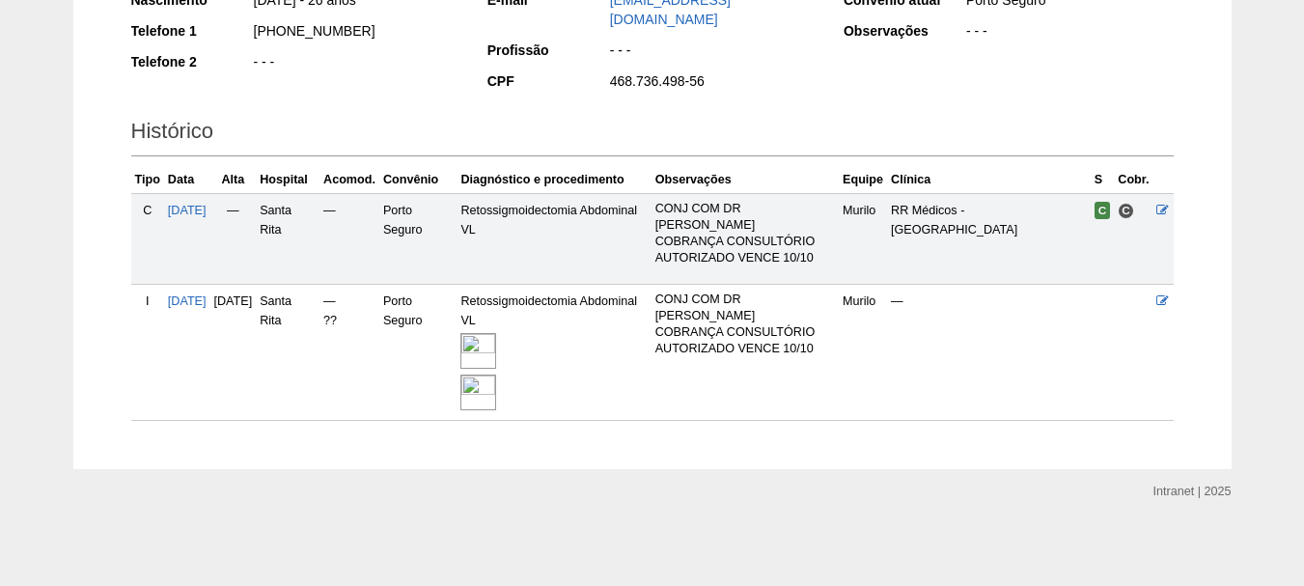
click at [496, 343] on img at bounding box center [478, 351] width 36 height 36
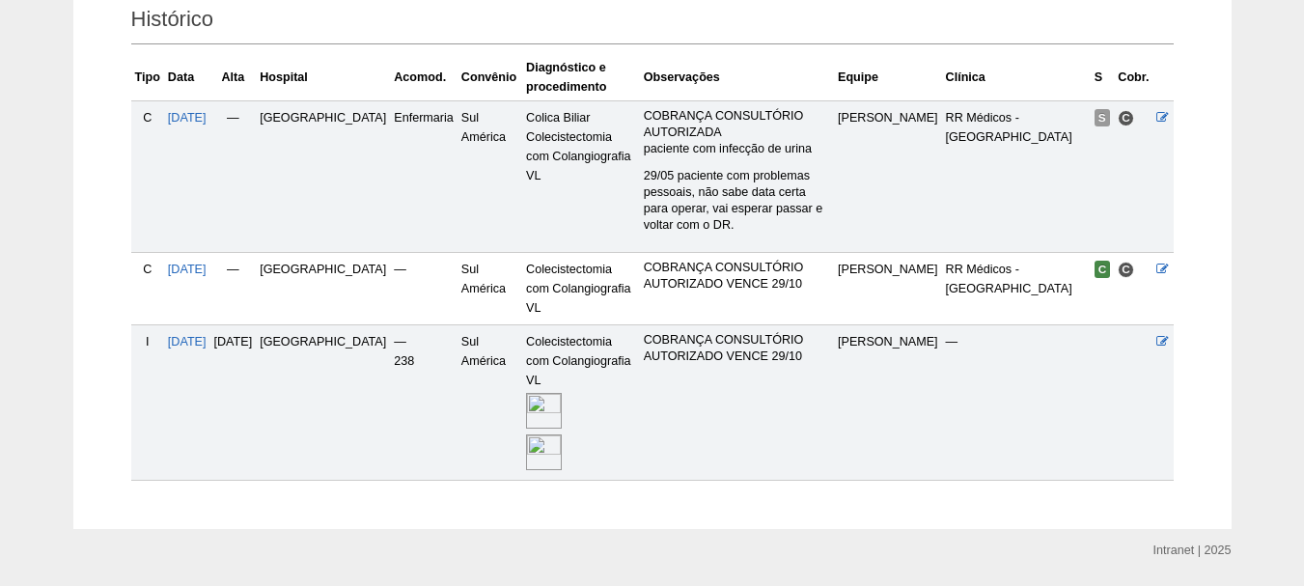
scroll to position [481, 0]
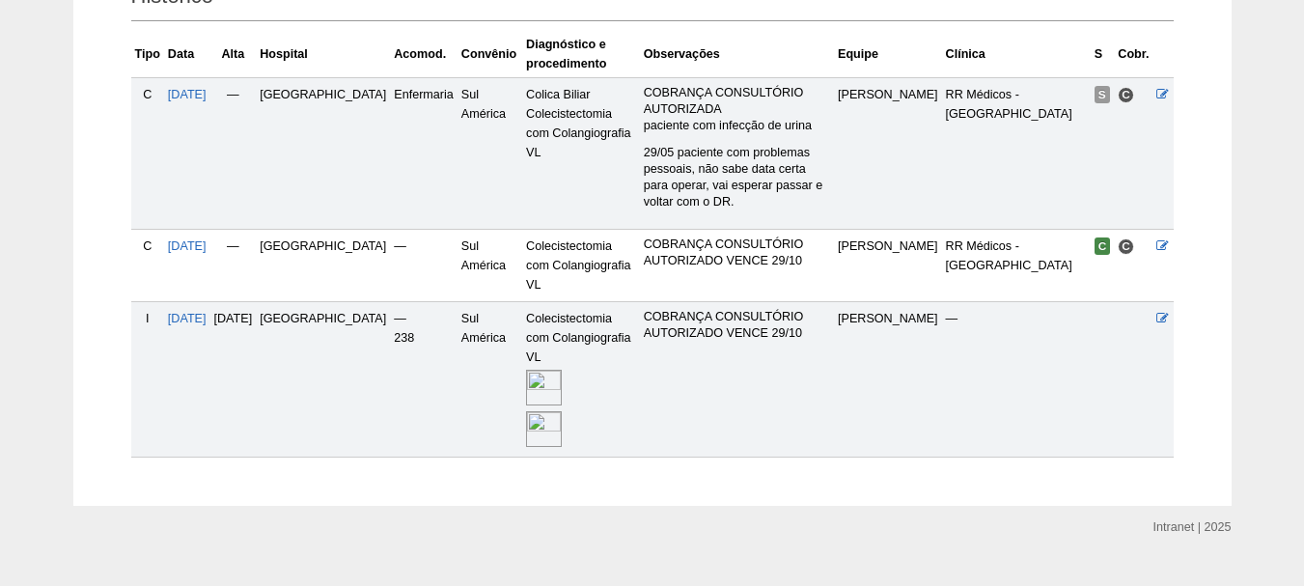
click at [526, 411] on img at bounding box center [544, 429] width 36 height 36
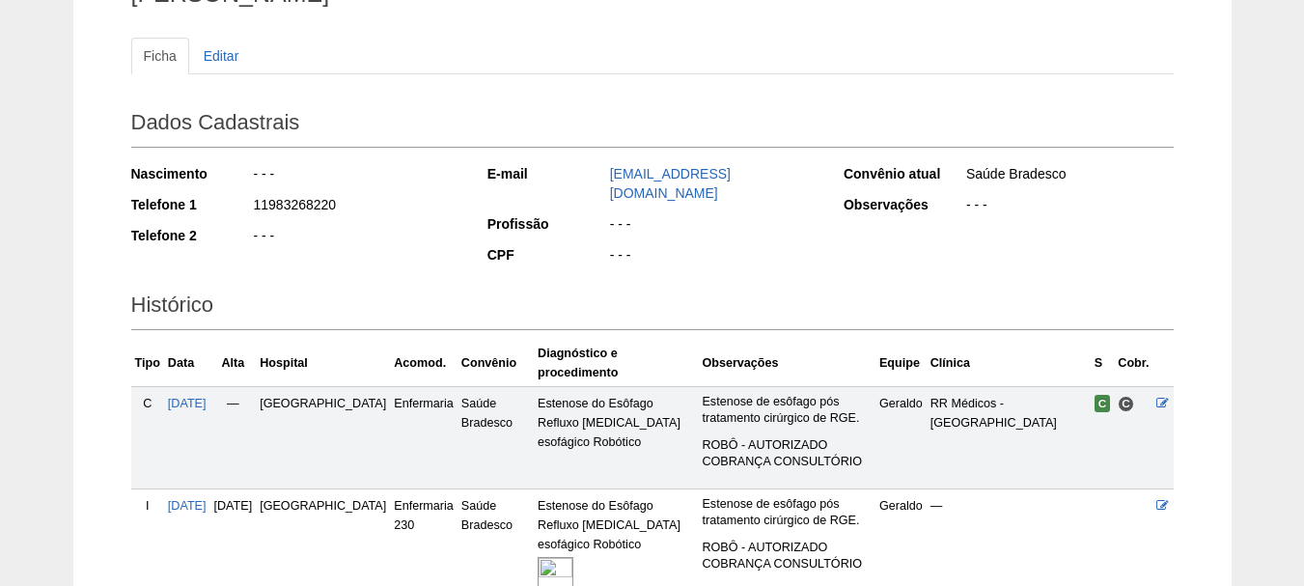
scroll to position [353, 0]
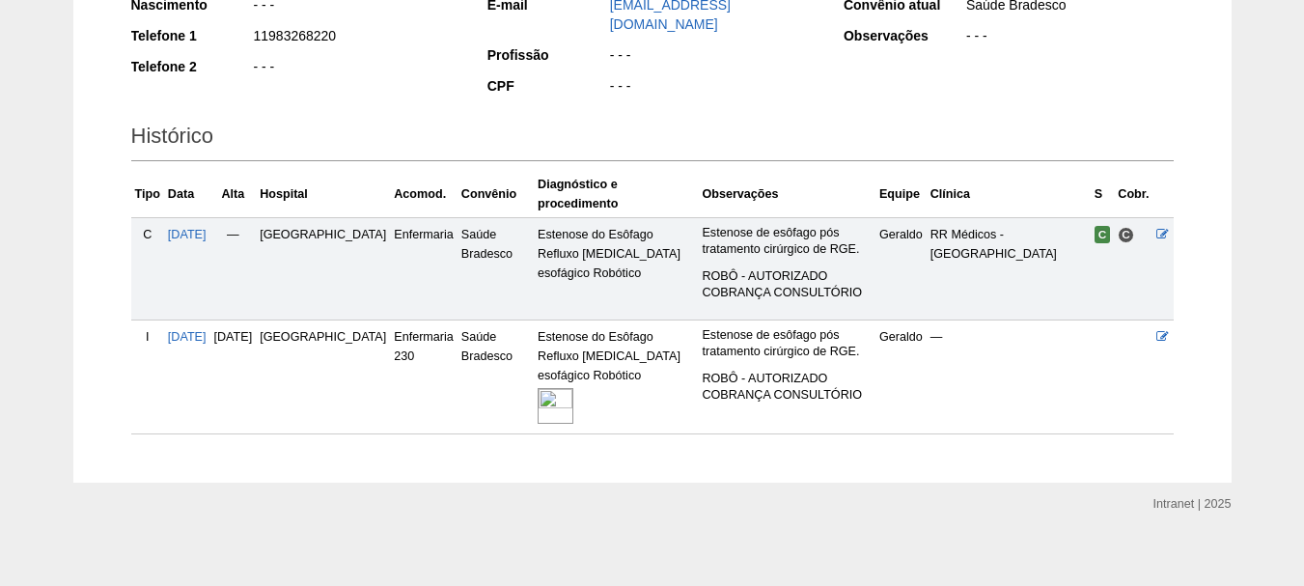
click at [537, 397] on img at bounding box center [555, 406] width 36 height 36
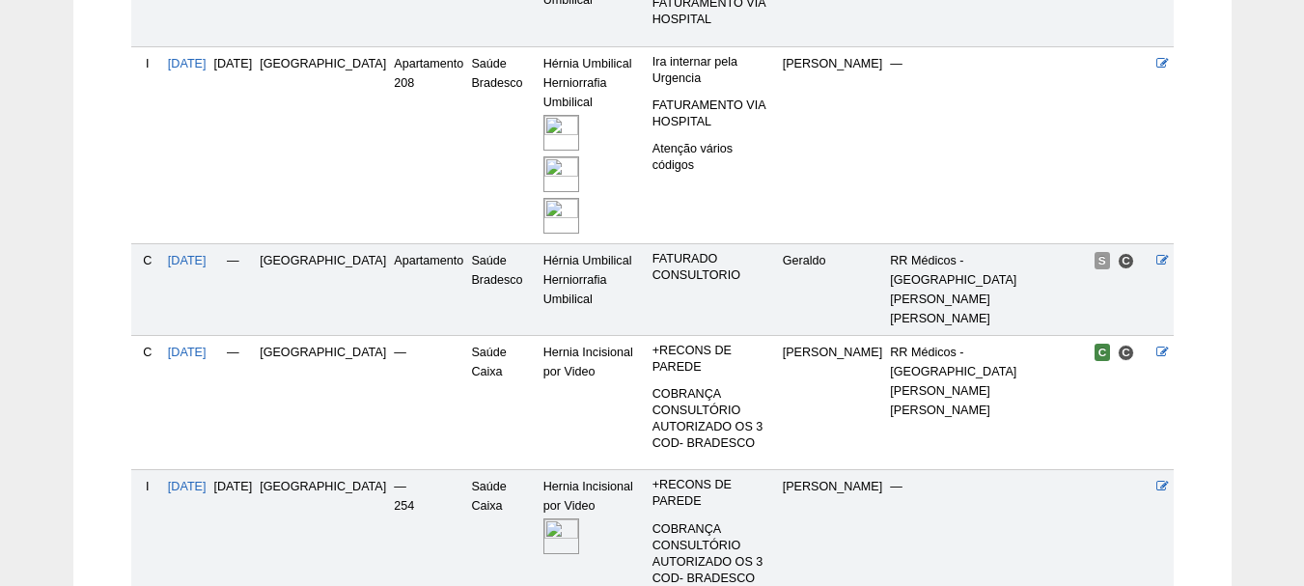
scroll to position [695, 0]
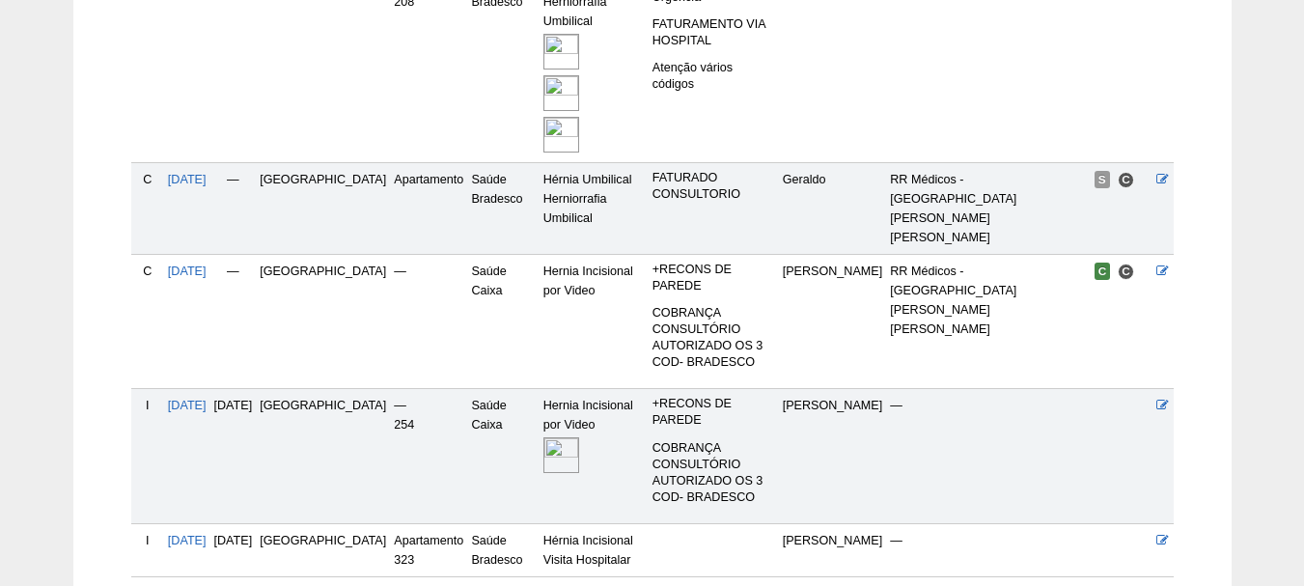
click at [543, 437] on img at bounding box center [561, 455] width 36 height 36
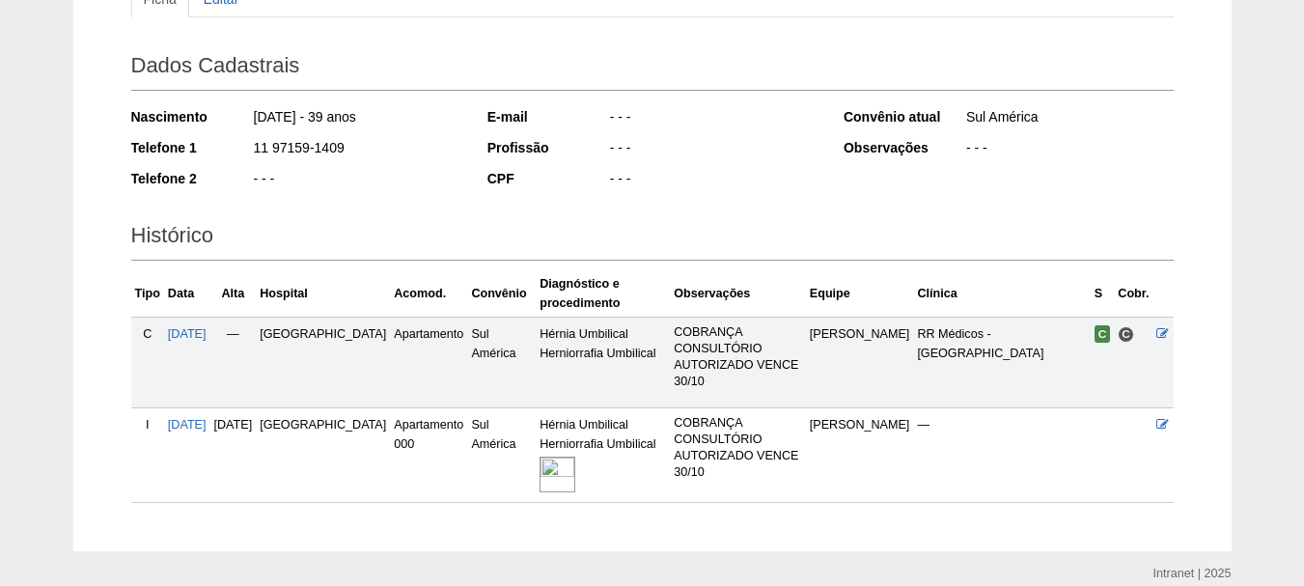
scroll to position [323, 0]
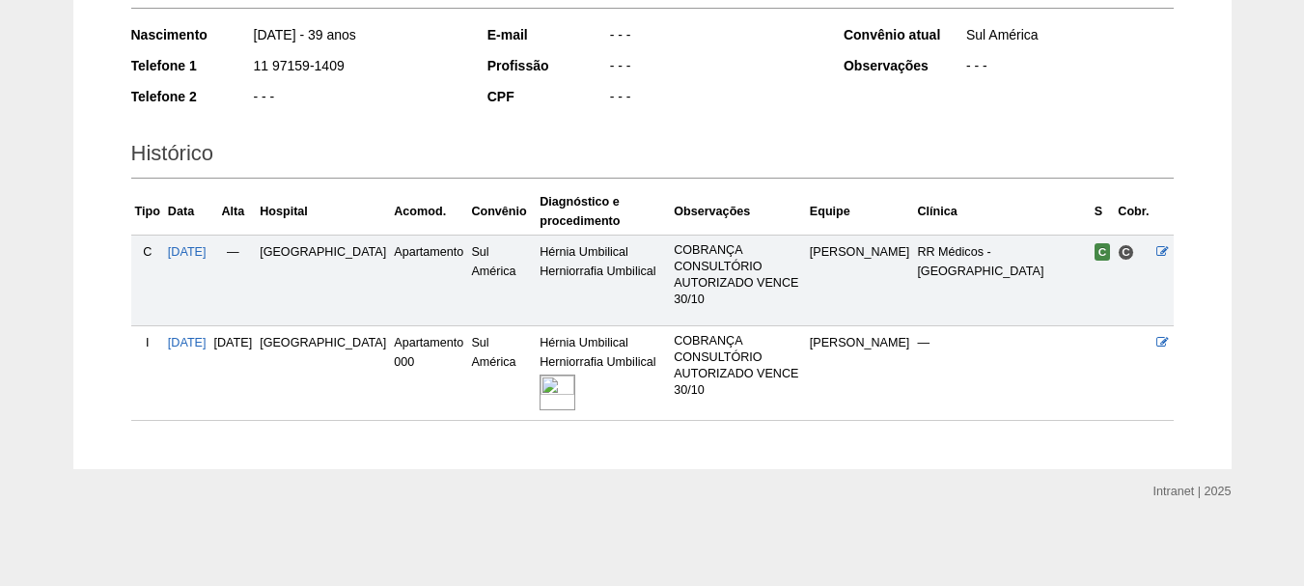
click at [539, 388] on img at bounding box center [557, 392] width 36 height 36
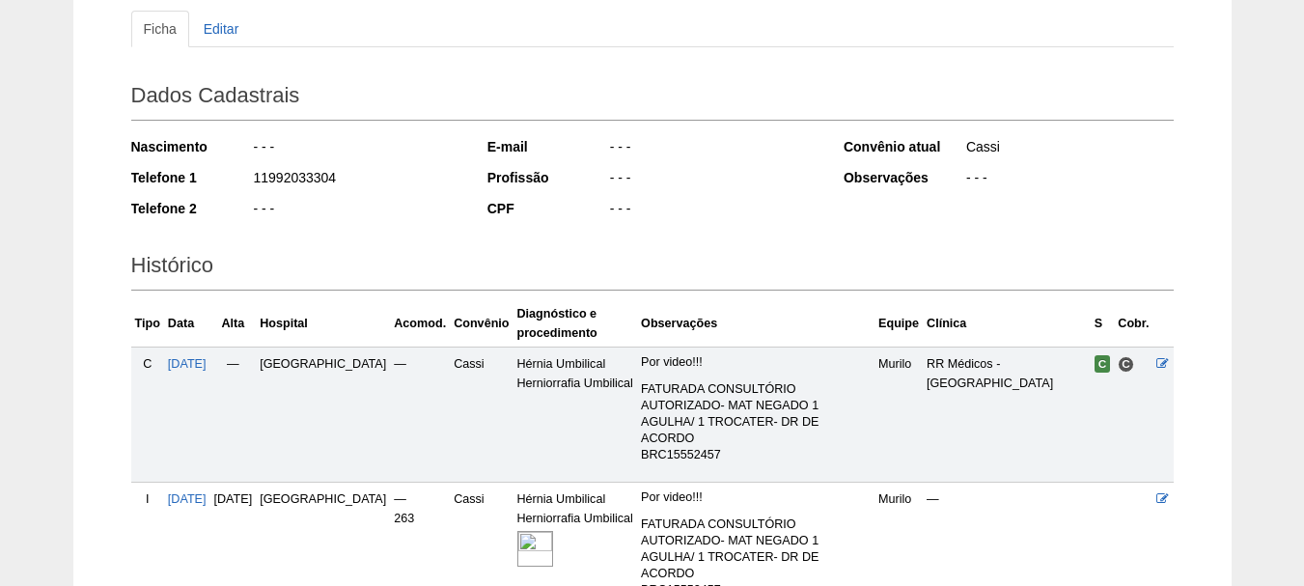
scroll to position [374, 0]
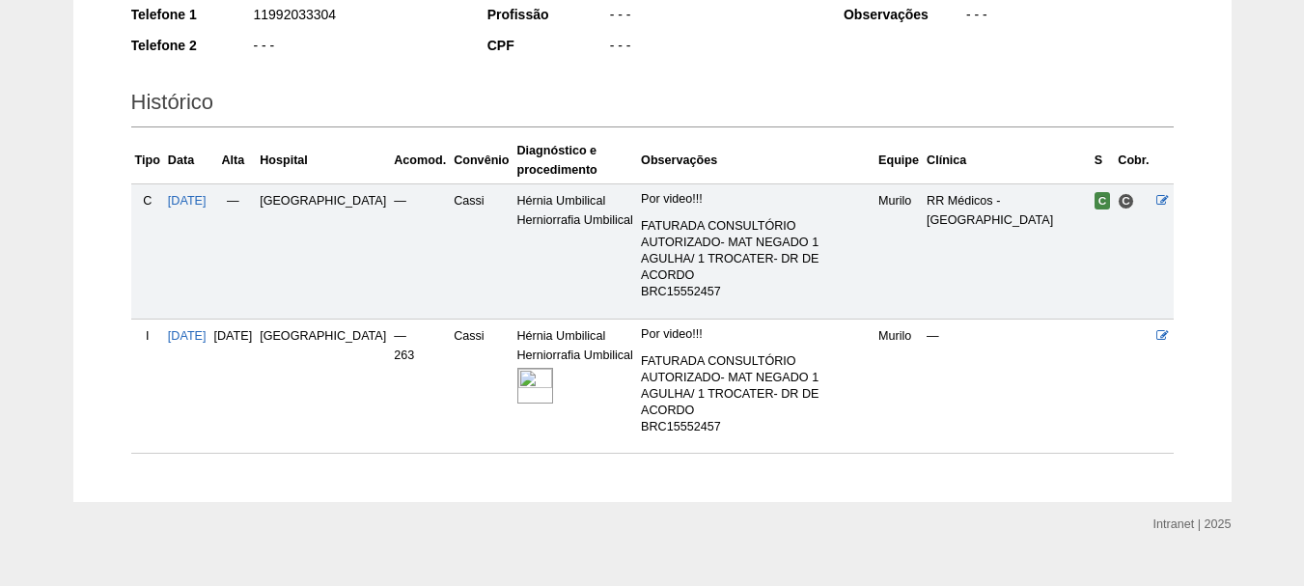
click at [517, 368] on img at bounding box center [535, 386] width 36 height 36
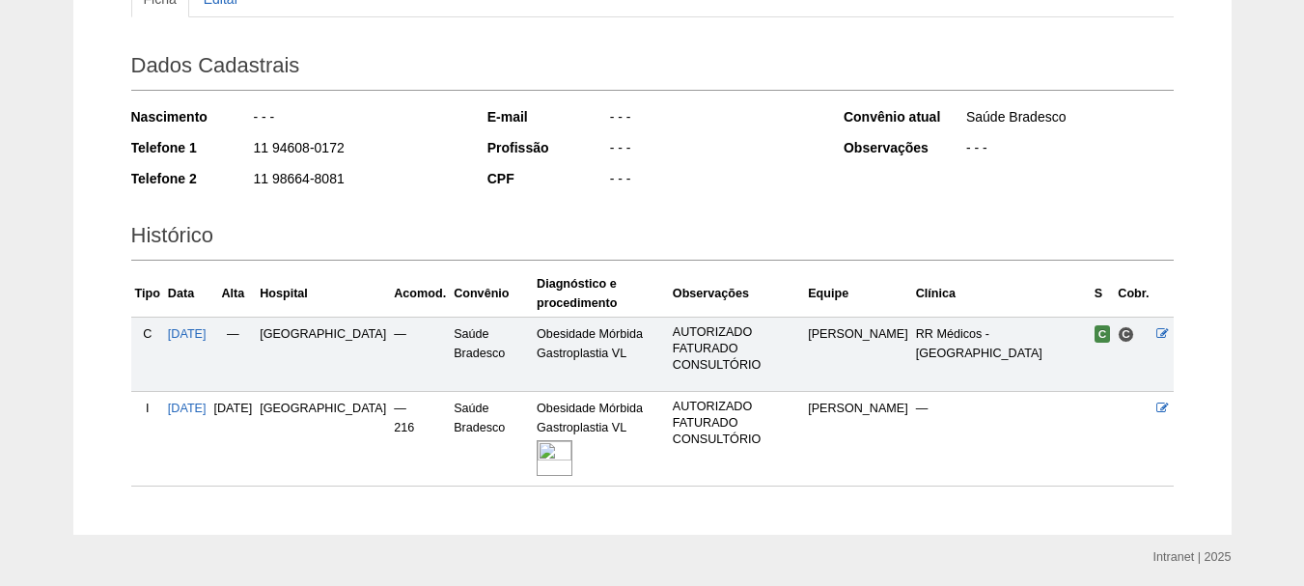
scroll to position [307, 0]
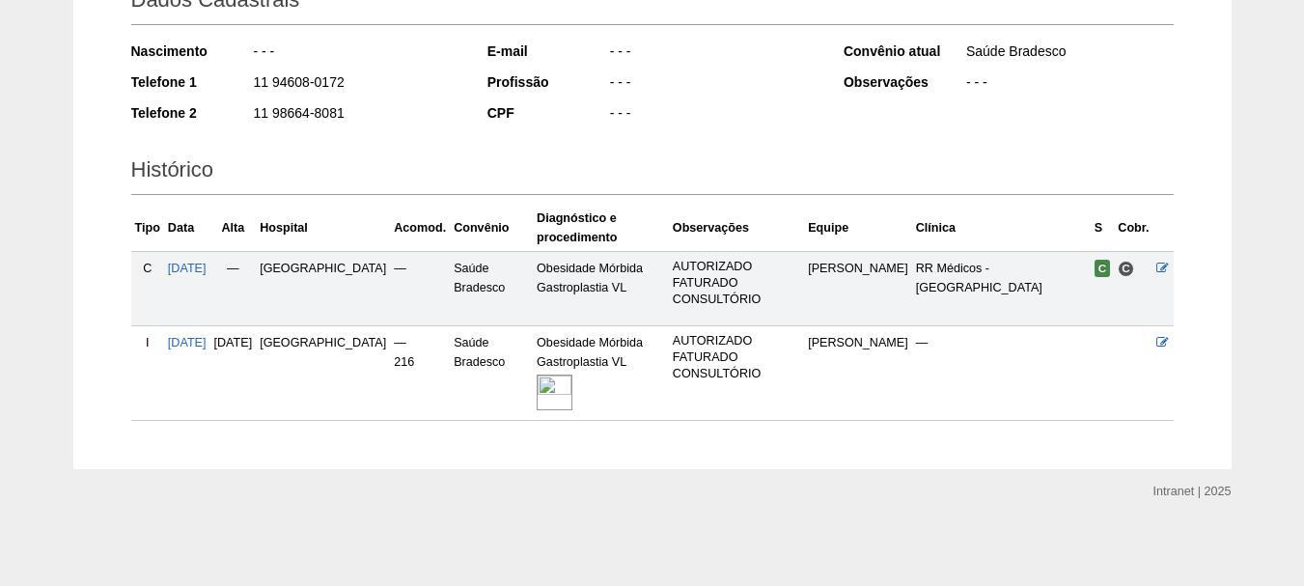
click at [542, 399] on img at bounding box center [554, 392] width 36 height 36
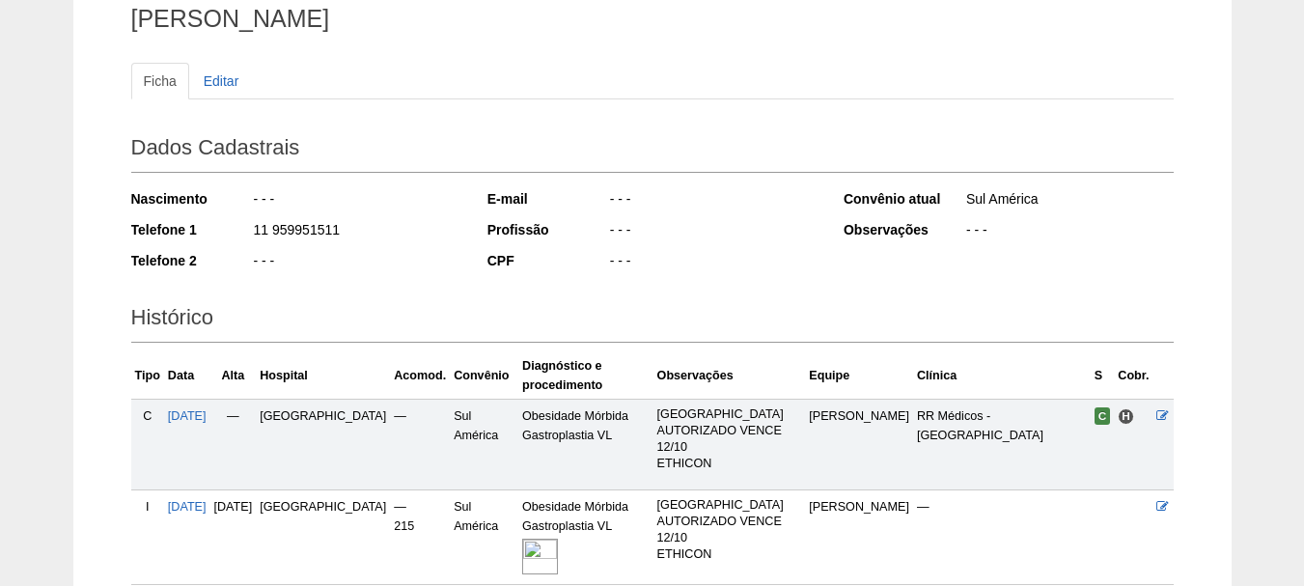
scroll to position [323, 0]
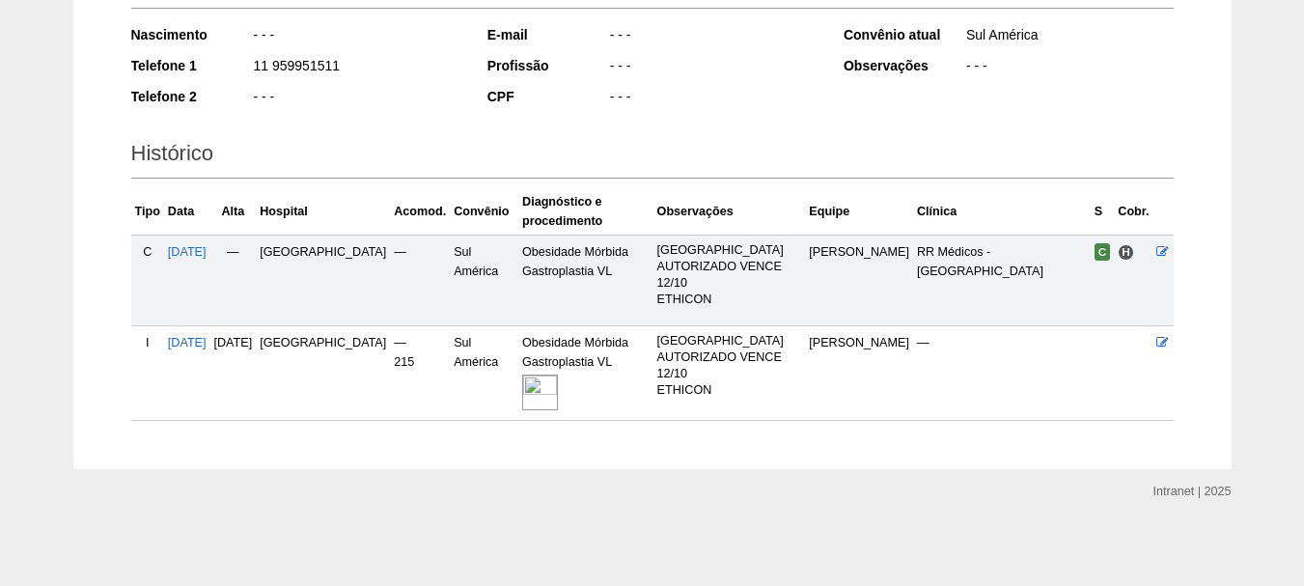
click at [522, 387] on img at bounding box center [540, 392] width 36 height 36
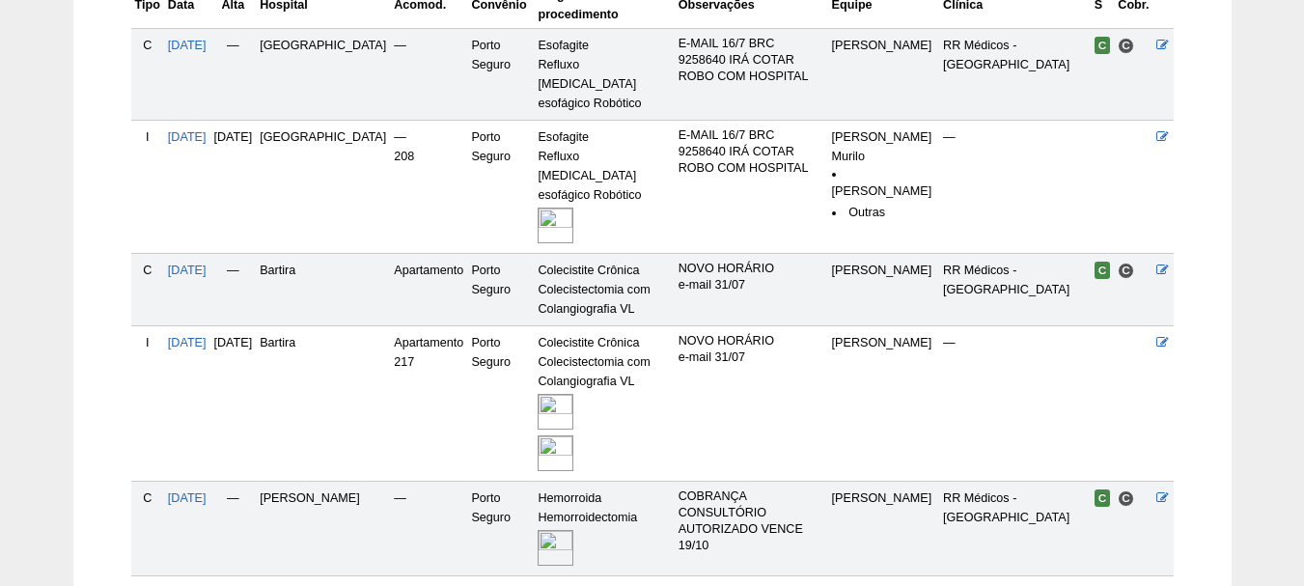
scroll to position [646, 0]
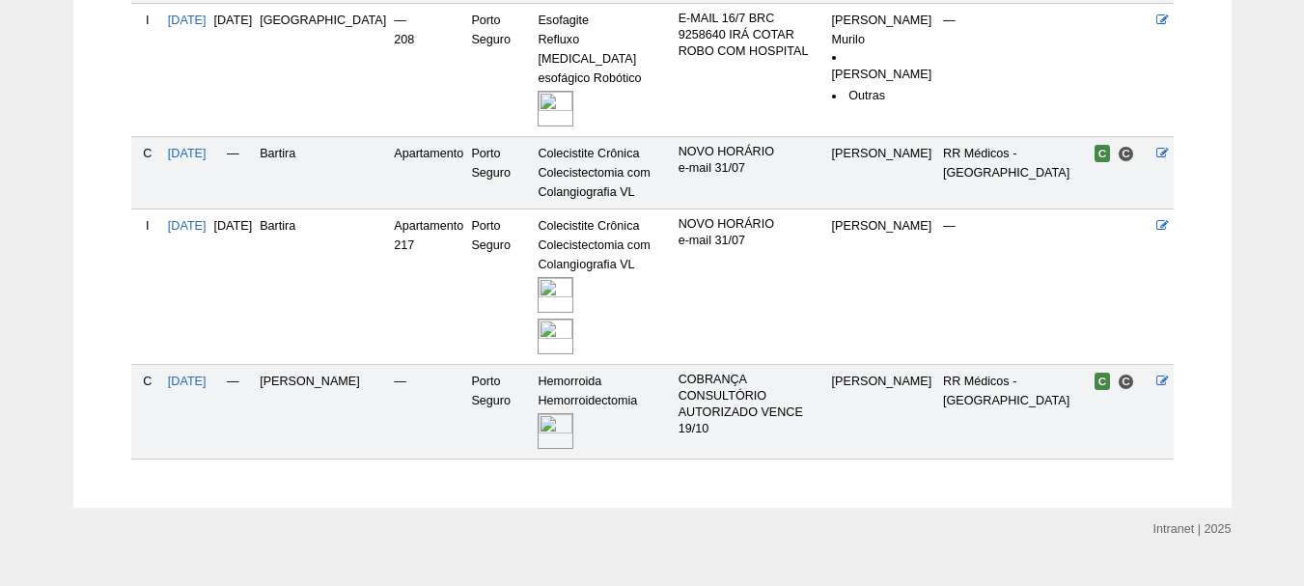
click at [557, 413] on img at bounding box center [555, 431] width 36 height 36
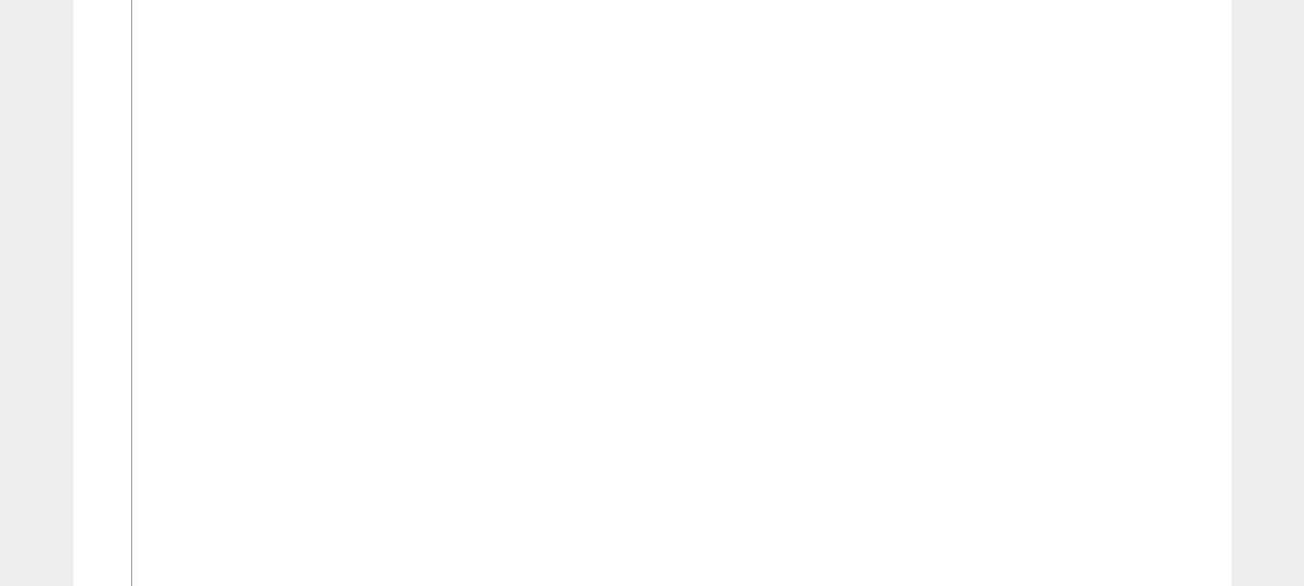
scroll to position [2026, 0]
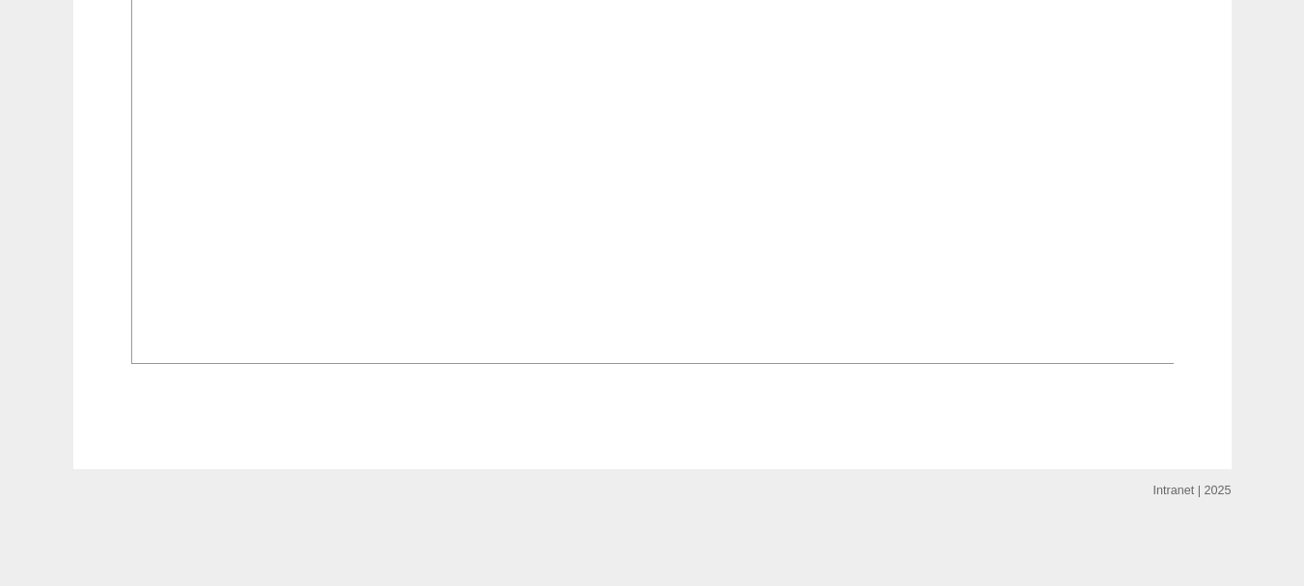
scroll to position [1544, 0]
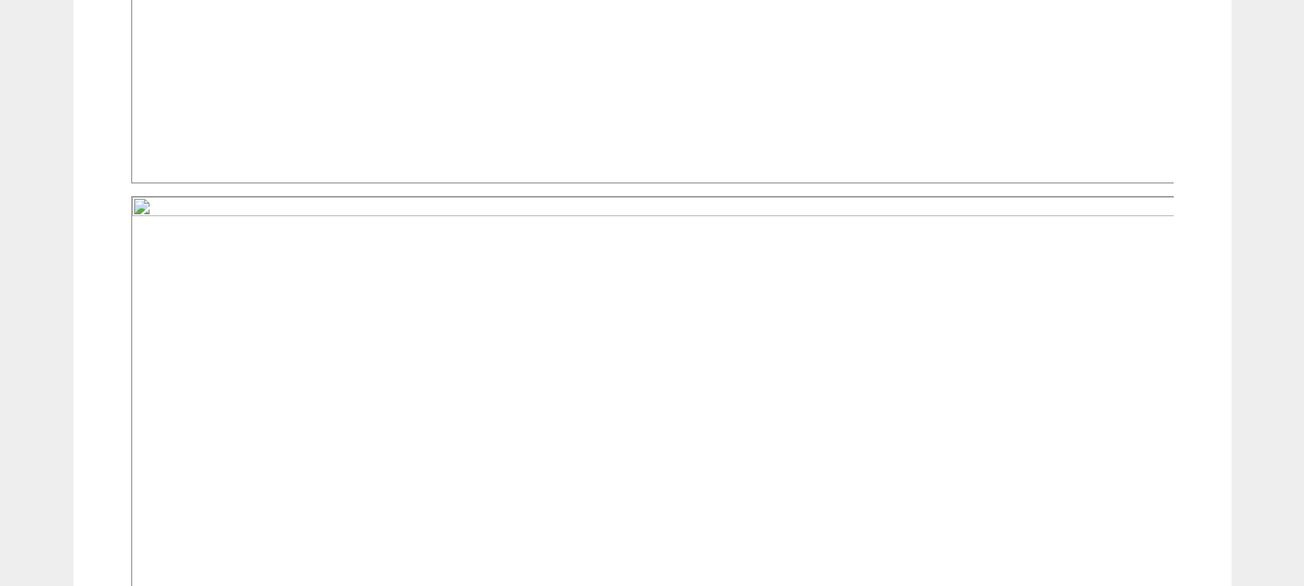
scroll to position [1447, 0]
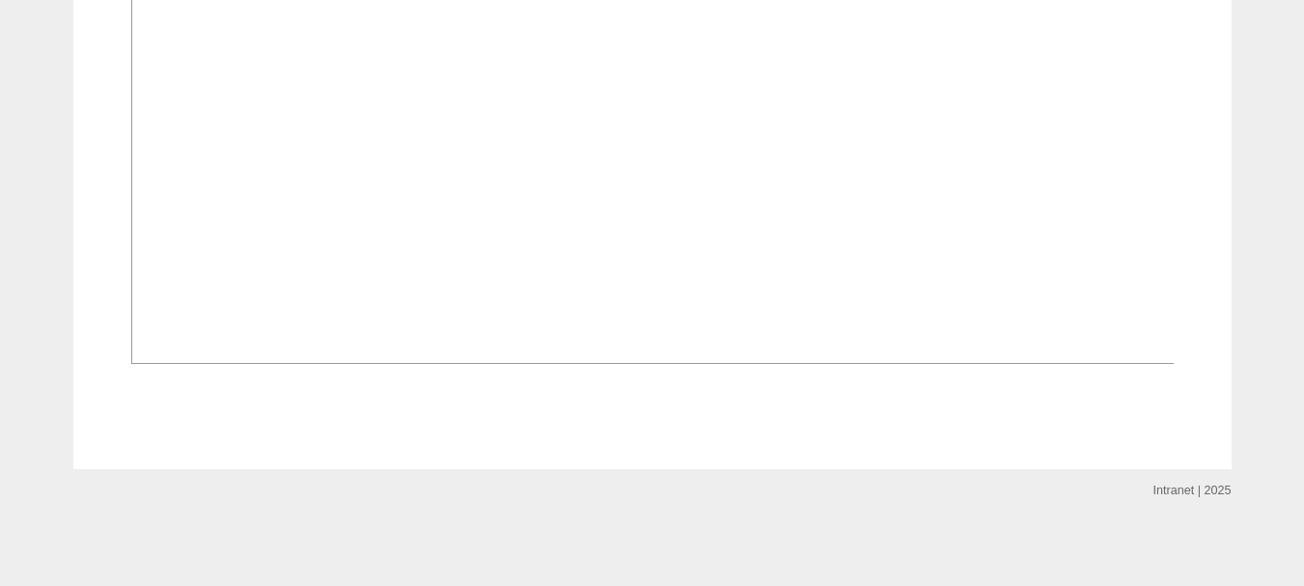
scroll to position [1447, 0]
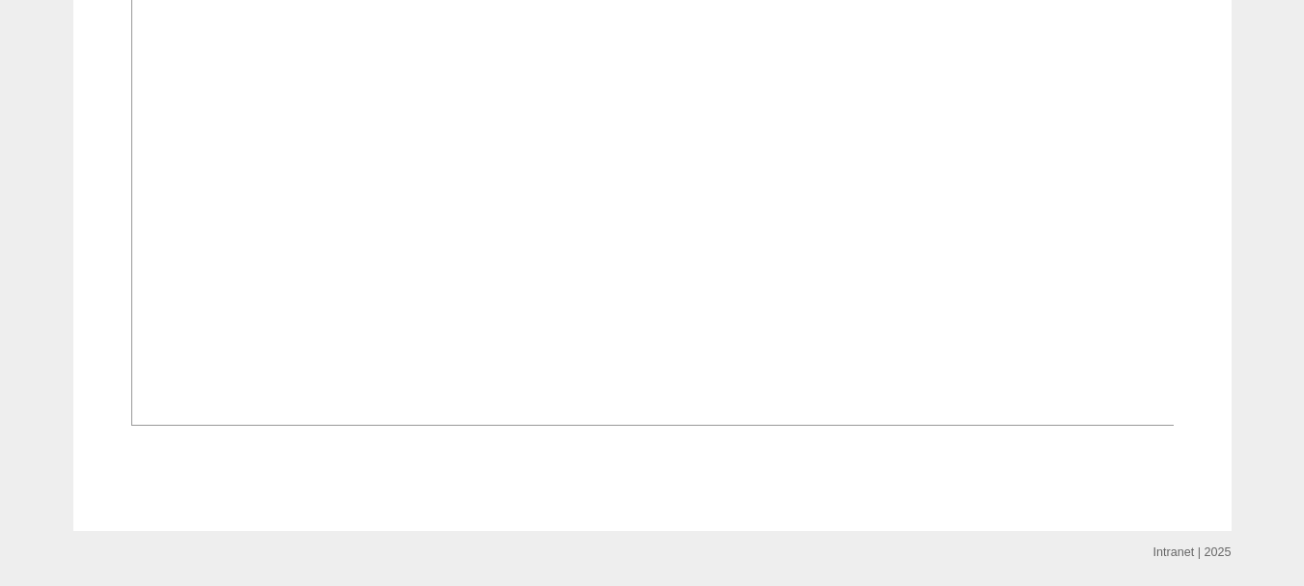
scroll to position [1158, 0]
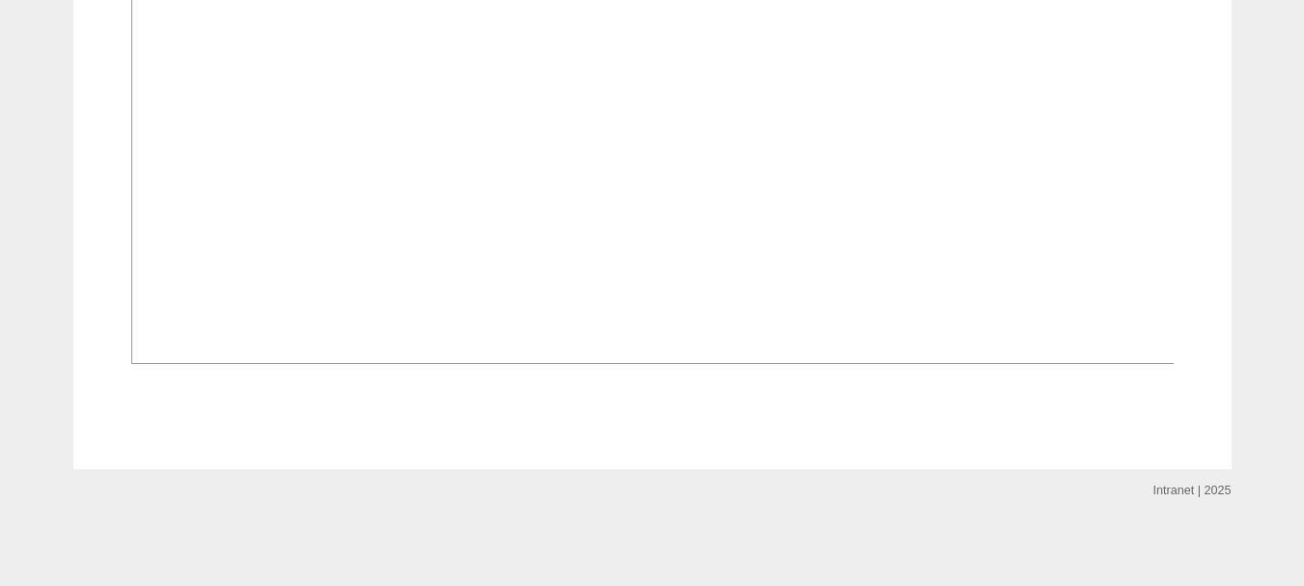
scroll to position [1644, 0]
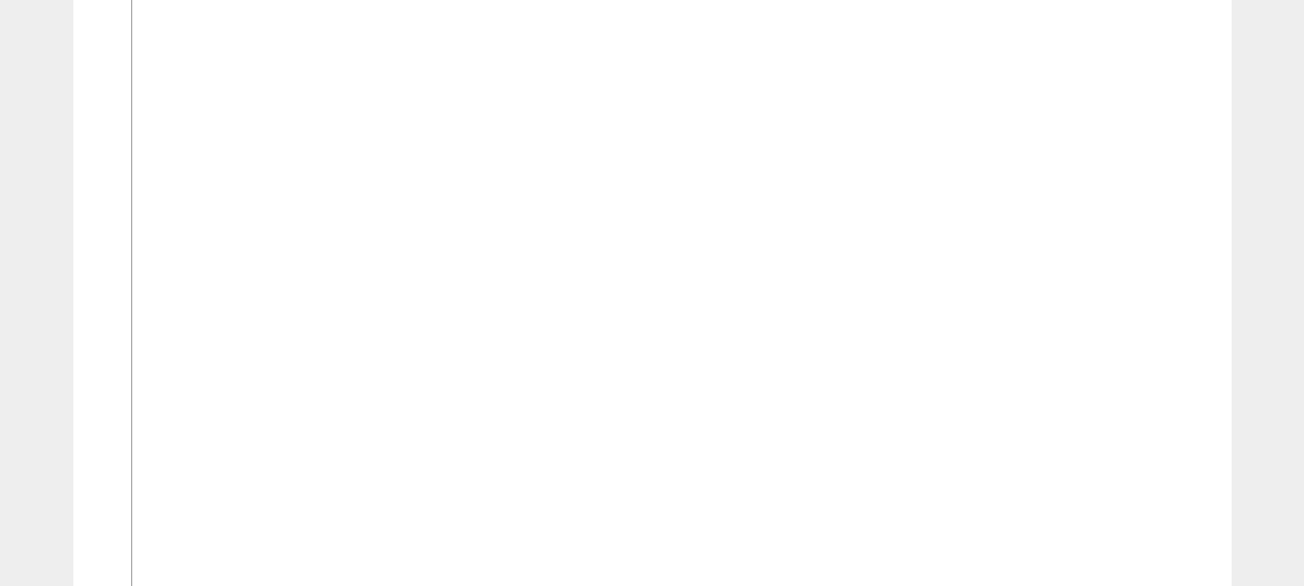
scroll to position [1930, 0]
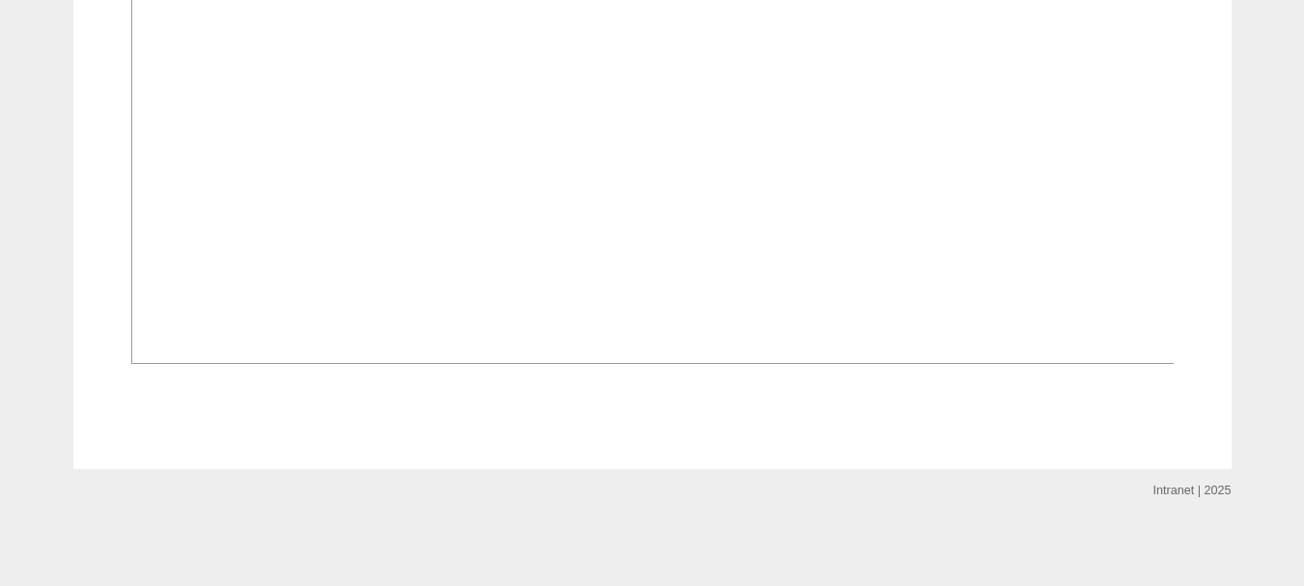
scroll to position [1447, 0]
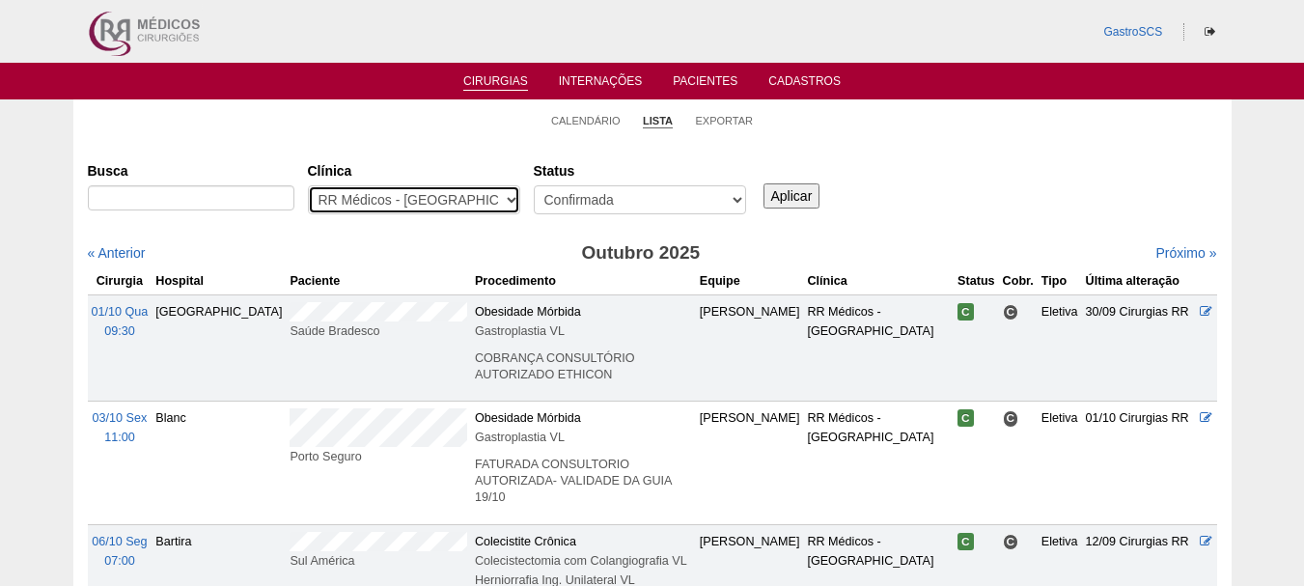
click at [478, 200] on select "- Qualquer - 6R Alphaville Assunção Bartira Brasil Christovão da Gama Cruz Azul…" at bounding box center [414, 199] width 212 height 29
select select "22"
click at [308, 185] on select "- Qualquer - 6R Alphaville Assunção Bartira Brasil Christovão da Gama Cruz Azul…" at bounding box center [414, 199] width 212 height 29
click at [802, 197] on input "Aplicar" at bounding box center [791, 195] width 57 height 25
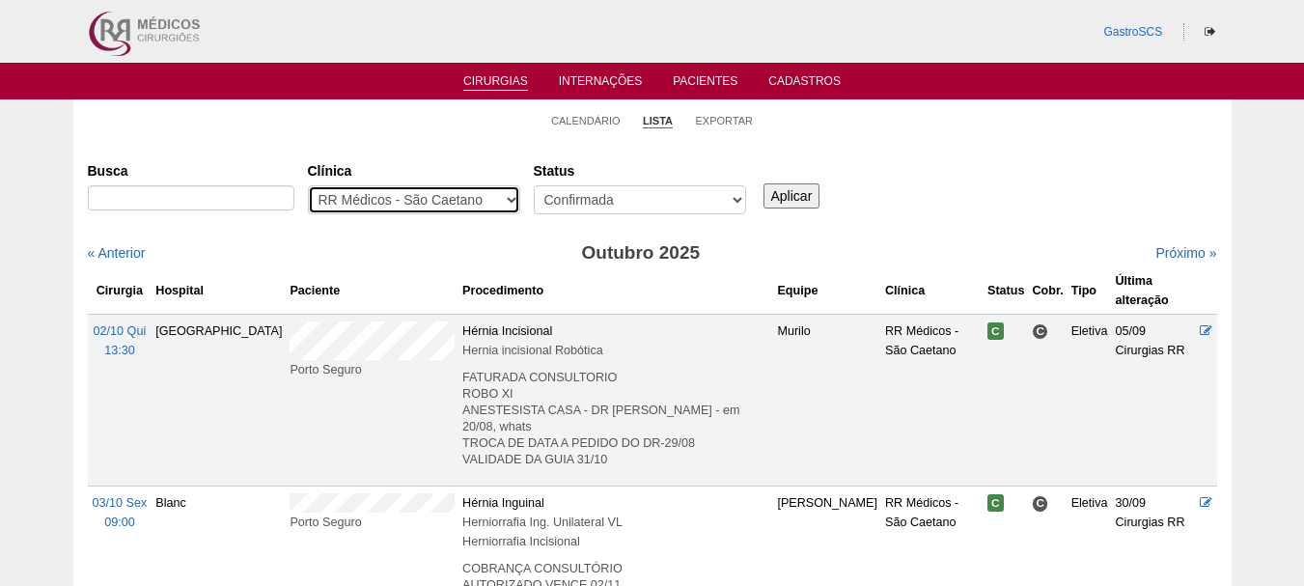
click at [350, 200] on select "- Qualquer - 6R Alphaville Assunção Bartira Brasil Christovão da Gama Cruz Azul…" at bounding box center [414, 199] width 212 height 29
select select "49"
click at [308, 185] on select "- Qualquer - 6R Alphaville Assunção Bartira Brasil Christovão da Gama Cruz Azul…" at bounding box center [414, 199] width 212 height 29
click at [795, 197] on input "Aplicar" at bounding box center [791, 195] width 57 height 25
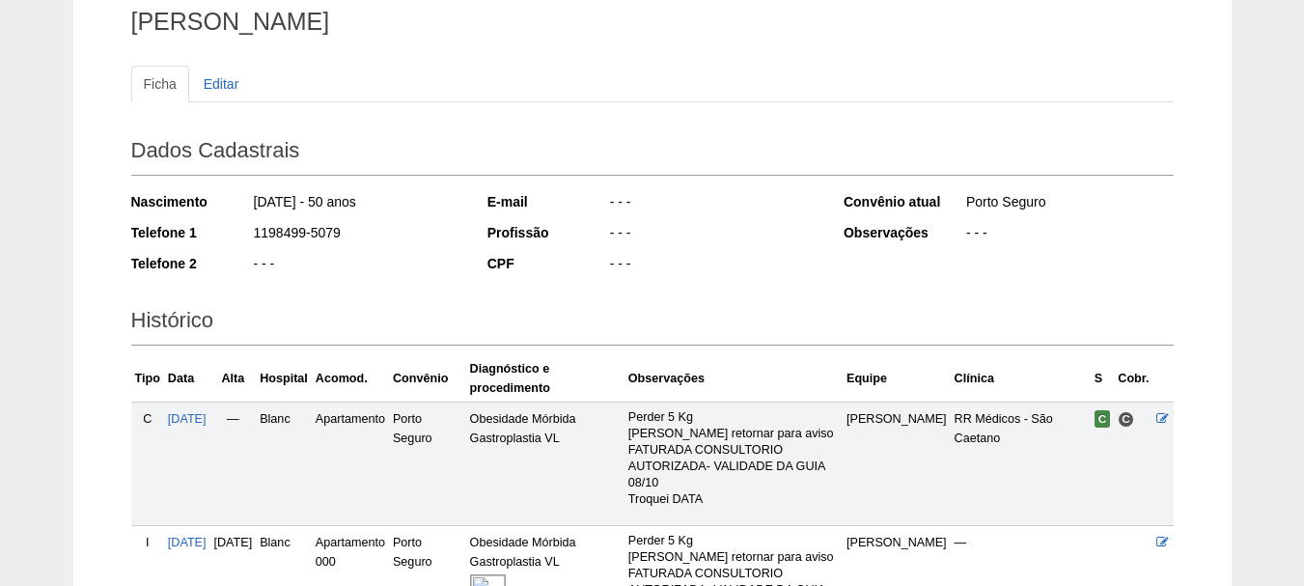
scroll to position [289, 0]
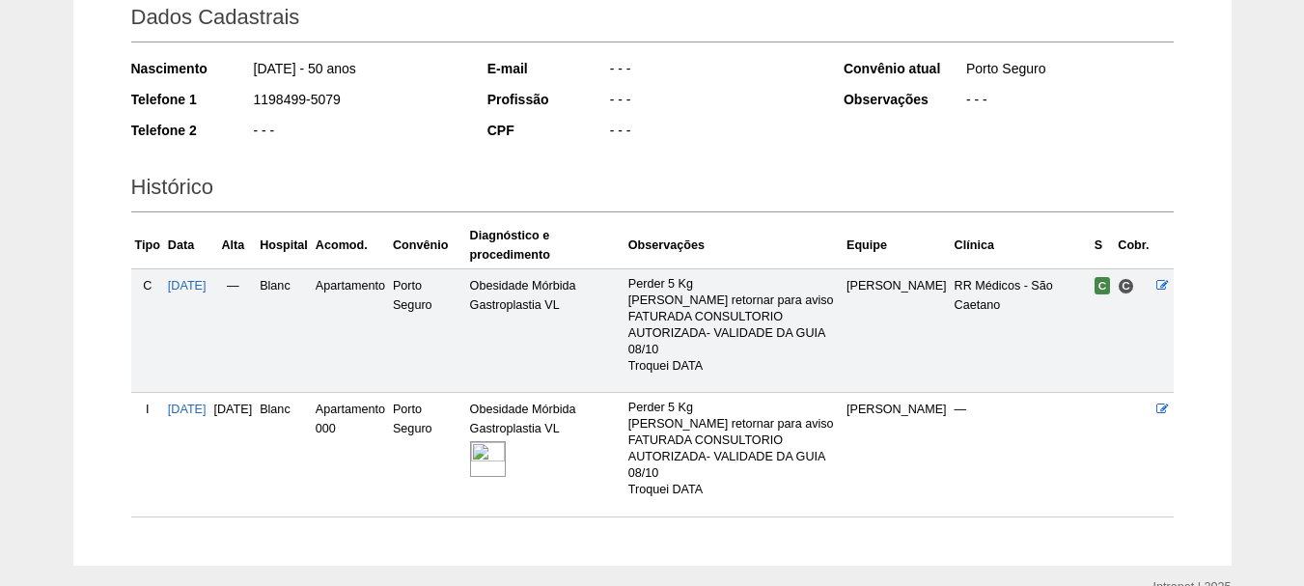
click at [506, 447] on img at bounding box center [488, 459] width 36 height 36
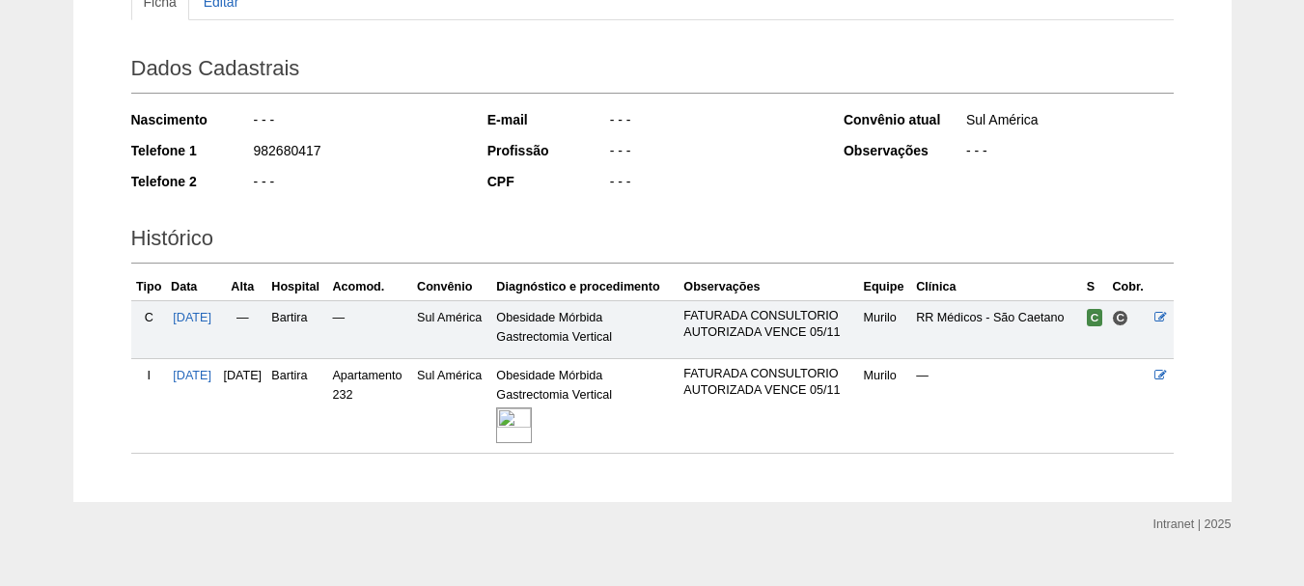
scroll to position [271, 0]
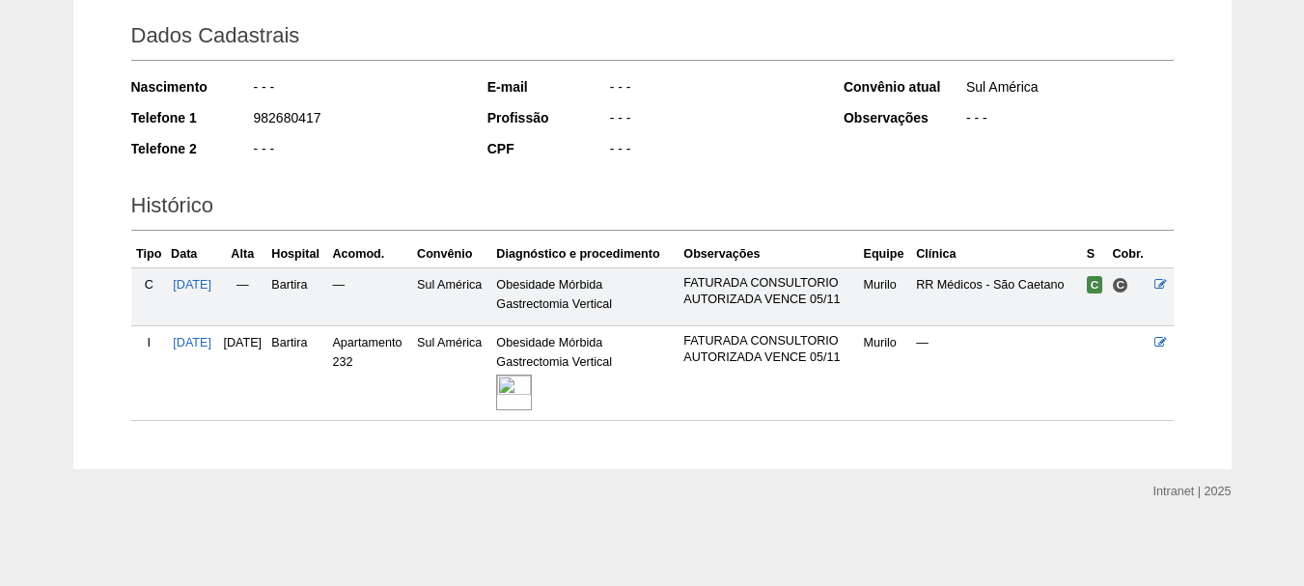
click at [532, 393] on img at bounding box center [514, 392] width 36 height 36
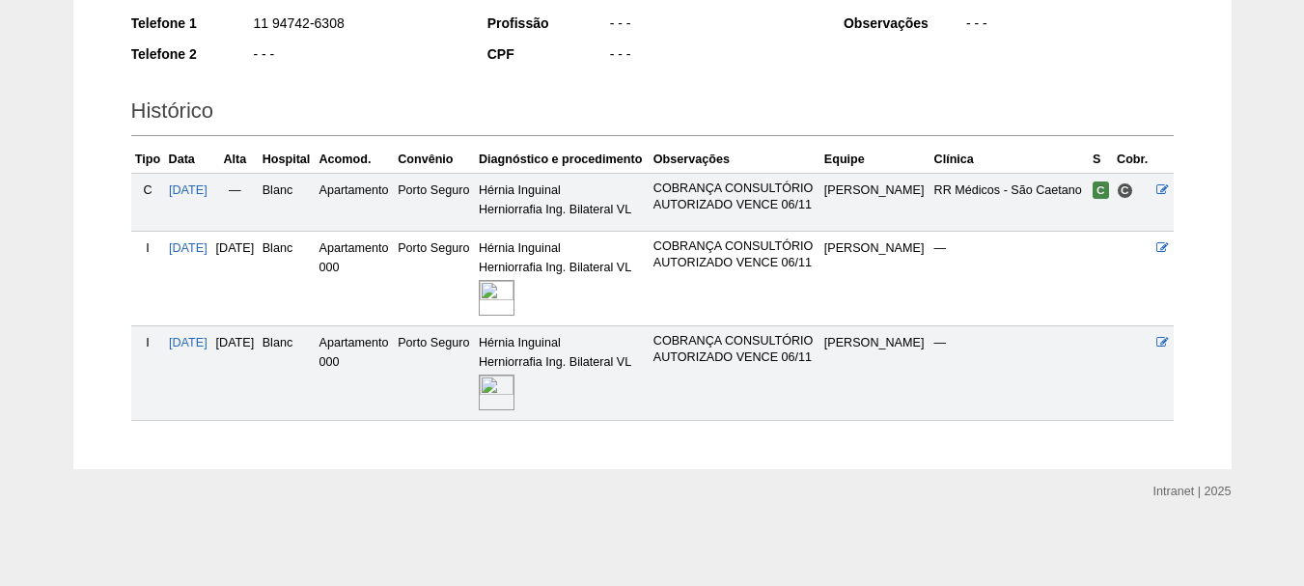
scroll to position [418, 0]
click at [514, 395] on img at bounding box center [497, 392] width 36 height 36
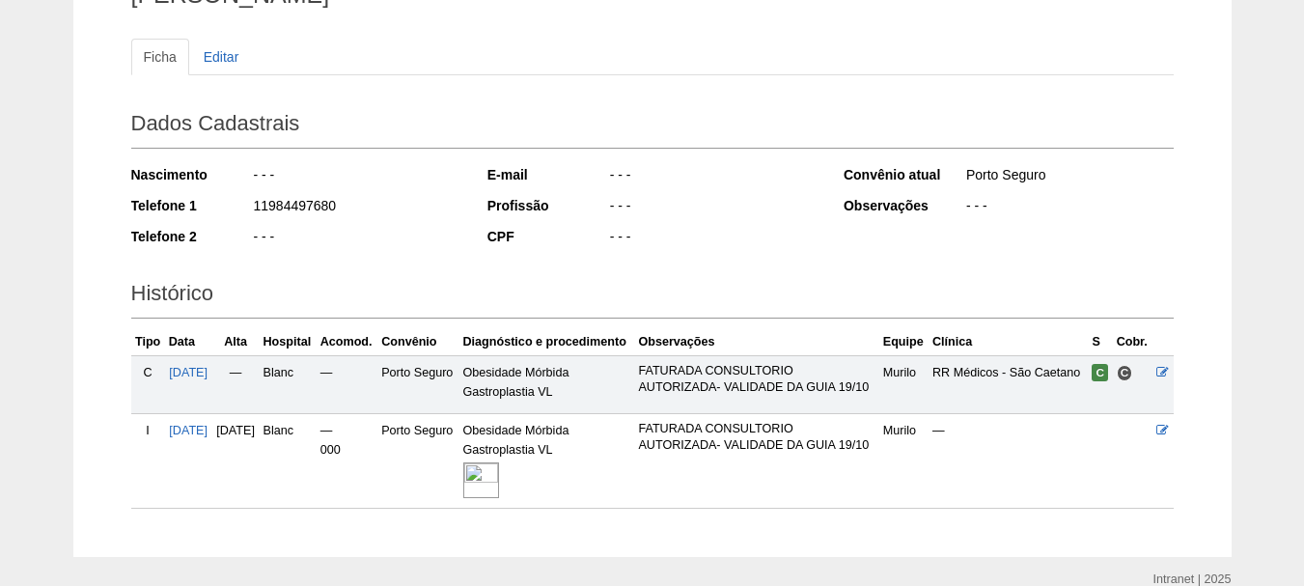
scroll to position [289, 0]
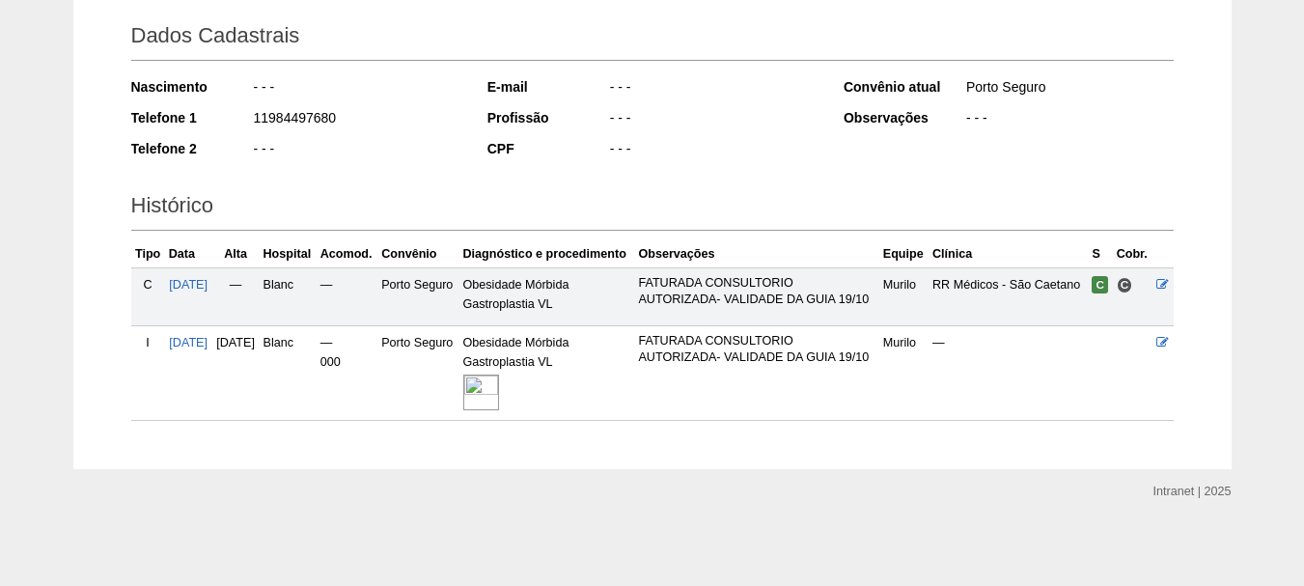
click at [499, 406] on img at bounding box center [481, 392] width 36 height 36
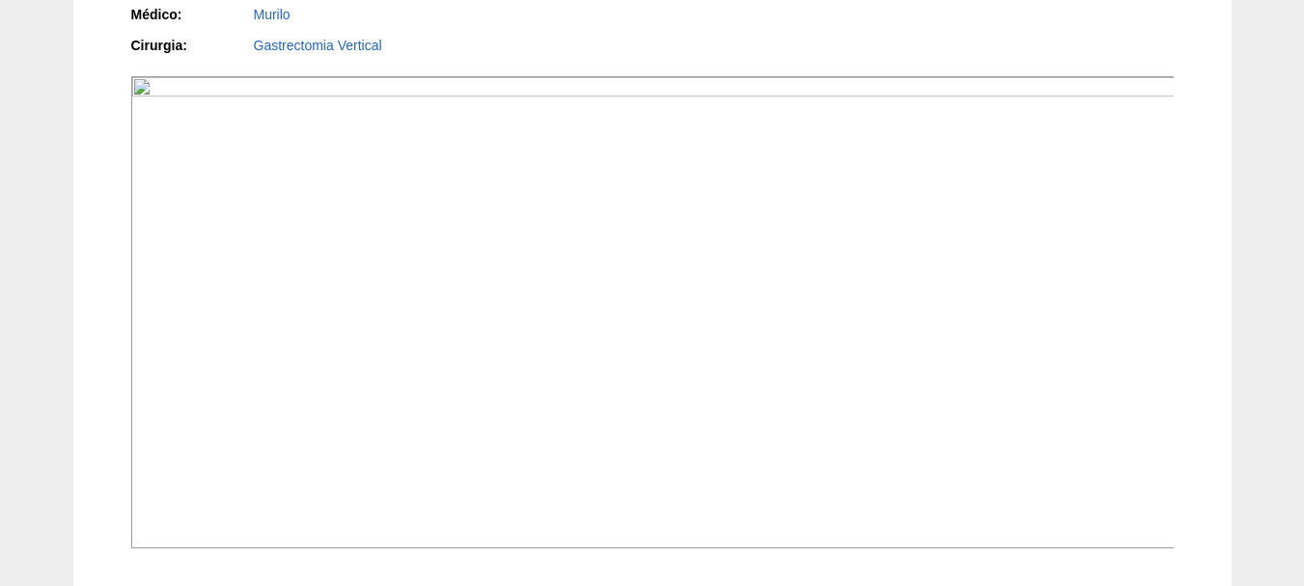
scroll to position [675, 0]
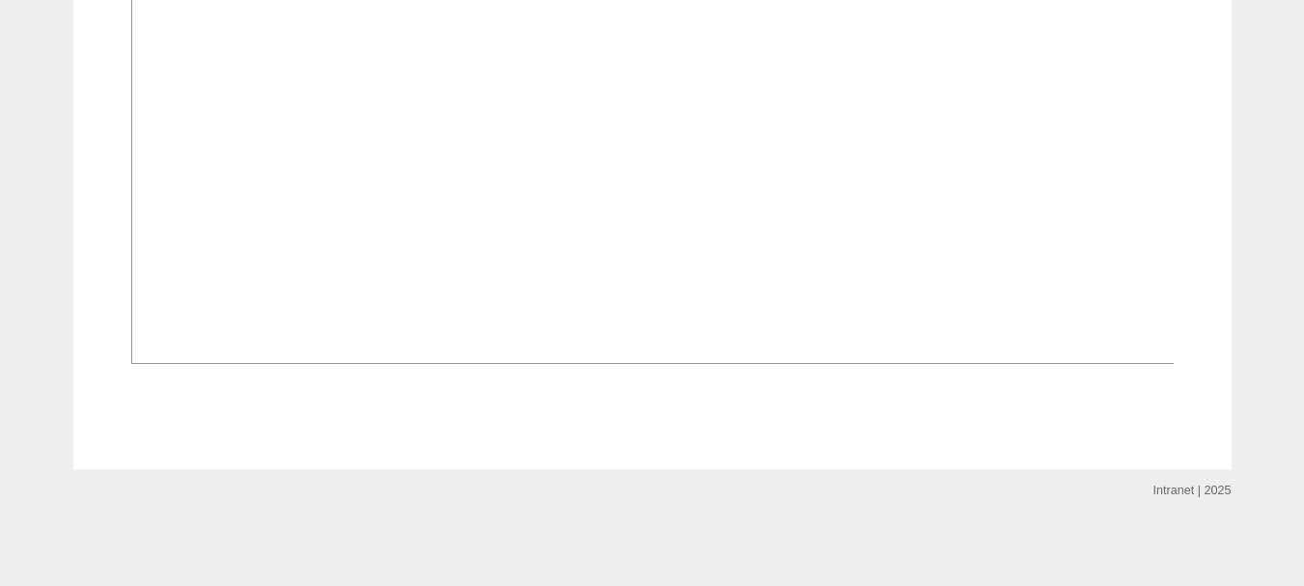
scroll to position [1351, 0]
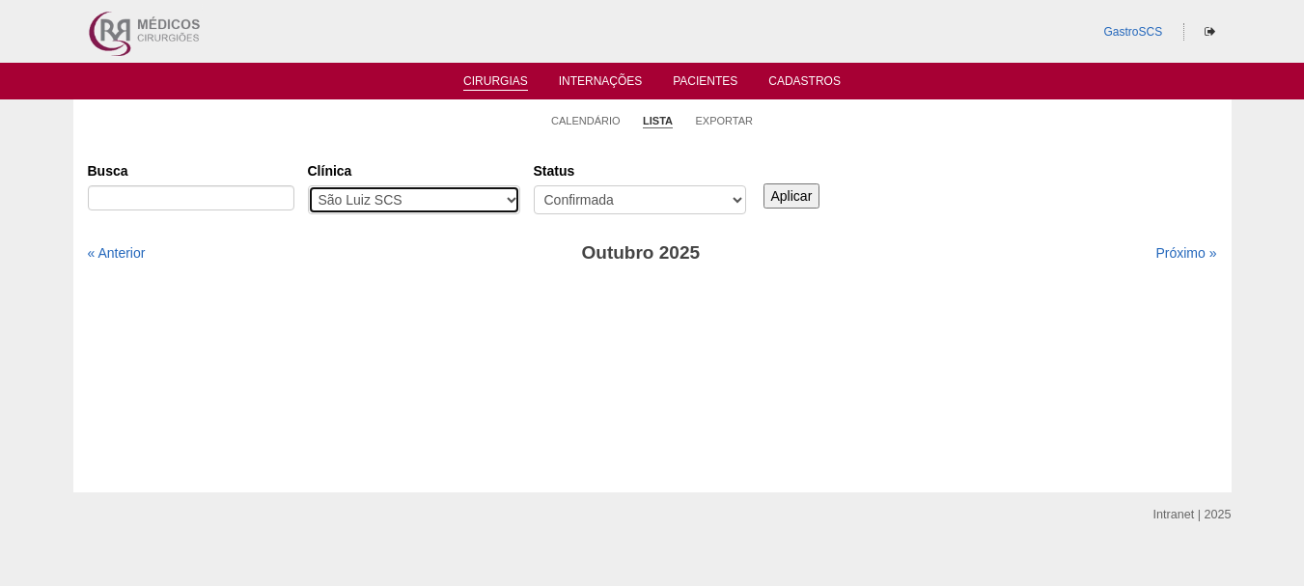
click at [382, 190] on select "- Qualquer - 6R Alphaville Assunção Bartira Brasil Christovão da Gama Cruz Azul…" at bounding box center [414, 199] width 212 height 29
